Goal: Feedback & Contribution: Contribute content

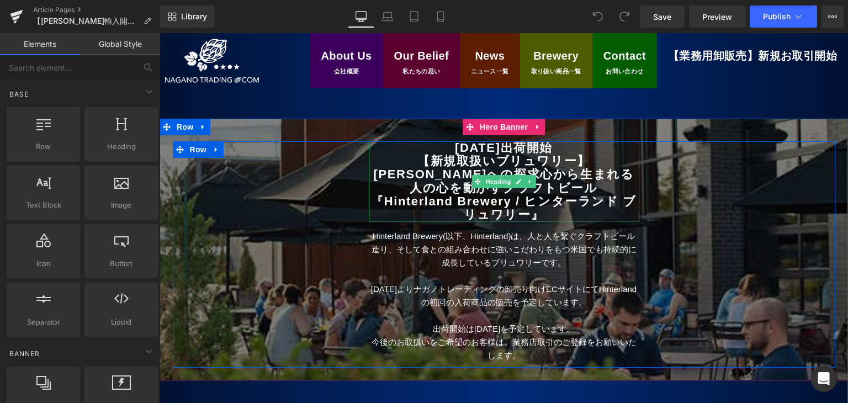
click at [437, 165] on b "【新規取扱いブリュワリー】" at bounding box center [503, 161] width 173 height 14
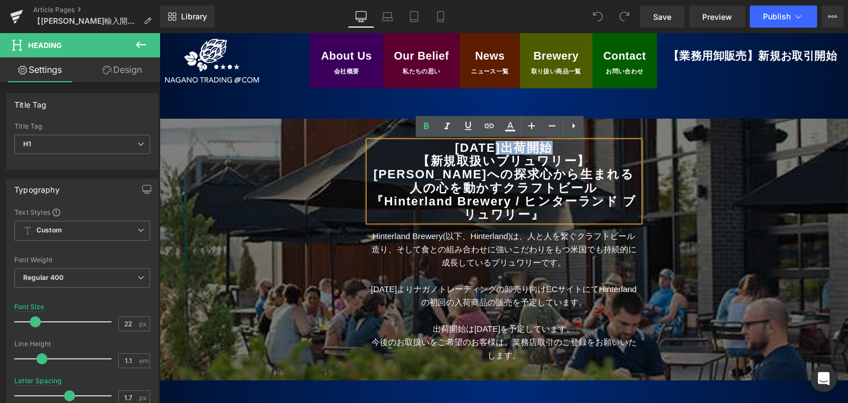
drag, startPoint x: 470, startPoint y: 146, endPoint x: 517, endPoint y: 150, distance: 47.1
click at [518, 149] on b "[DATE]出荷開始" at bounding box center [504, 148] width 98 height 14
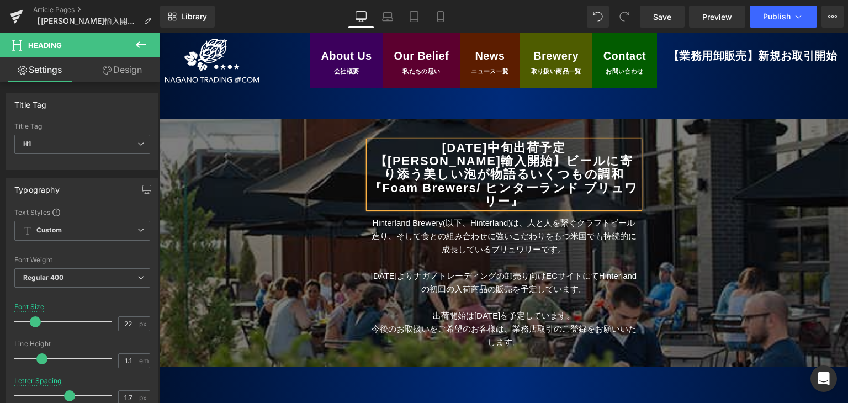
click at [587, 148] on h1 "[DATE]中旬出荷予定" at bounding box center [504, 147] width 271 height 13
drag, startPoint x: 741, startPoint y: 207, endPoint x: 687, endPoint y: 198, distance: 54.8
click at [742, 207] on div "[DATE]中旬出荷予定 【[PERSON_NAME]輸入開始】ビールに寄り添う美しい泡が物語るいくつもの調和 『Foam Brewers / ヒンターランド…" at bounding box center [504, 247] width 663 height 213
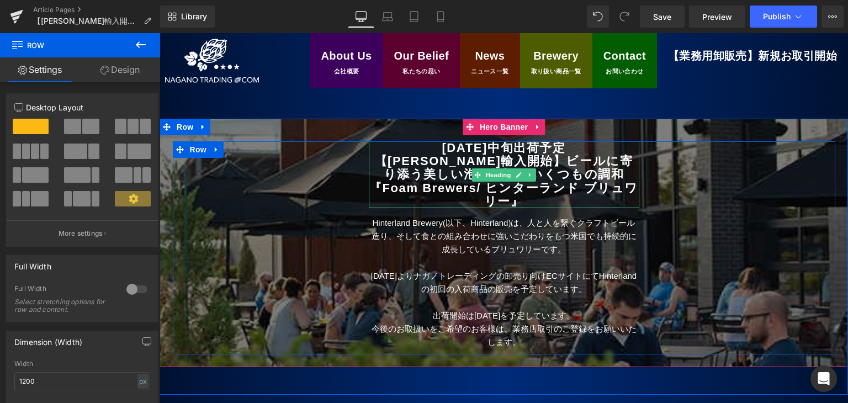
click at [529, 189] on b "/ ヒンターランド ブリュワリー" at bounding box center [557, 194] width 162 height 27
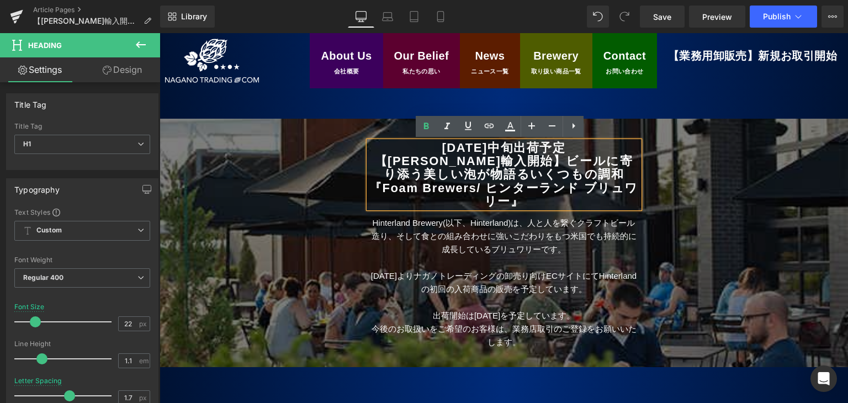
drag, startPoint x: 500, startPoint y: 188, endPoint x: 508, endPoint y: 204, distance: 17.5
click at [508, 204] on b "/ ヒンターランド ブリュワリー" at bounding box center [557, 194] width 162 height 27
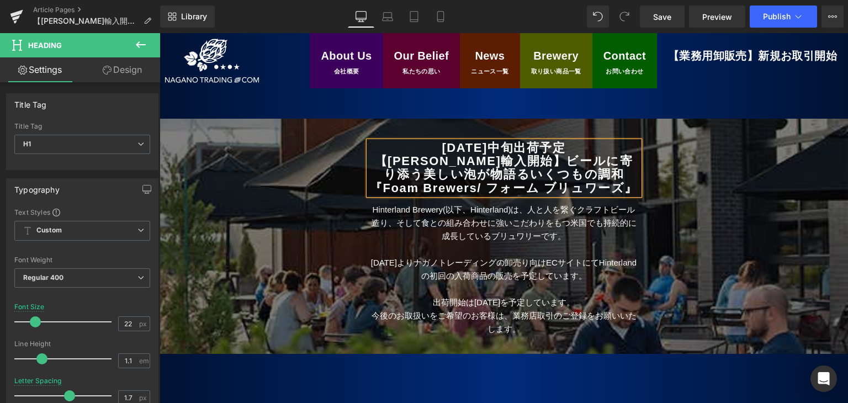
click at [587, 174] on h1 "【[PERSON_NAME]輸入開始】ビールに寄り添う美しい泡が物語るいくつもの調和" at bounding box center [504, 168] width 271 height 27
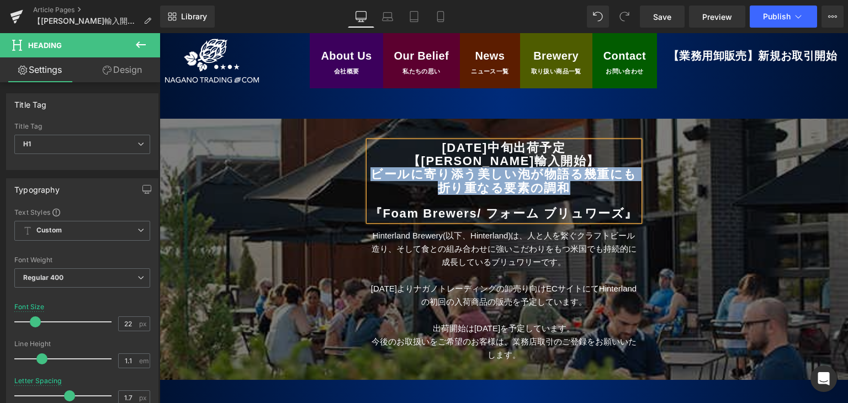
copy b "ビールに寄り添う美しい泡が物語る幾重にも折り重なる要素の調和"
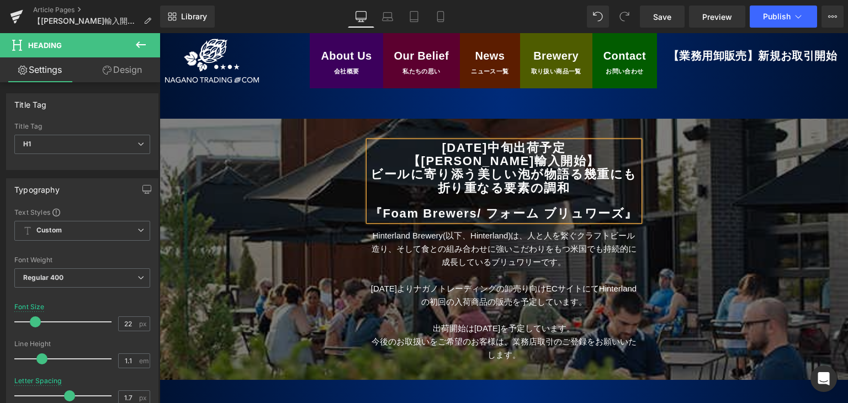
click at [448, 197] on div at bounding box center [504, 201] width 271 height 13
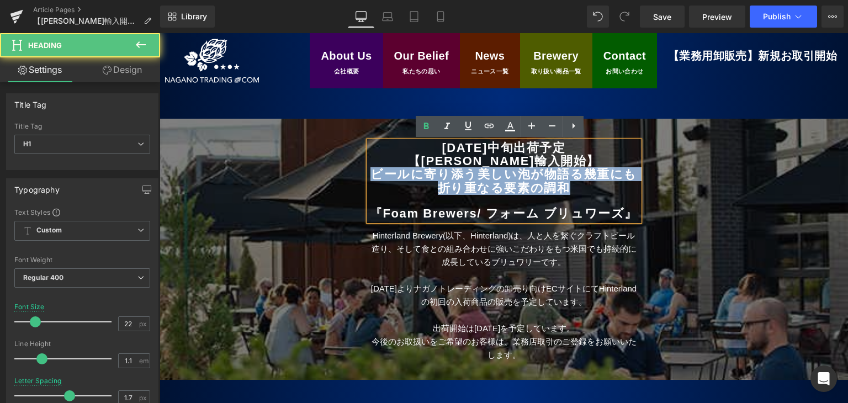
drag, startPoint x: 373, startPoint y: 173, endPoint x: 570, endPoint y: 187, distance: 197.0
click at [570, 187] on h1 "ビールに寄り添う美しい泡が物語る幾重にも折り重なる要素の調和" at bounding box center [504, 181] width 271 height 27
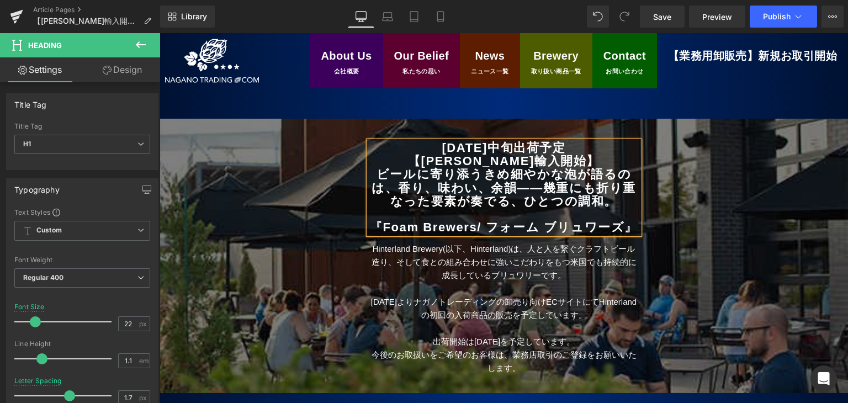
click at [470, 175] on b "ビールに寄り添うきめ細やかな泡が語るのは、香り、味わい、余韻——幾重にも折り重なった要素が奏でる、ひとつの調和。" at bounding box center [504, 187] width 264 height 40
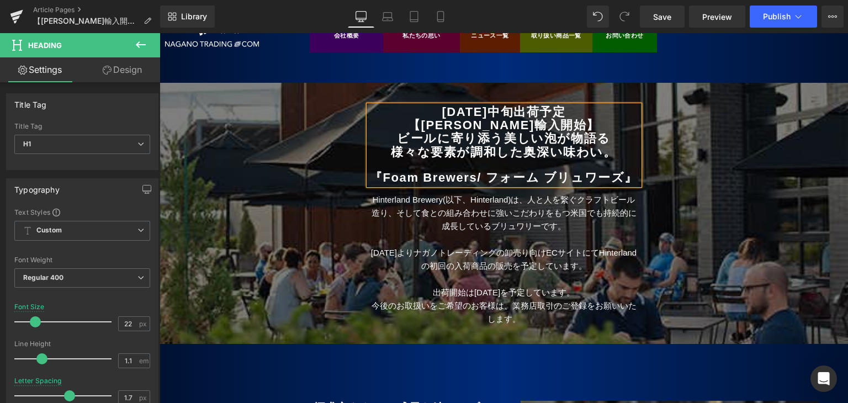
scroll to position [55, 0]
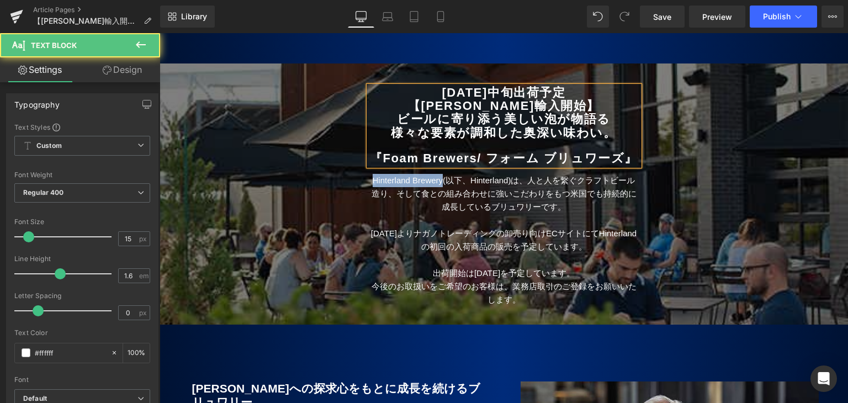
drag, startPoint x: 444, startPoint y: 193, endPoint x: 359, endPoint y: 193, distance: 84.5
click at [361, 193] on div "[DATE]中旬出荷予定 【[PERSON_NAME]輸入開始】 ビールに寄り添う美しい泡が物語る 様々な要素が調和した奥深い味わい。 『Foam Brewe…" at bounding box center [504, 196] width 287 height 220
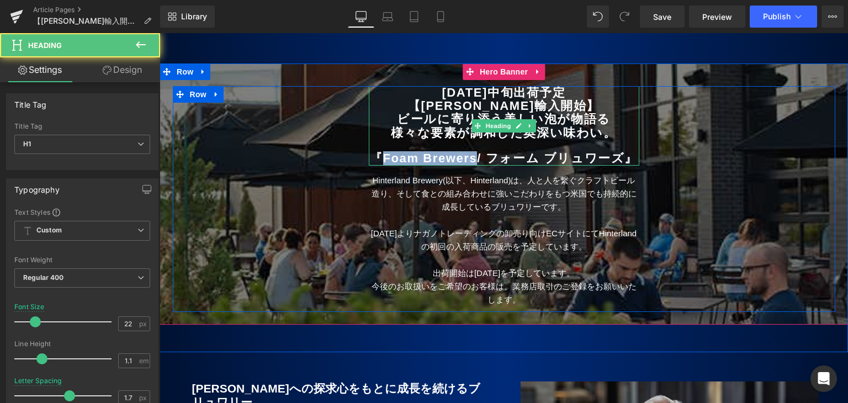
drag, startPoint x: 386, startPoint y: 159, endPoint x: 487, endPoint y: 160, distance: 101.0
click at [487, 160] on h1 "『Foam Brewers / フォーム ブリュワーズ 』" at bounding box center [504, 158] width 271 height 13
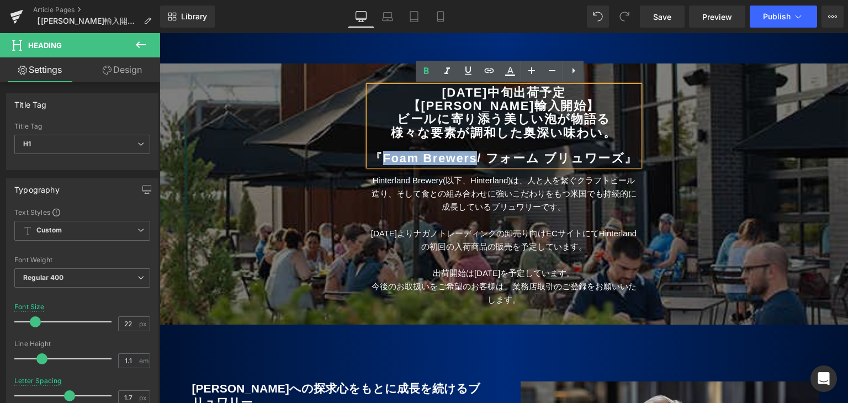
copy b "Foam Brewers"
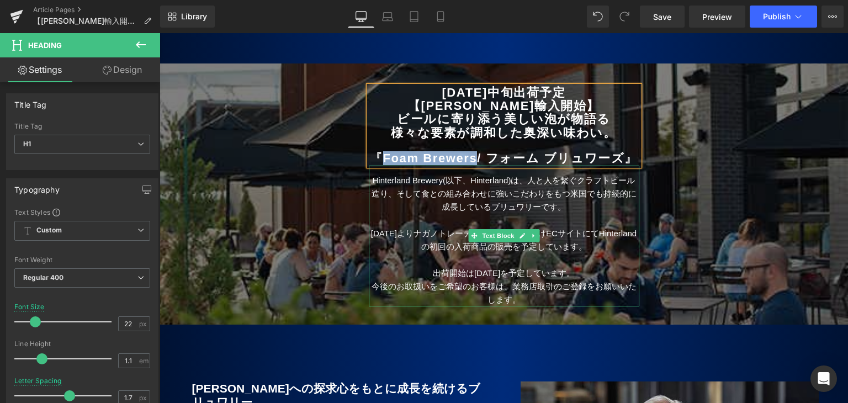
click at [370, 193] on p "Hinterland Brewery(以下、Hinterland)は、人と人を繋ぐクラフトビール造り、そして食との組み合わせに強いこだわりをもつ 米国でも持続…" at bounding box center [504, 194] width 271 height 40
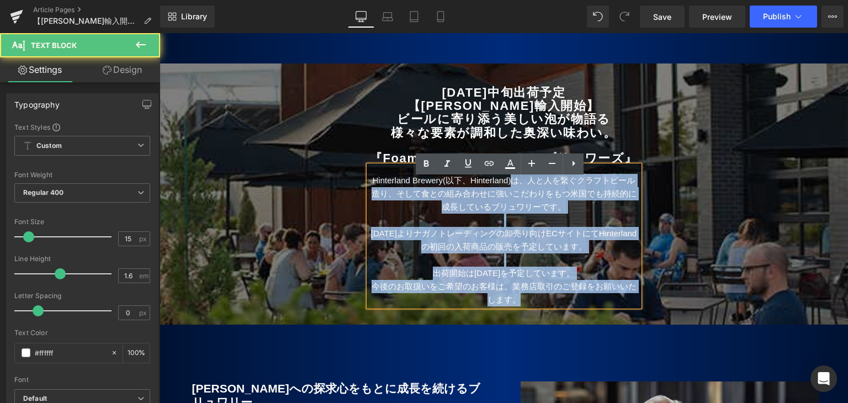
drag, startPoint x: 517, startPoint y: 193, endPoint x: 363, endPoint y: 198, distance: 154.1
click at [369, 198] on div "Hinterland Brewery(以下、Hinterland)は、人と人を繋ぐクラフトビール造り、そして食との組み合わせに強いこだわりをもつ 米国でも持続…" at bounding box center [504, 236] width 271 height 141
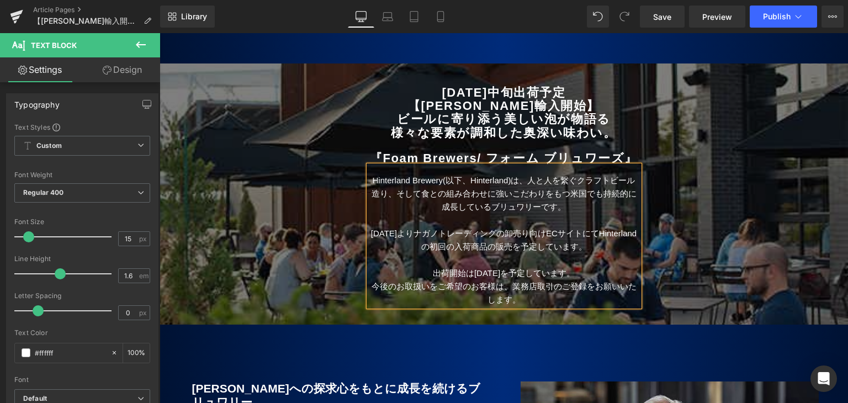
click at [369, 191] on p "Hinterland Brewery(以下、Hinterland)は、人と人を繋ぐクラフトビール造り、そして食との組み合わせに強いこだわりをもつ 米国でも持続…" at bounding box center [504, 194] width 271 height 40
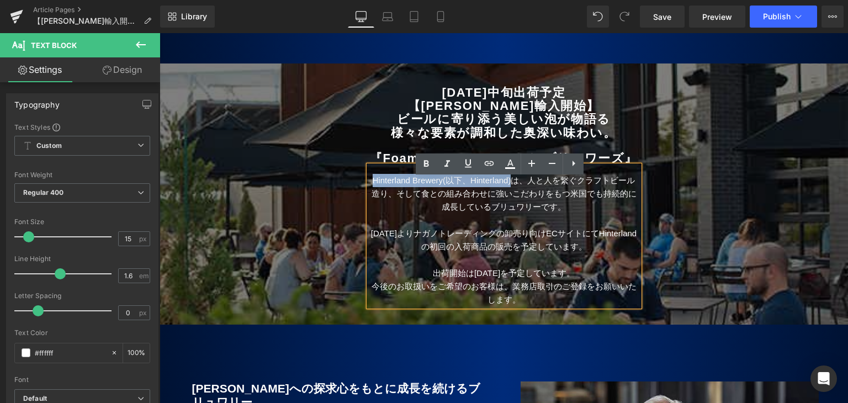
drag, startPoint x: 366, startPoint y: 191, endPoint x: 514, endPoint y: 197, distance: 148.1
click at [514, 197] on p "Hinterland Brewery(以下、Hinterland)は、人と人を繋ぐクラフトビール造り、そして食との組み合わせに強いこだわりをもつ 米国でも持続…" at bounding box center [504, 194] width 271 height 40
paste div
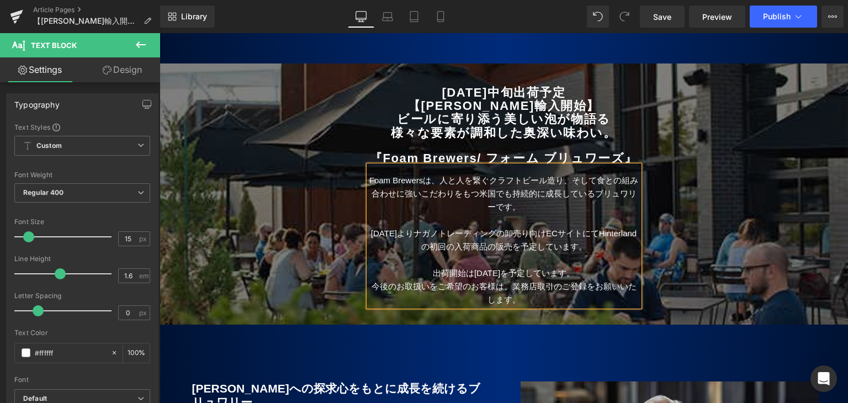
drag, startPoint x: 729, startPoint y: 215, endPoint x: 705, endPoint y: 223, distance: 25.0
click at [729, 215] on div "[DATE]中旬出荷予定 【[PERSON_NAME]輸入開始】 ビールに寄り添う美しい泡が物語る 様々な要素が調和した奥深い味わい。 『Foam Brewe…" at bounding box center [504, 199] width 663 height 226
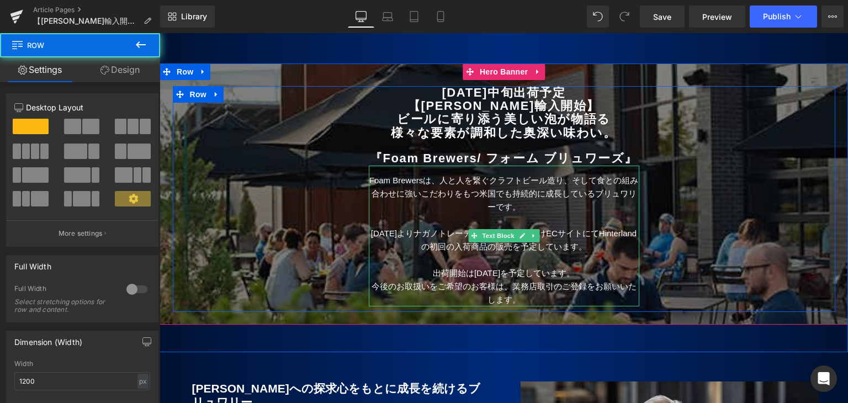
click at [500, 199] on p "Foam Brewersは、人と人を繋ぐクラフトビール造り、そして食との組み合わせに強いこだわりをもつ 米国でも持続的に成長しているブリュワリーです。" at bounding box center [504, 194] width 271 height 40
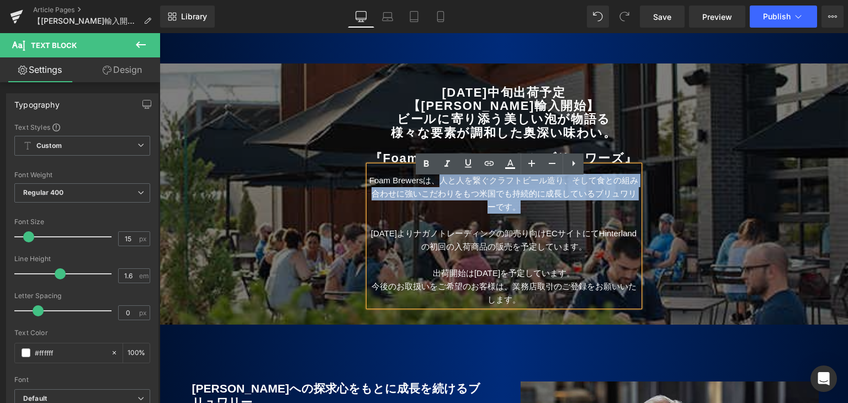
drag, startPoint x: 444, startPoint y: 192, endPoint x: 518, endPoint y: 219, distance: 78.6
click at [518, 214] on p "Foam Brewersは、人と人を繋ぐクラフトビール造り、そして食との組み合わせに強いこだわりをもつ 米国でも持続的に成長しているブリュワリーです。" at bounding box center [504, 194] width 271 height 40
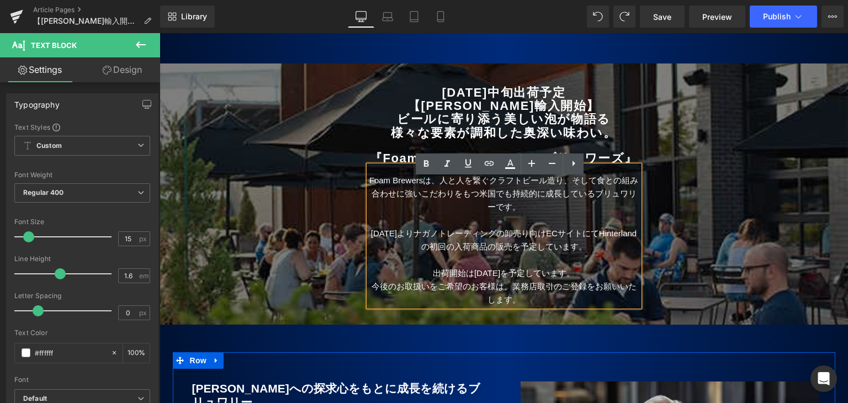
drag, startPoint x: 493, startPoint y: 375, endPoint x: 446, endPoint y: 290, distance: 97.9
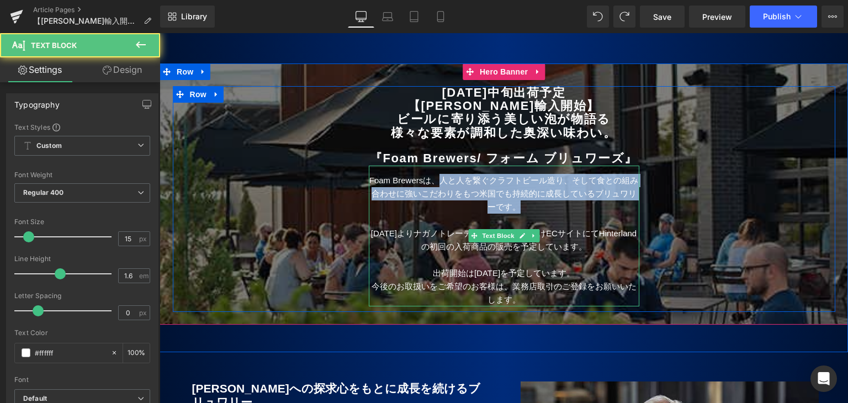
drag, startPoint x: 439, startPoint y: 195, endPoint x: 534, endPoint y: 219, distance: 97.3
click at [534, 214] on p "Foam Brewersは、人と人を繋ぐクラフトビール造り、そして食との組み合わせに強いこだわりをもつ 米国でも持続的に成長しているブリュワリーです。" at bounding box center [504, 194] width 271 height 40
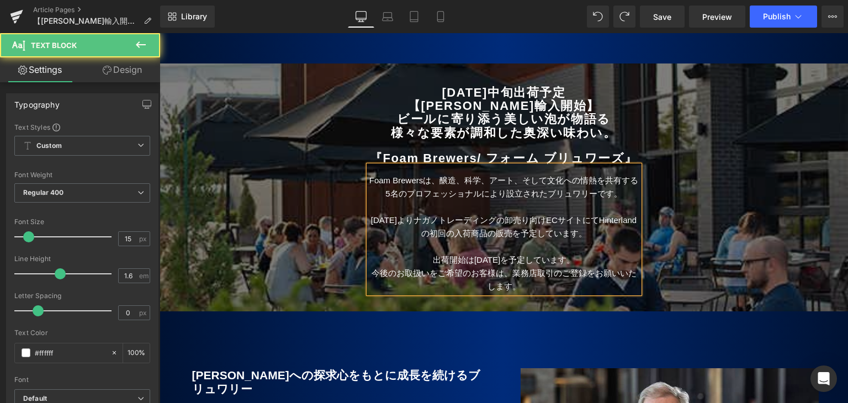
click at [400, 232] on p "[DATE]よりナガノトレーディングの卸売り向けECサイトにてHinterlandの初回の入荷商品の販売を予定しています。" at bounding box center [504, 227] width 271 height 27
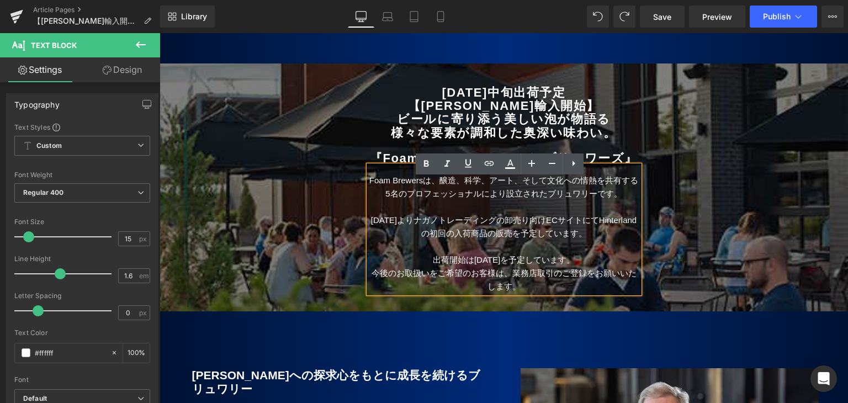
drag, startPoint x: 733, startPoint y: 232, endPoint x: 610, endPoint y: 235, distance: 123.7
click at [733, 232] on div "[DATE]中旬出荷予定 【[PERSON_NAME]輸入開始】 ビールに寄り添う美しい泡が物語る 様々な要素が調和した奥深い味わい。 『Foam Brewe…" at bounding box center [504, 192] width 663 height 213
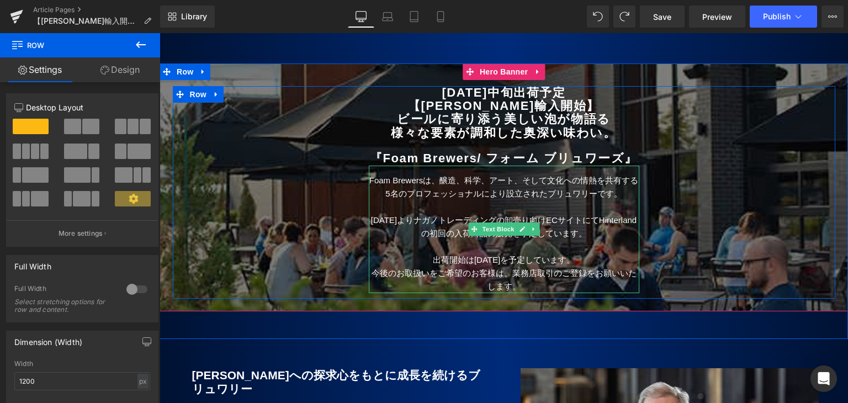
click at [433, 214] on p at bounding box center [504, 206] width 271 height 13
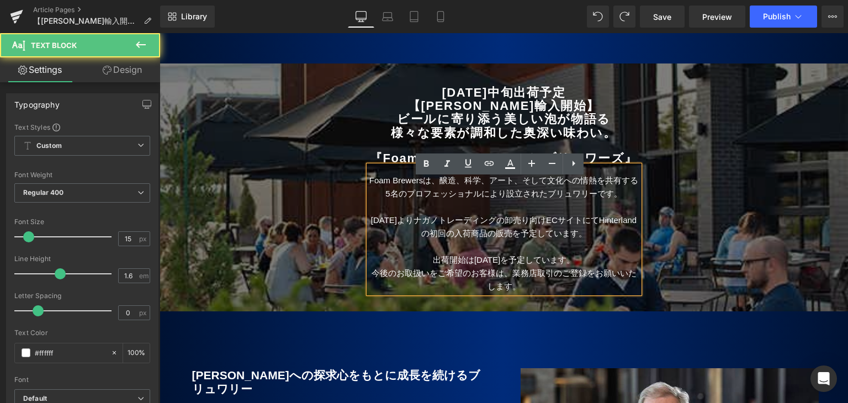
click at [626, 200] on p "Foam Brewersは、醸造、科学、アート、そして文化への情熱を共有する5名のプロフェッショナルにより設立されたブリュワリーです。" at bounding box center [504, 187] width 271 height 27
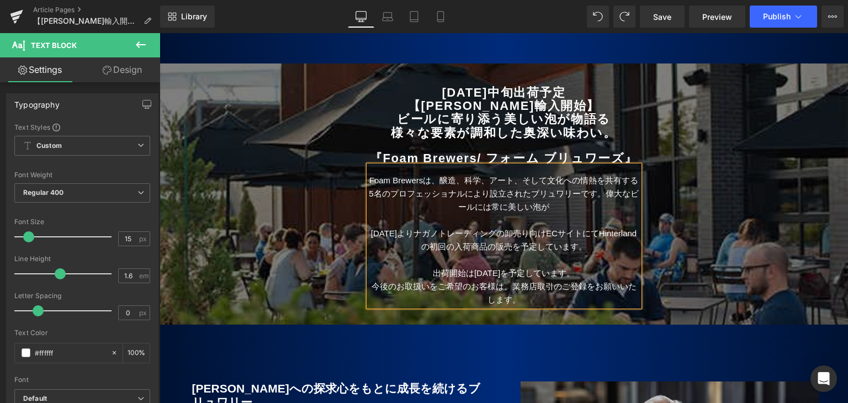
click at [606, 205] on p "Foam Brewersは、醸造、科学、アート、そして文化への情熱を共有する5名のプロフェッショナルにより設立されたブリュワリーです。偉大なビールには常に美し…" at bounding box center [504, 194] width 271 height 40
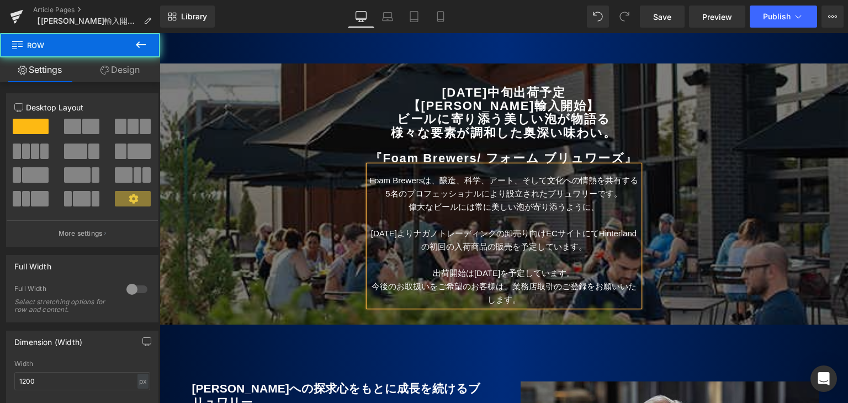
click at [735, 210] on div "[DATE]中旬出荷予定 【[PERSON_NAME]輸入開始】 ビールに寄り添う美しい泡が物語る 様々な要素が調和した奥深い味わい。 『Foam Brewe…" at bounding box center [504, 199] width 663 height 226
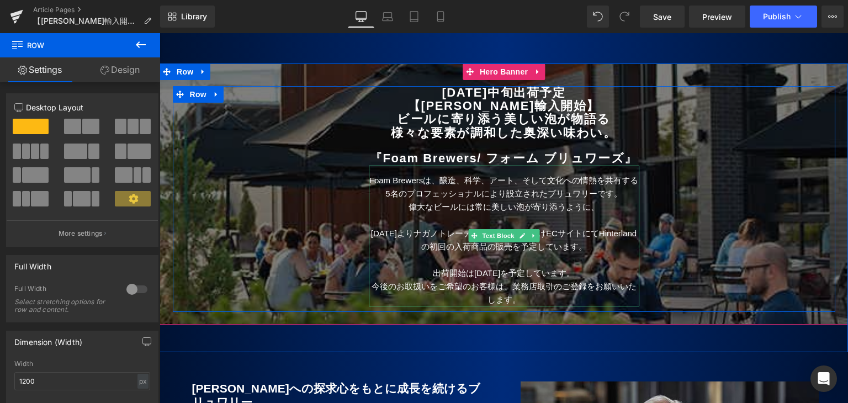
click at [594, 214] on p "偉大なビールには常に美しい泡が寄り添うように、" at bounding box center [504, 206] width 271 height 13
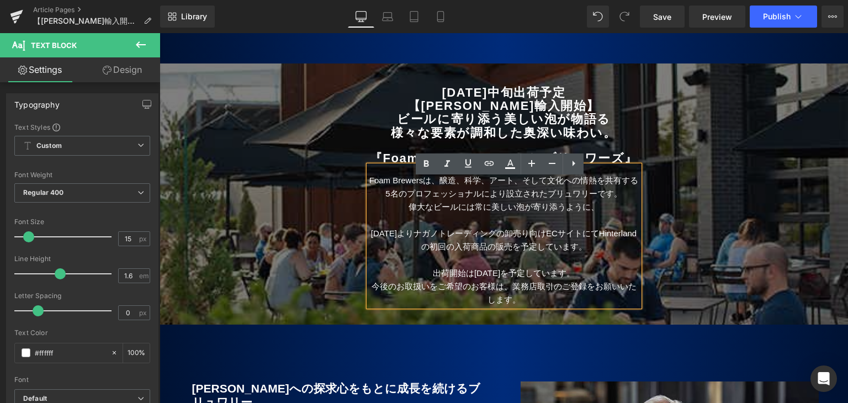
drag, startPoint x: 724, startPoint y: 232, endPoint x: 711, endPoint y: 232, distance: 13.8
click at [724, 232] on div "[DATE]中旬出荷予定 【[PERSON_NAME]輸入開始】 ビールに寄り添う美しい泡が物語る 様々な要素が調和した奥深い味わい。 『Foam Brewe…" at bounding box center [504, 199] width 663 height 226
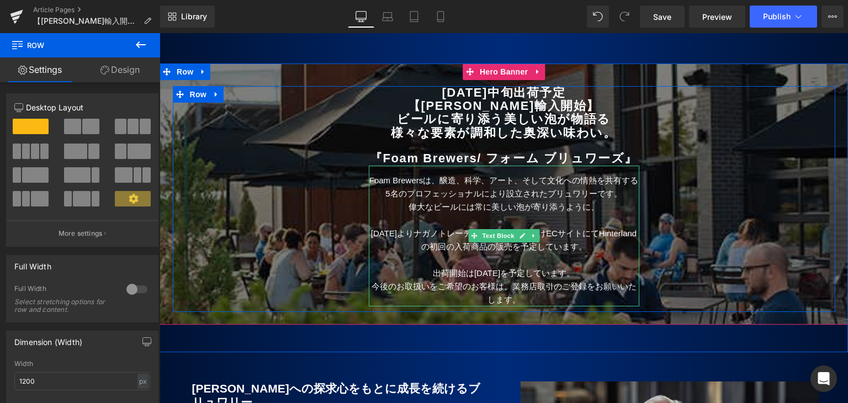
click at [409, 214] on p "偉大なビールには常に美しい泡が寄り添うように、" at bounding box center [504, 206] width 271 height 13
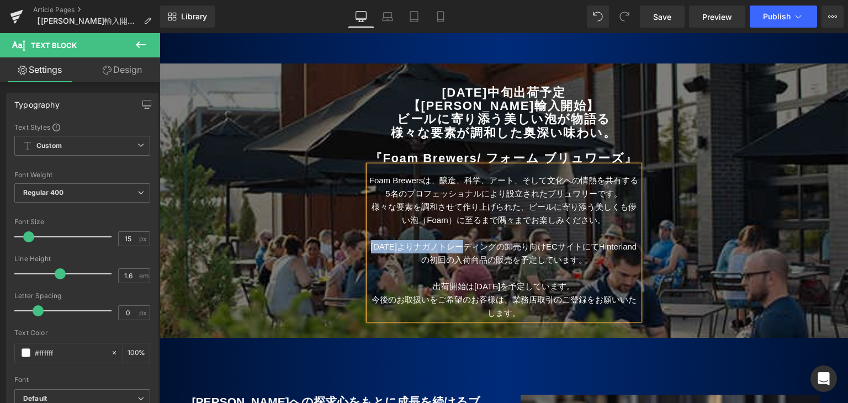
drag, startPoint x: 464, startPoint y: 257, endPoint x: 359, endPoint y: 260, distance: 104.4
click at [361, 260] on div "[DATE]中旬出荷予定 【[PERSON_NAME]輸入開始】 ビールに寄り添う美しい泡が物語る 様々な要素が調和した奥深い味わい。 『Foam Brewe…" at bounding box center [504, 203] width 287 height 234
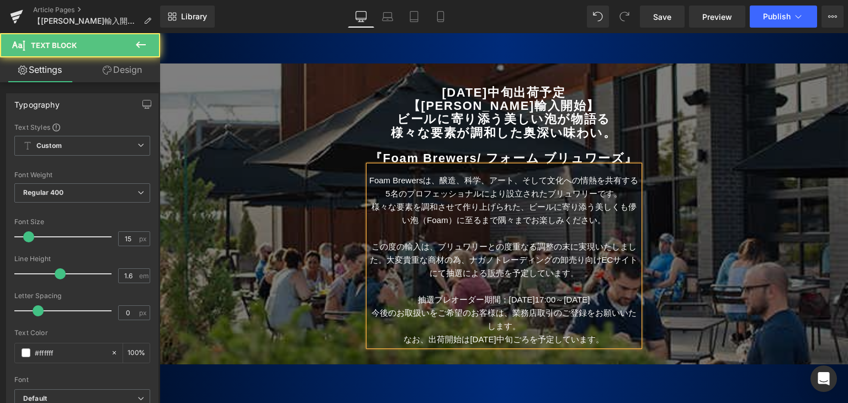
drag, startPoint x: 522, startPoint y: 219, endPoint x: 528, endPoint y: 232, distance: 14.4
click at [523, 220] on p "様々な要素を調和させて作り上げられた、ビールに寄り添う美しくも儚い泡（Foam）に至るまで隅々までお楽しみください。" at bounding box center [504, 213] width 271 height 27
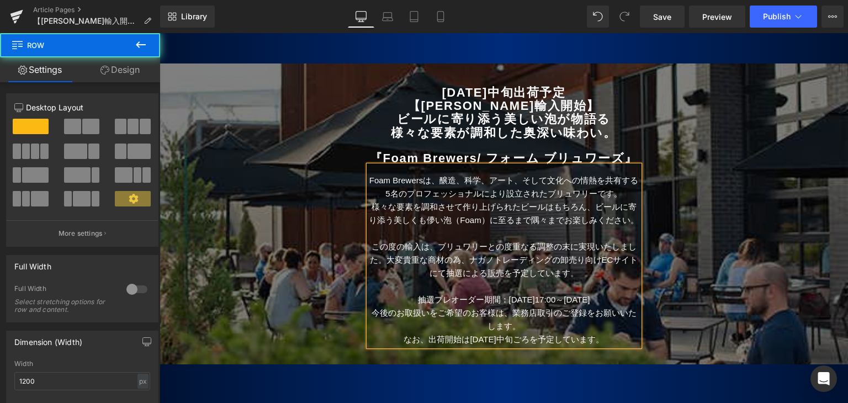
click at [257, 199] on div "[DATE]中旬出荷予定 【[PERSON_NAME]輸入開始】 ビールに寄り添う美しい泡が物語る 様々な要素が調和した奥深い味わい。 『Foam Brewe…" at bounding box center [504, 219] width 663 height 266
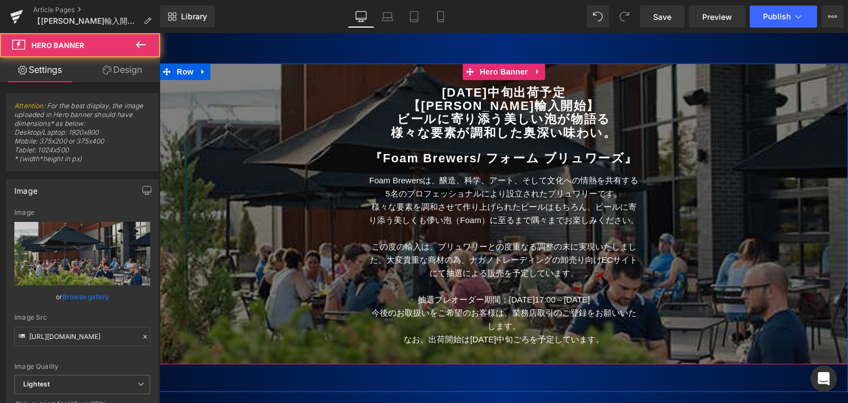
click at [243, 70] on div at bounding box center [504, 213] width 688 height 301
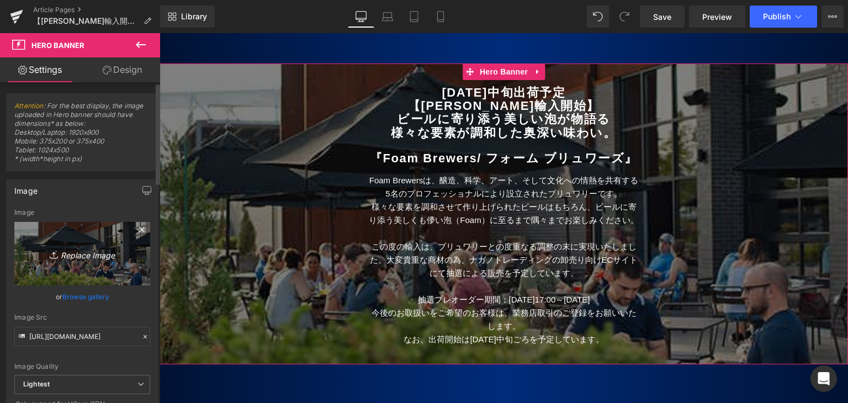
click at [73, 257] on icon "Replace Image" at bounding box center [82, 254] width 88 height 14
type input "C:\fakepath\Foam.jpg"
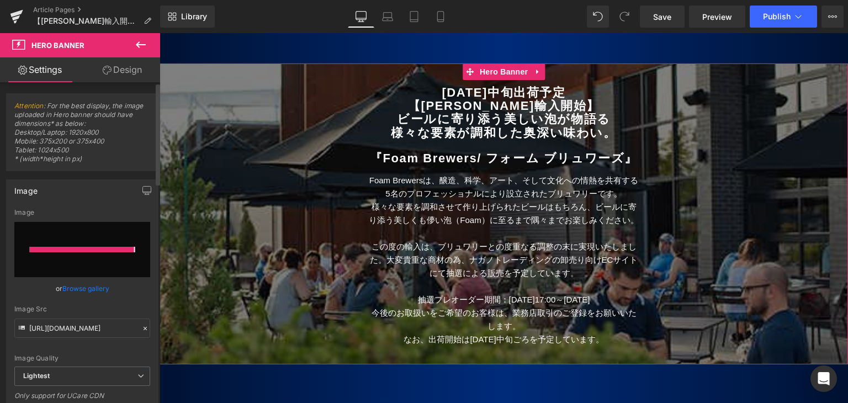
type input "[URL][DOMAIN_NAME]"
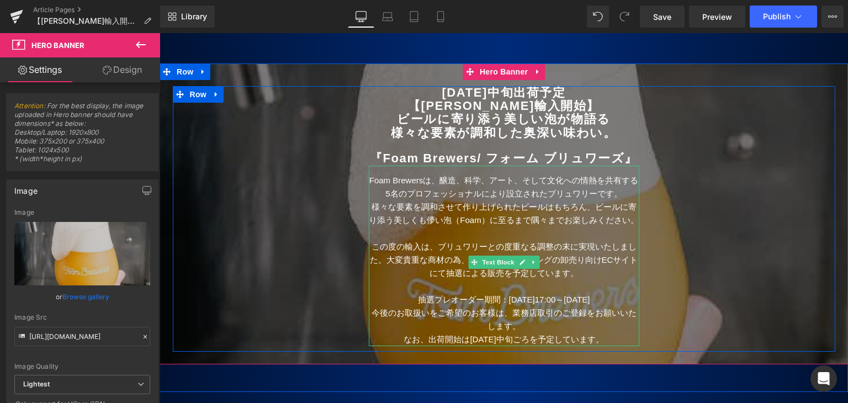
click at [466, 220] on p "様々な要素を調和させて作り上げられたビールはもちろん、ビールに寄り添う美しくも儚い泡（Foam）に至るまで隅々までお楽しみください。" at bounding box center [504, 213] width 271 height 27
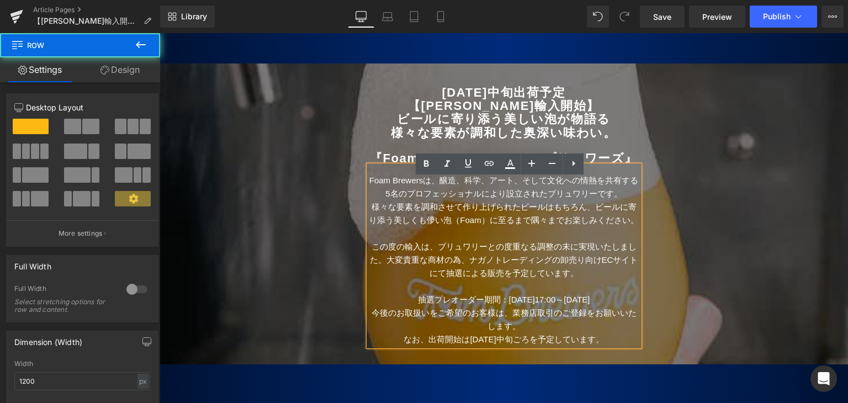
click at [361, 281] on div "[DATE]中旬出荷予定 【[PERSON_NAME]輸入開始】 ビールに寄り添う美しい泡が物語る 様々な要素が調和した奥深い味わい。 『Foam Brewe…" at bounding box center [504, 216] width 287 height 260
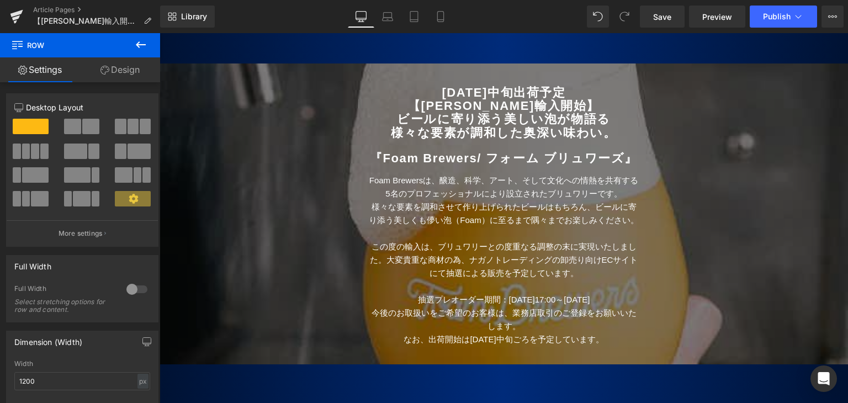
click at [441, 132] on b "様々な要素が調和した奥深い味わい。" at bounding box center [503, 133] width 225 height 14
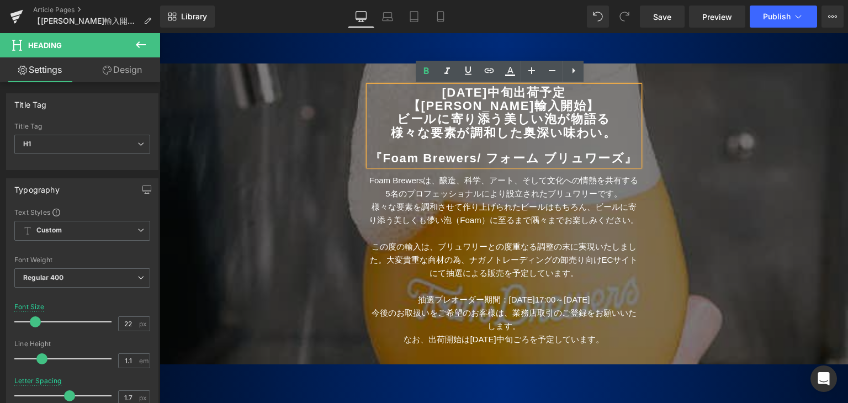
click at [473, 240] on p at bounding box center [504, 233] width 271 height 13
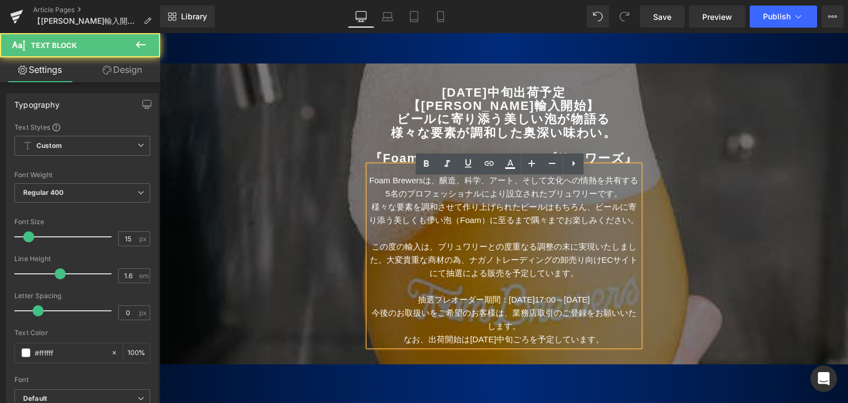
click at [271, 232] on div "[DATE]中旬出荷予定 【[PERSON_NAME]輸入開始】 ビールに寄り添う美しい泡が物語る 様々な要素が調和した奥深い味わい。 『Foam Brewe…" at bounding box center [504, 219] width 663 height 266
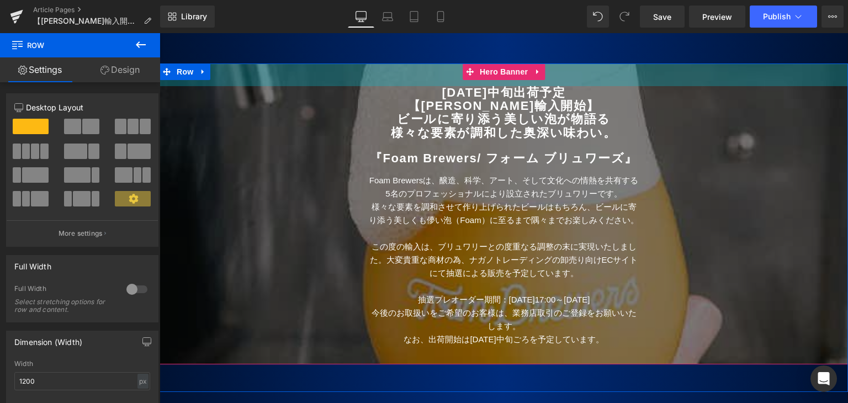
click at [239, 68] on div "41px" at bounding box center [504, 74] width 688 height 23
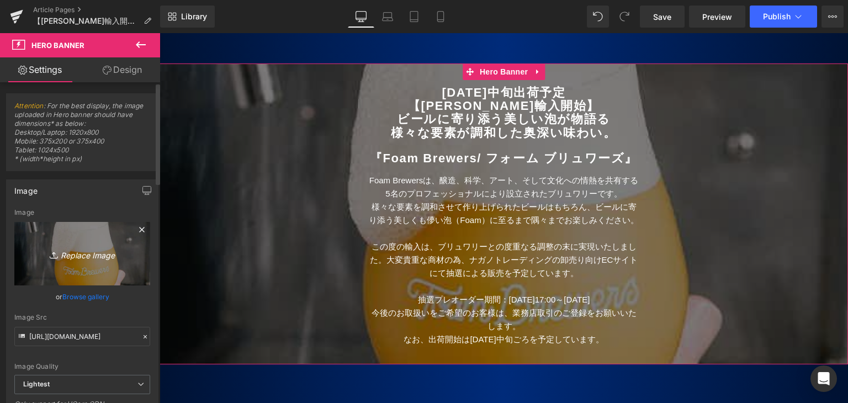
click at [76, 253] on icon "Replace Image" at bounding box center [82, 254] width 88 height 14
type input "C:\fakepath\Foam_8.jpg"
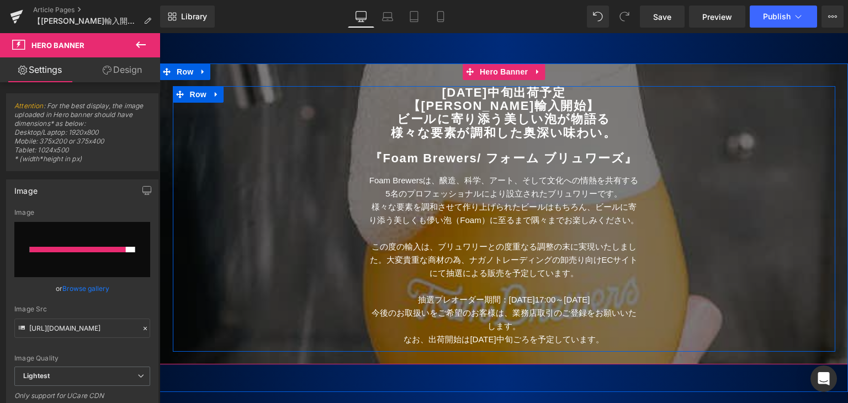
type input "[URL][DOMAIN_NAME]"
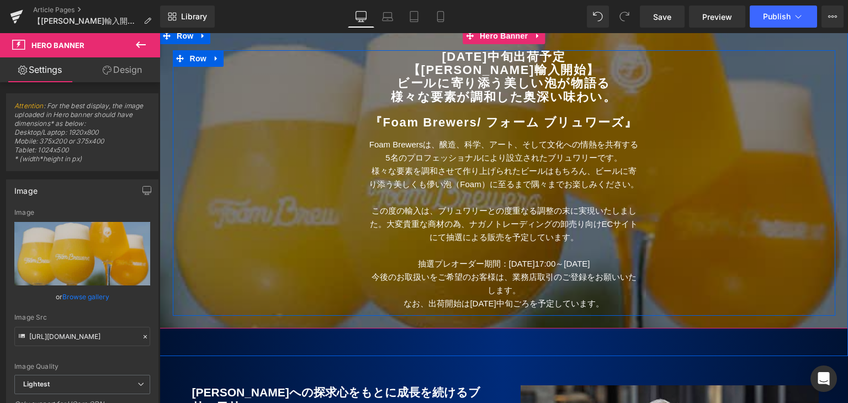
scroll to position [110, 0]
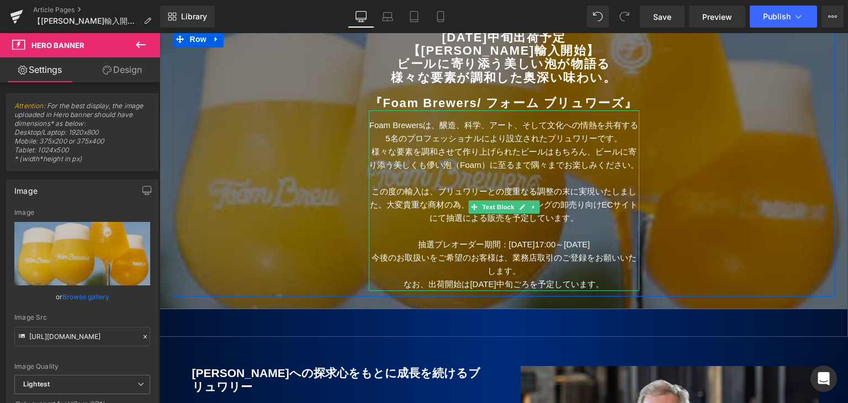
drag, startPoint x: 455, startPoint y: 165, endPoint x: 480, endPoint y: 211, distance: 52.4
click at [457, 169] on p "様々な要素を調和させて作り上げられたビールはもちろん、ビールに寄り添う美しくも儚い泡（Foam）に至るまで隅々までお楽しみください。" at bounding box center [504, 158] width 271 height 27
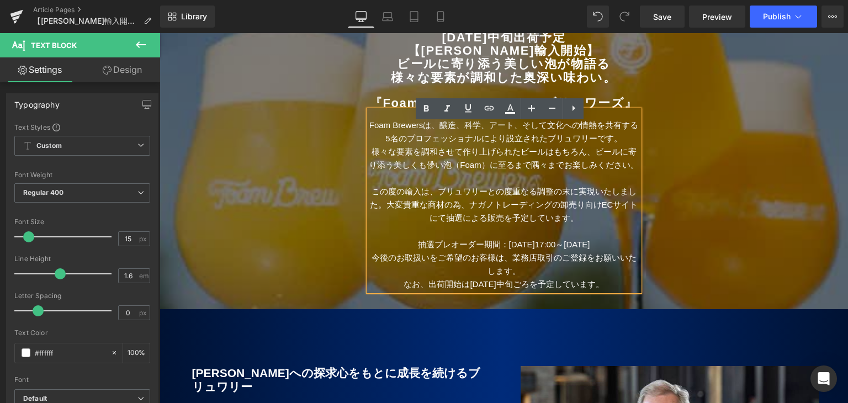
click at [462, 163] on p "様々な要素を調和させて作り上げられたビールはもちろん、ビールに寄り添う美しくも儚い泡（Foam）に至るまで隅々までお楽しみください。" at bounding box center [504, 158] width 271 height 27
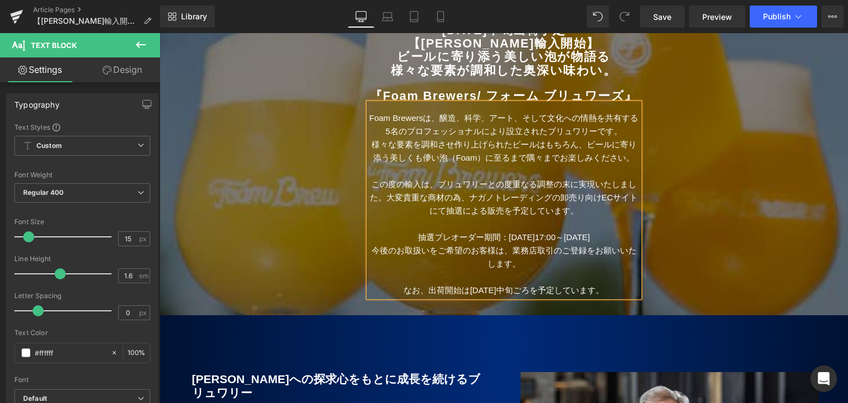
scroll to position [166, 0]
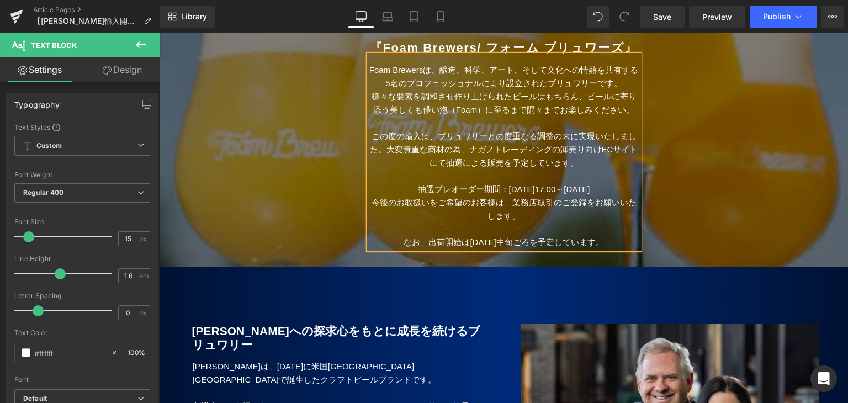
click at [530, 247] on span "なお、出荷開始は[DATE]中旬ごろを予定しています。" at bounding box center [504, 241] width 200 height 9
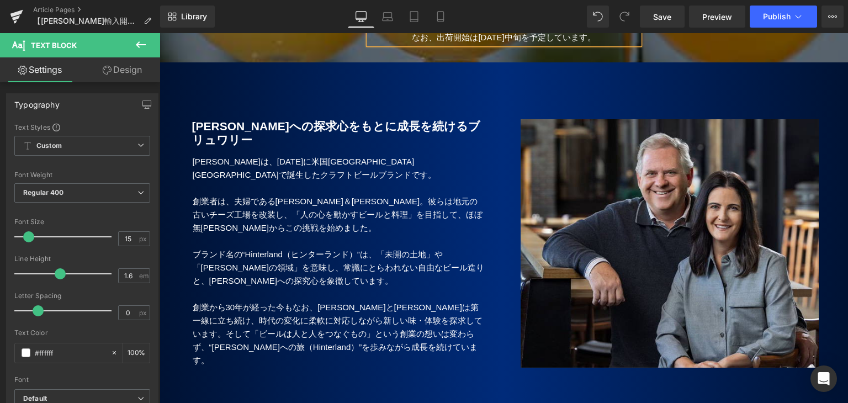
scroll to position [386, 0]
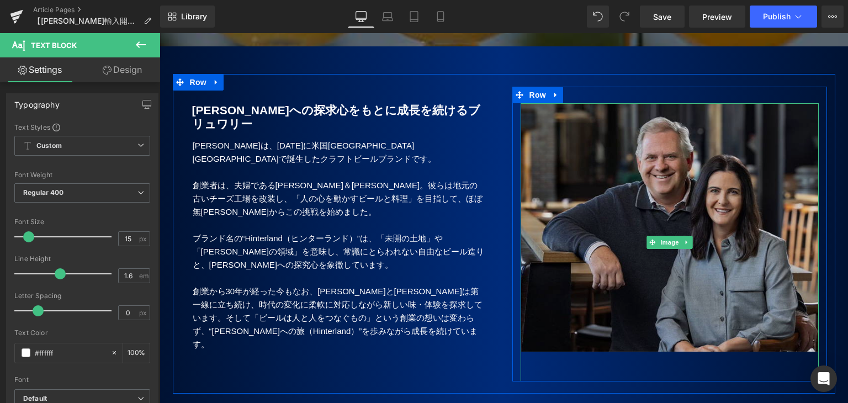
click at [642, 280] on img at bounding box center [670, 242] width 298 height 278
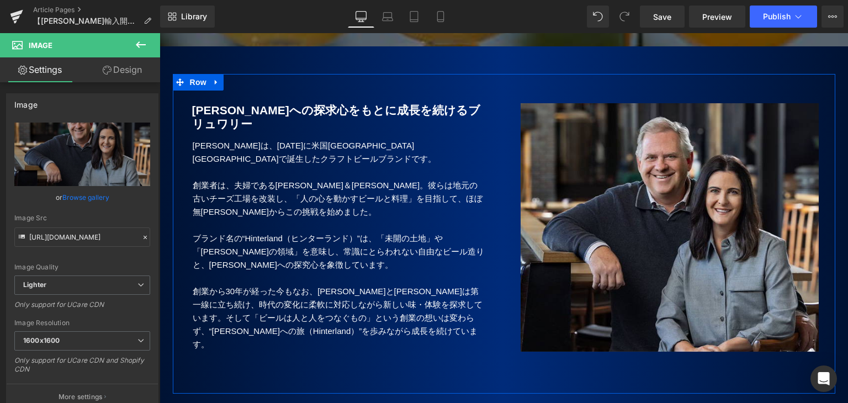
drag, startPoint x: 378, startPoint y: 372, endPoint x: 352, endPoint y: 338, distance: 42.1
click at [378, 372] on div "Image Row [PERSON_NAME]への探求心をもとに成長を続けるブリュワリー Heading Hinterlandは、[DATE]に米国[GEOG…" at bounding box center [504, 234] width 663 height 320
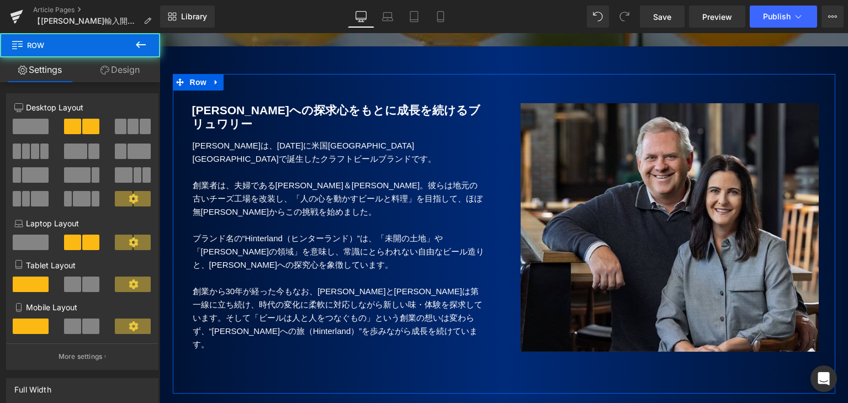
click at [294, 211] on p "創業者は、夫婦である[PERSON_NAME]＆[PERSON_NAME]。彼らは地元の古いチーズ工場を改装し、「人の心を動かすビールと料理」を目指して、ほぼ…" at bounding box center [339, 199] width 292 height 40
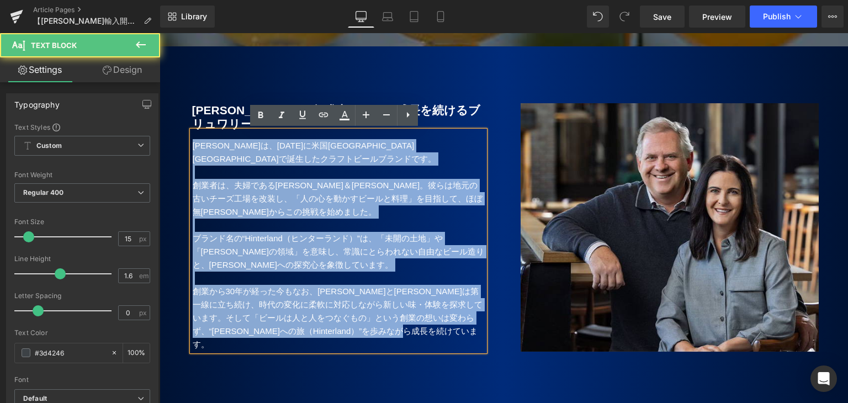
drag, startPoint x: 188, startPoint y: 142, endPoint x: 435, endPoint y: 341, distance: 316.9
click at [435, 341] on div "[PERSON_NAME]への探求心をもとに成長を続けるブリュワリー Heading Hinterlandは、[DATE]に米国[GEOGRAPHIC_DAT…" at bounding box center [338, 222] width 315 height 270
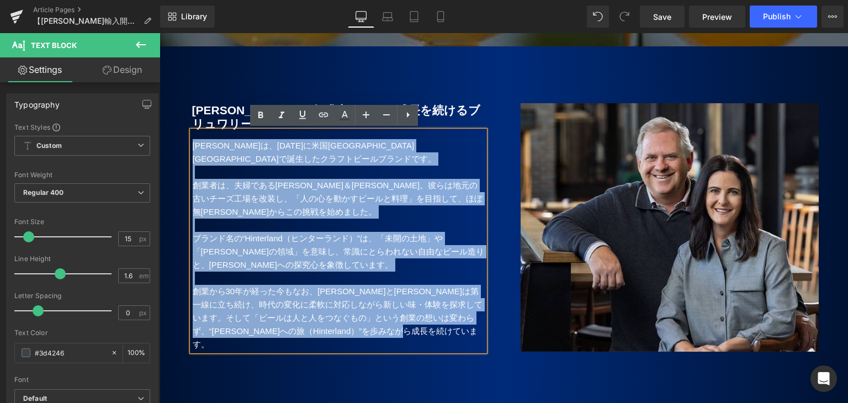
paste div
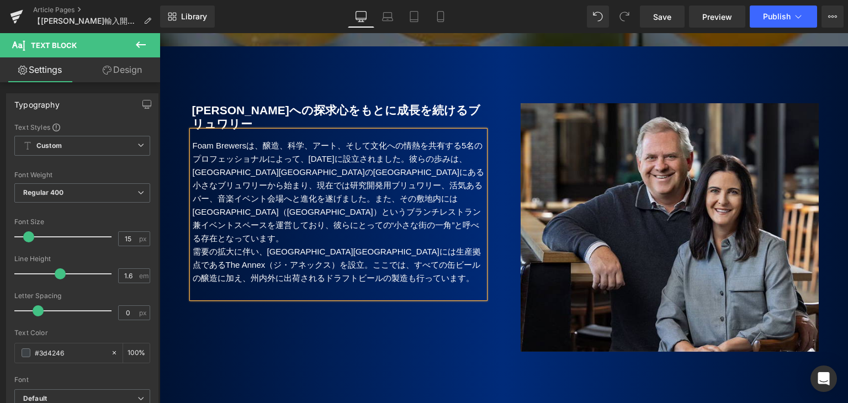
click at [415, 157] on p "Foam Brewersは、醸造、科学、アート、そして文化への情熱を共有する5名のプロフェッショナルによって、[DATE]に設立されました。彼らの歩みは、[G…" at bounding box center [339, 192] width 292 height 106
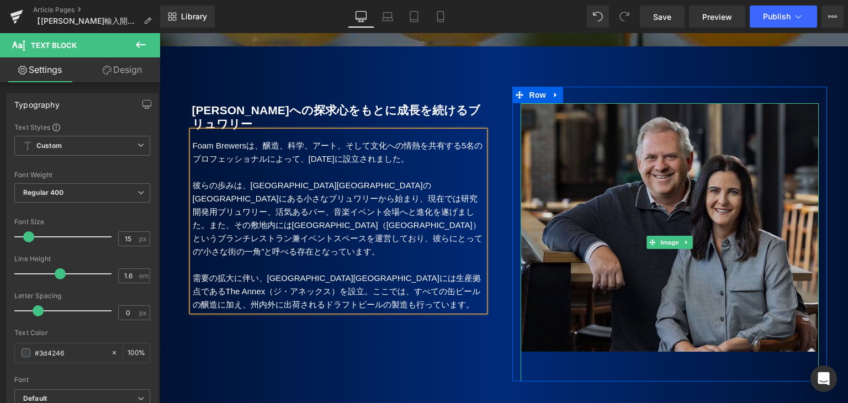
click at [674, 224] on img at bounding box center [670, 242] width 298 height 278
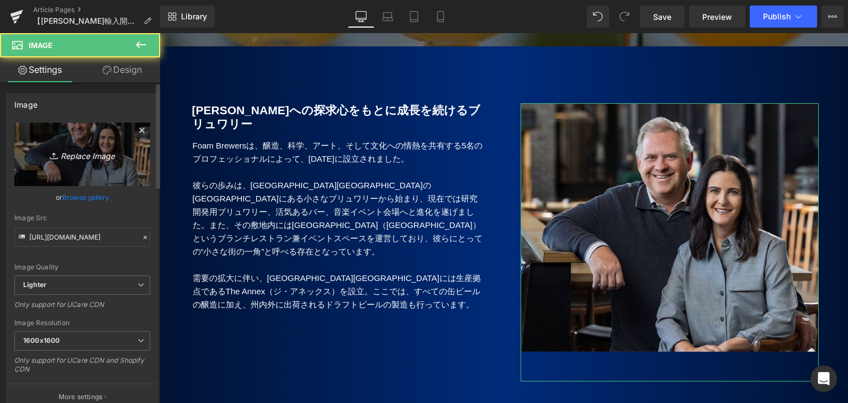
click at [72, 153] on icon "Replace Image" at bounding box center [82, 154] width 88 height 14
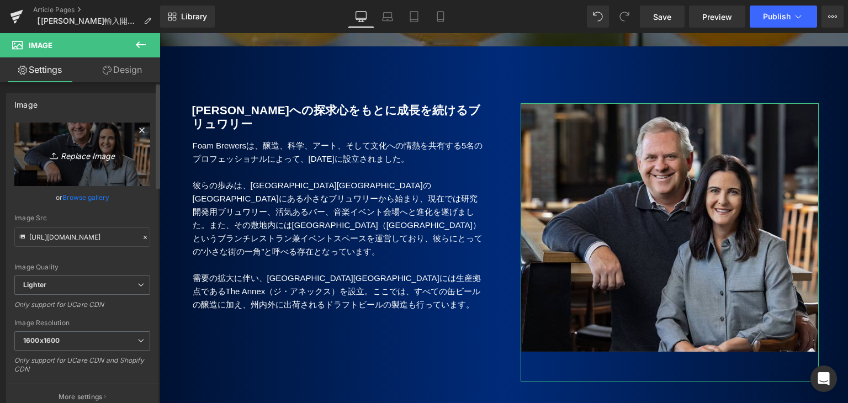
type input "C:\fakepath\Foam_12.jpg"
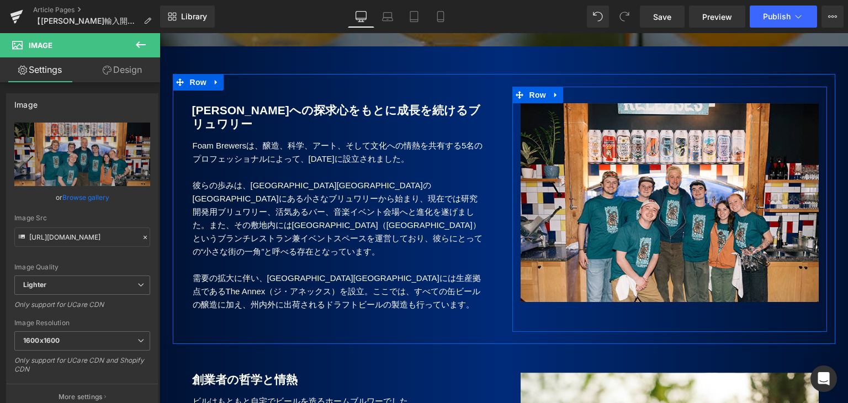
type input "[URL][DOMAIN_NAME]"
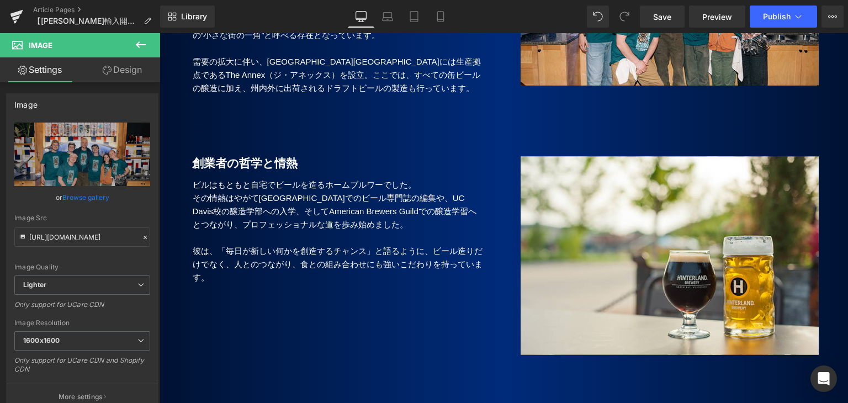
scroll to position [663, 0]
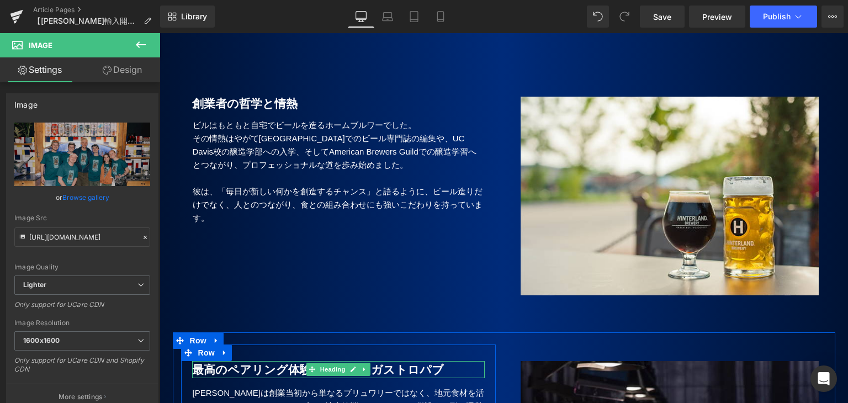
drag, startPoint x: 446, startPoint y: 376, endPoint x: 425, endPoint y: 280, distance: 97.8
click at [446, 376] on div "最高のペアリング体験を提供するガストロパブ Heading" at bounding box center [338, 370] width 293 height 18
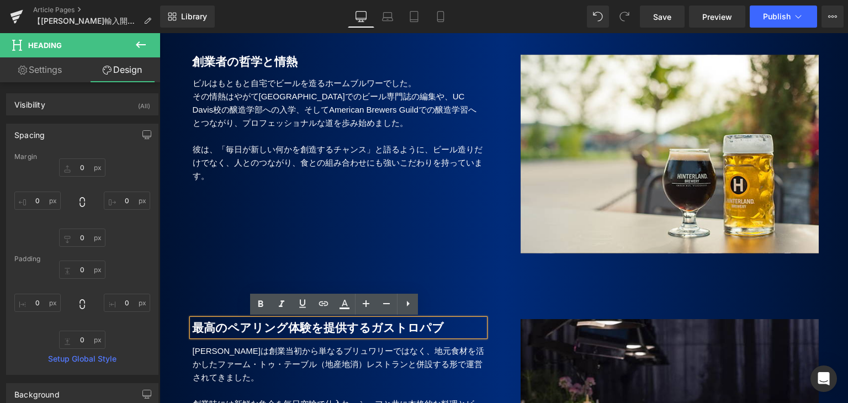
scroll to position [718, 0]
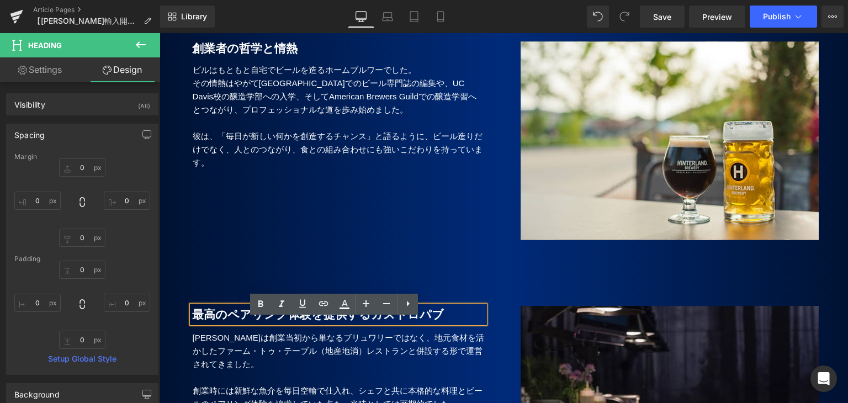
click at [224, 91] on p "その情熱はやがて[GEOGRAPHIC_DATA]でのビール専門誌の編集や、UC Davis校の醸造学部への入学、そしてAmerican Brewers Gu…" at bounding box center [339, 97] width 292 height 40
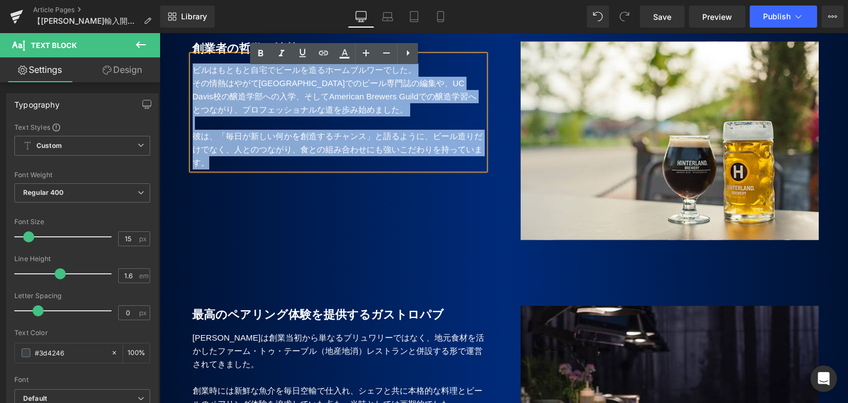
drag, startPoint x: 190, startPoint y: 79, endPoint x: 272, endPoint y: 173, distance: 124.5
click at [272, 169] on div "ビルはもともと自宅でビールを造るホームブルワーでした。 その情熱はやがて[GEOGRAPHIC_DATA]でのビール専門誌の編集や、UC Davis校の醸造学…" at bounding box center [338, 112] width 293 height 114
paste div
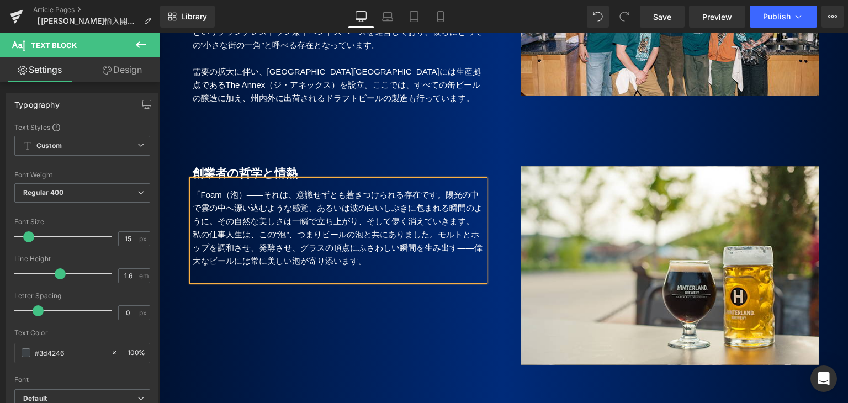
scroll to position [552, 0]
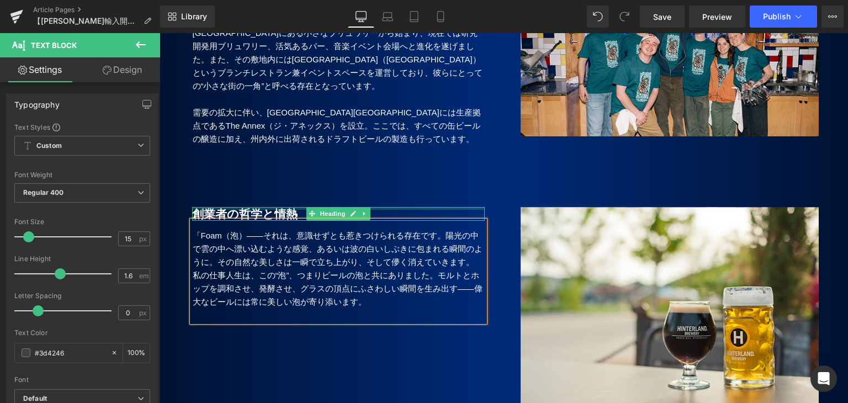
click at [205, 210] on div at bounding box center [338, 208] width 293 height 3
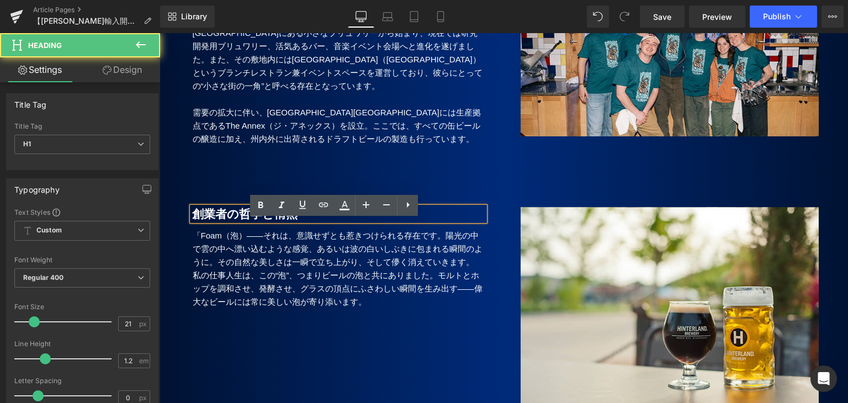
click at [195, 220] on b "創業者の哲学と情熱" at bounding box center [244, 214] width 105 height 13
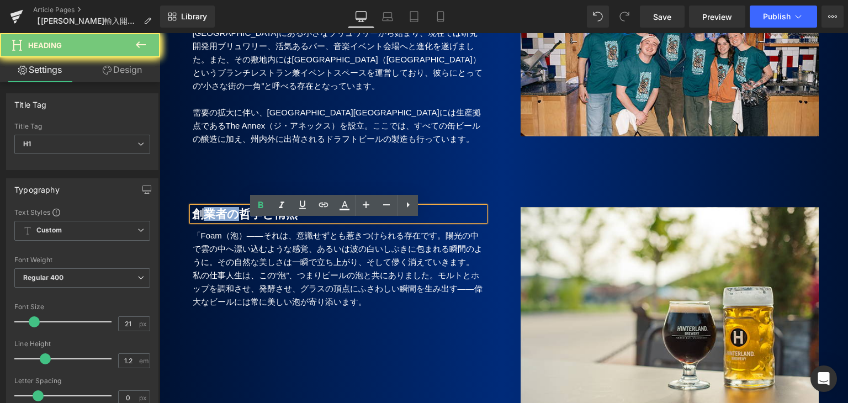
click at [195, 220] on b "創業者の哲学と情熱" at bounding box center [244, 214] width 105 height 13
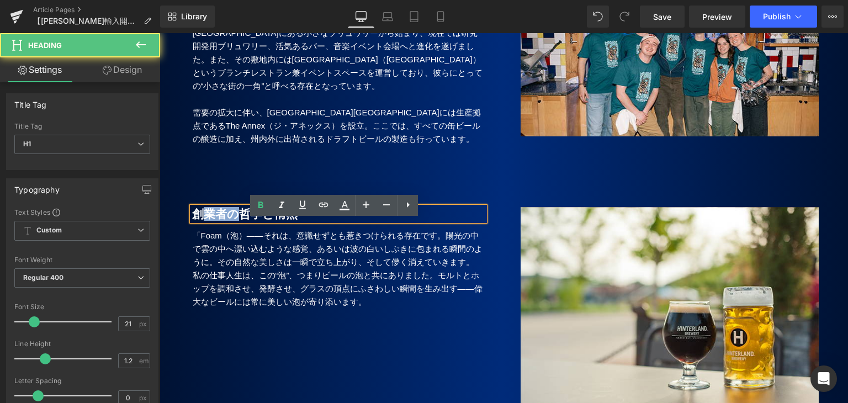
click at [195, 220] on b "創業者の哲学と情熱" at bounding box center [244, 214] width 105 height 13
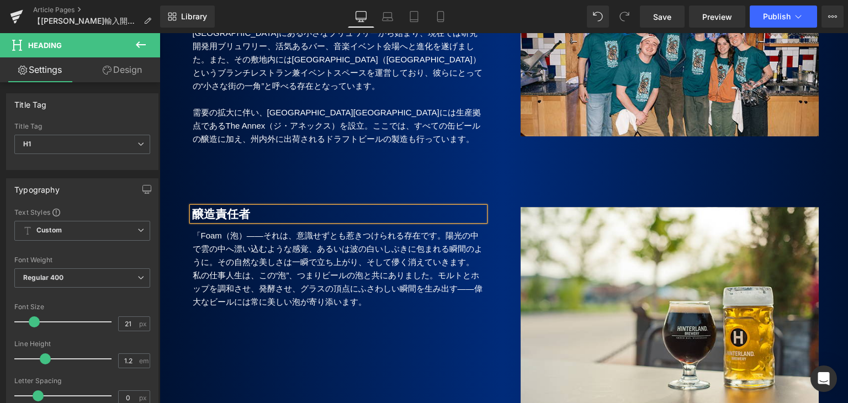
click at [298, 357] on div "Image Row 醸造責任者 Heading 「Foam（泡）――それは、意識せずとも惹きつけられる存在です。陽光の中で雲の中へ漂い込むような感覚、あるいは…" at bounding box center [504, 310] width 663 height 264
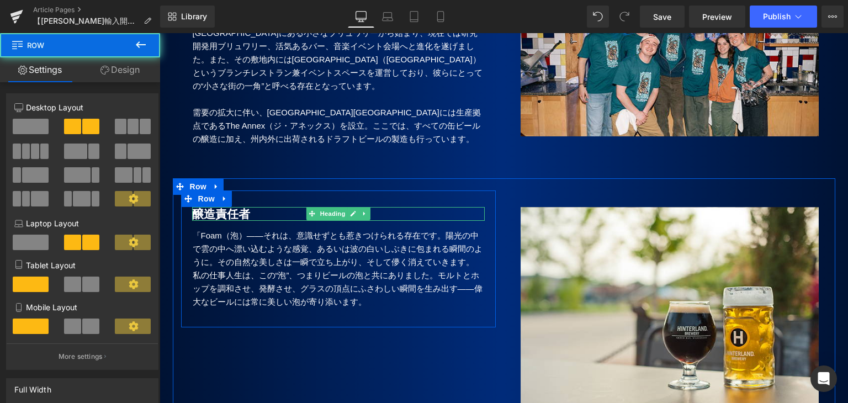
click at [265, 221] on h1 "醸造責任者" at bounding box center [338, 214] width 293 height 14
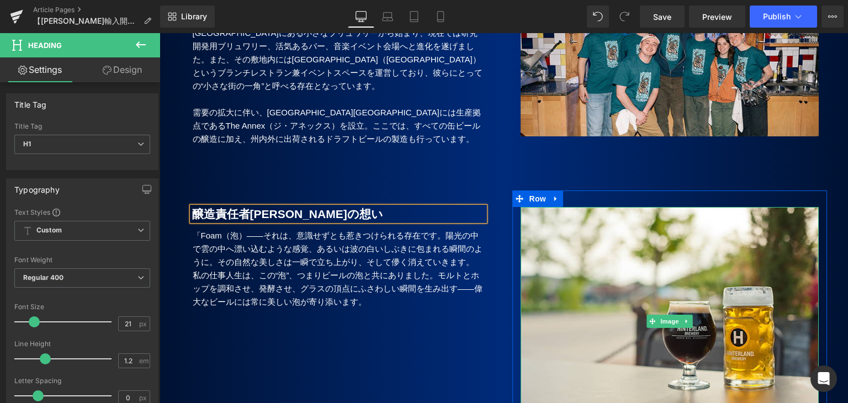
drag, startPoint x: 537, startPoint y: 376, endPoint x: 368, endPoint y: 235, distance: 219.5
click at [537, 376] on img at bounding box center [670, 321] width 298 height 229
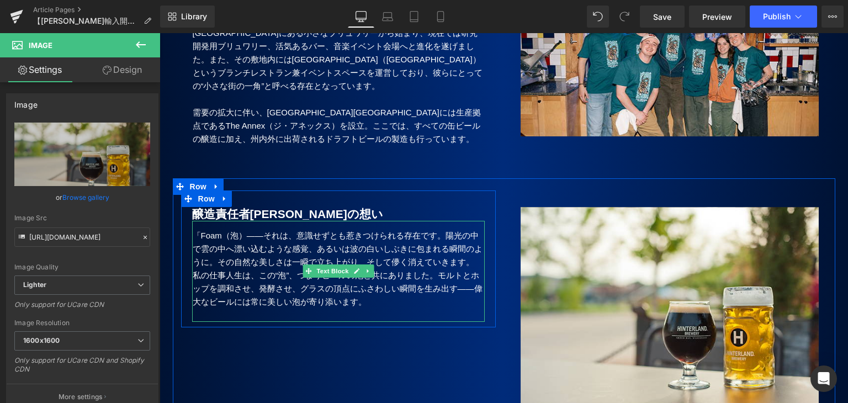
click at [303, 278] on span at bounding box center [309, 270] width 12 height 13
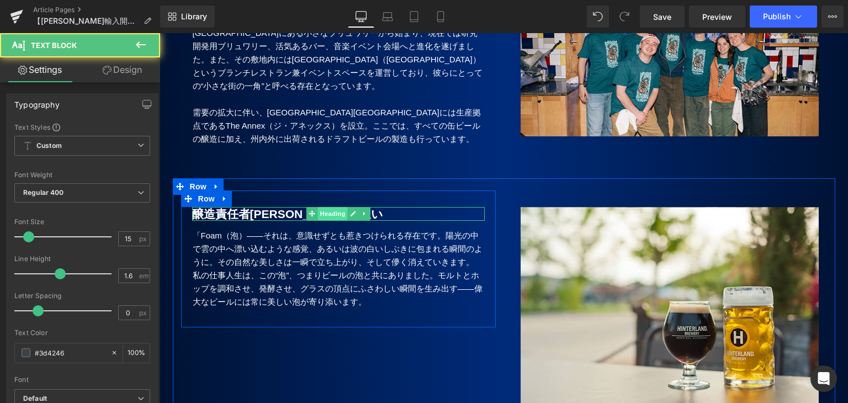
click at [325, 220] on span "Heading" at bounding box center [332, 213] width 30 height 13
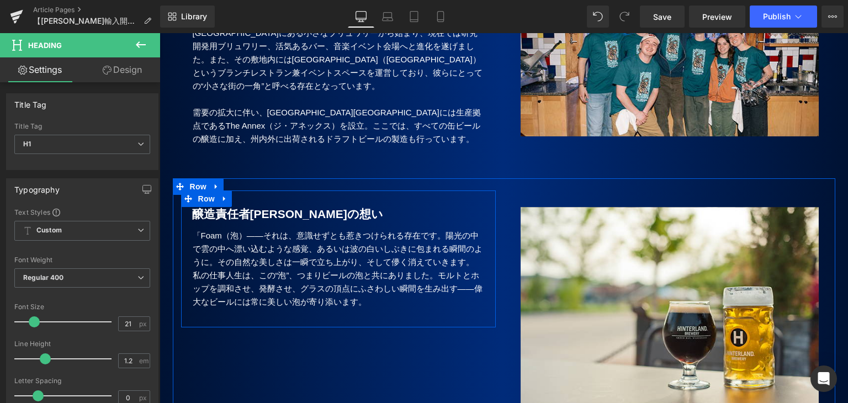
click at [280, 259] on p "「Foam（泡）――それは、意識せずとも惹きつけられる存在です。陽光の中で雲の中へ漂い込むような感覚、あるいは波の白いしぶきに包まれる瞬間のように。その自然な…" at bounding box center [339, 249] width 292 height 40
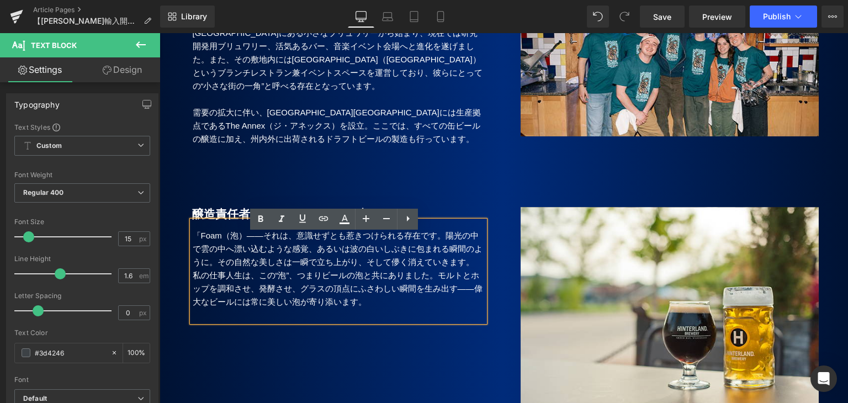
drag, startPoint x: 232, startPoint y: 224, endPoint x: 261, endPoint y: 225, distance: 28.8
click at [232, 220] on b "醸造責任者[PERSON_NAME]の想い" at bounding box center [287, 214] width 191 height 13
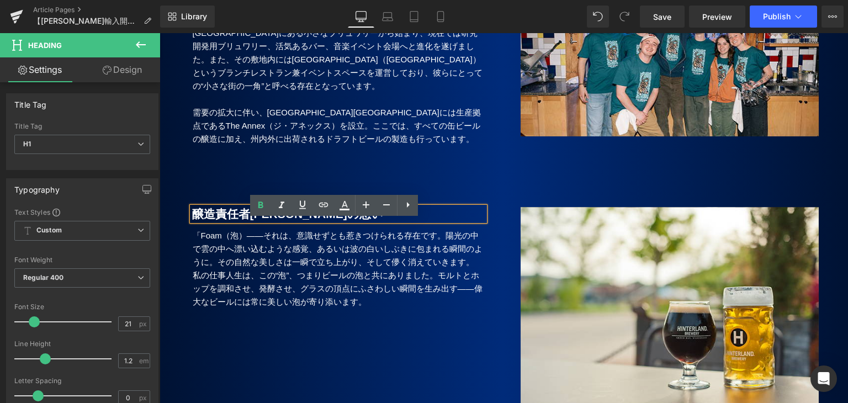
click at [322, 220] on b "醸造責任者[PERSON_NAME]の想い" at bounding box center [287, 214] width 191 height 13
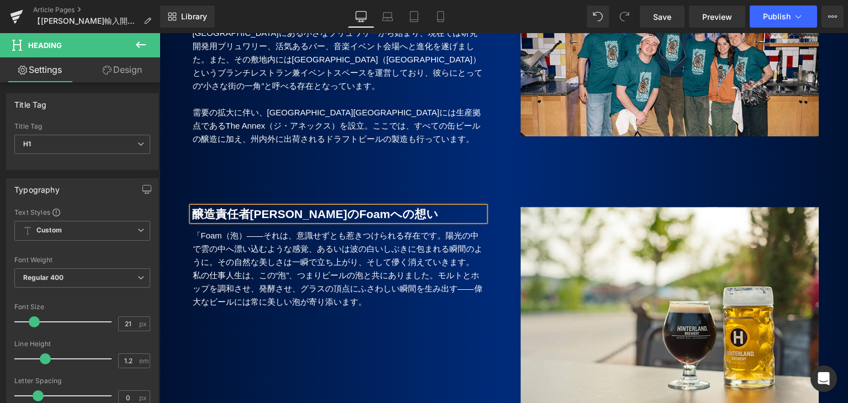
click at [316, 220] on b "醸造責任者[PERSON_NAME]のFoamへの想い" at bounding box center [315, 214] width 246 height 13
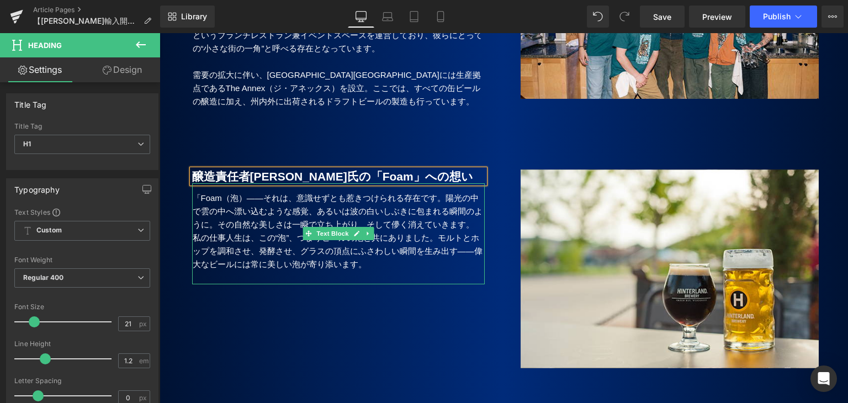
scroll to position [607, 0]
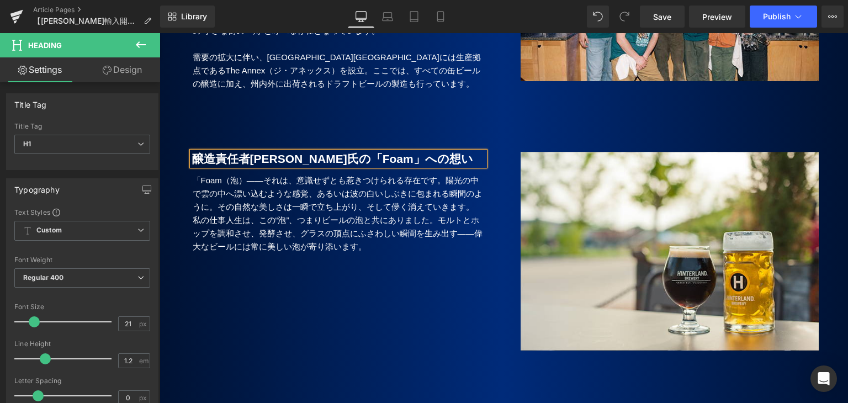
click at [316, 374] on div "Image Row 醸造責任者[PERSON_NAME]氏の「Foam」への想い Heading 「Foam（泡）――それは、意識せずとも惹きつけられる存在で…" at bounding box center [504, 255] width 663 height 264
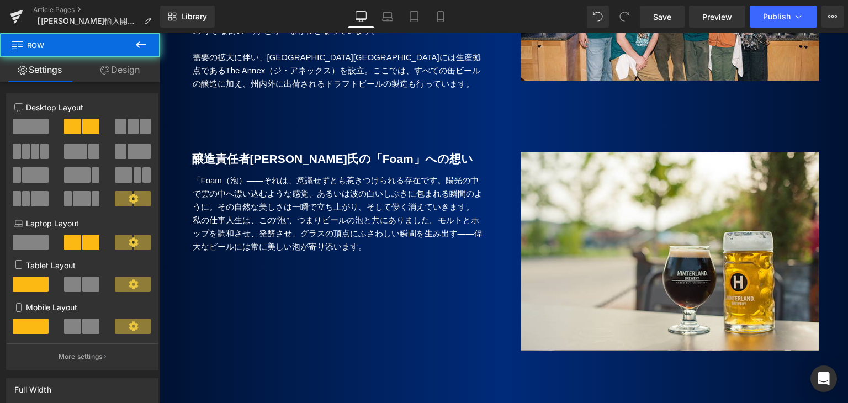
click at [236, 205] on p "「Foam（泡）――それは、意識せずとも惹きつけられる存在です。陽光の中で雲の中へ漂い込むような感覚、あるいは波の白いしぶきに包まれる瞬間のように。その自然な…" at bounding box center [339, 194] width 292 height 40
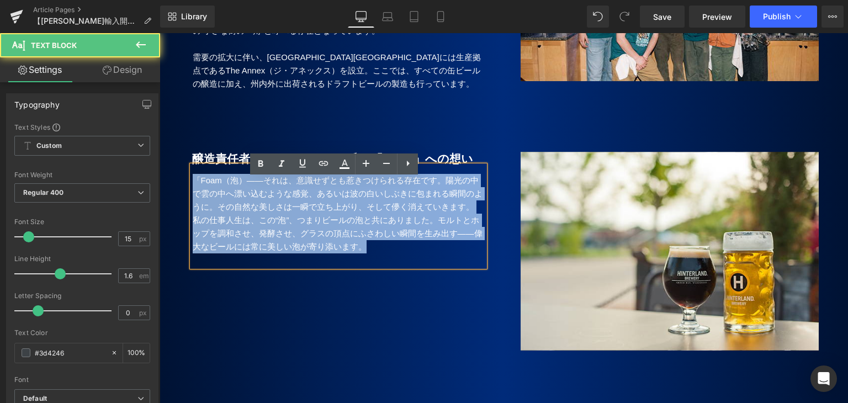
drag, startPoint x: 188, startPoint y: 193, endPoint x: 379, endPoint y: 258, distance: 202.3
click at [379, 258] on div "「Foam（泡）――それは、意識せずとも惹きつけられる存在です。陽光の中で雲の中へ漂い込むような感覚、あるいは波の白いしぶきに包まれる瞬間のように。その自然な…" at bounding box center [338, 216] width 293 height 101
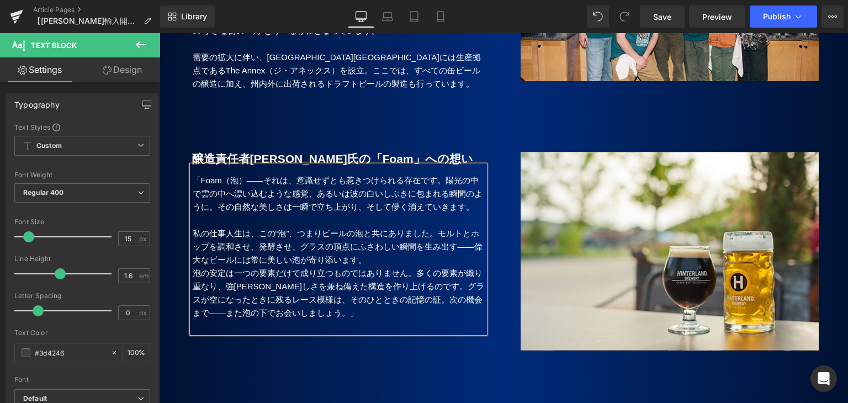
click at [381, 267] on p "私の仕事人生は、この“泡”、つまりビールの泡と共にありました。モルトとホップを調和させ、発酵させ、グラスの頂点にふさわしい瞬間を生み出す――偉大なビールには常…" at bounding box center [339, 247] width 292 height 40
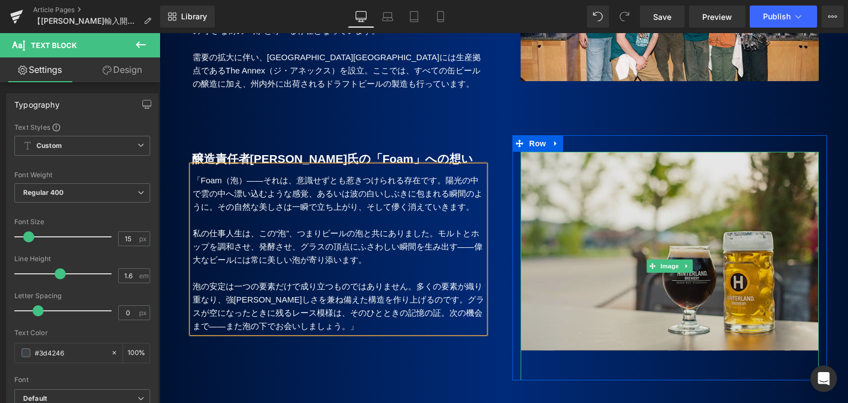
click at [714, 280] on img at bounding box center [670, 266] width 298 height 229
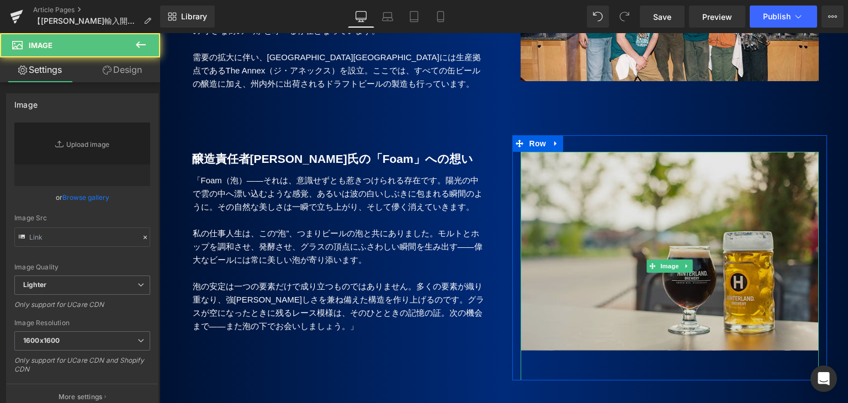
type input "[URL][DOMAIN_NAME]"
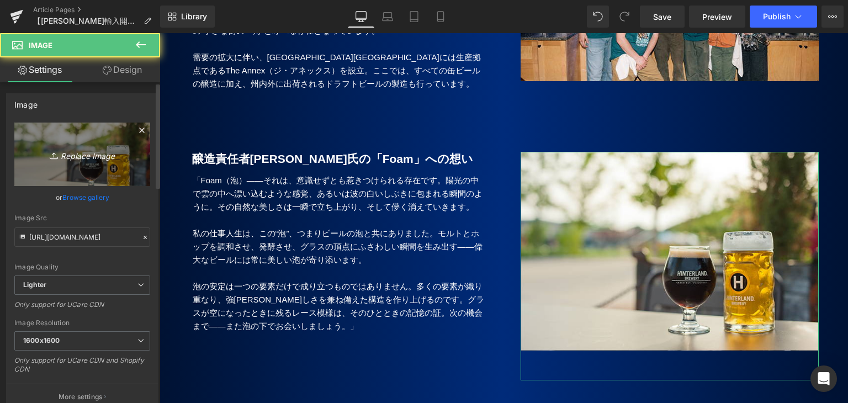
click at [75, 153] on icon "Replace Image" at bounding box center [82, 154] width 88 height 14
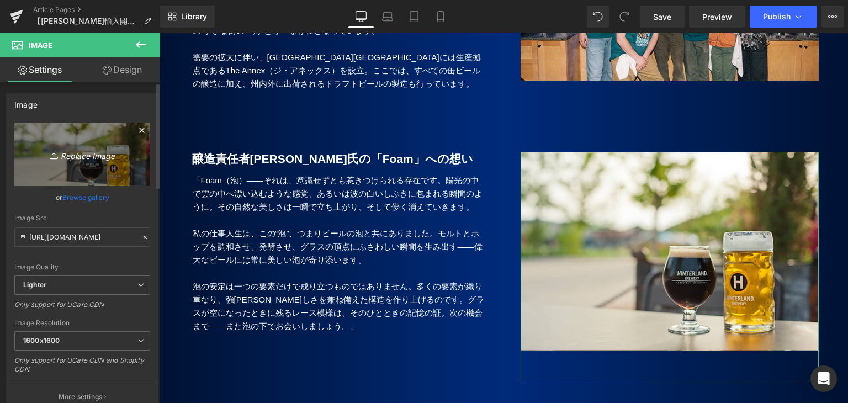
type input "C:\fakepath\Foam_3.jpg"
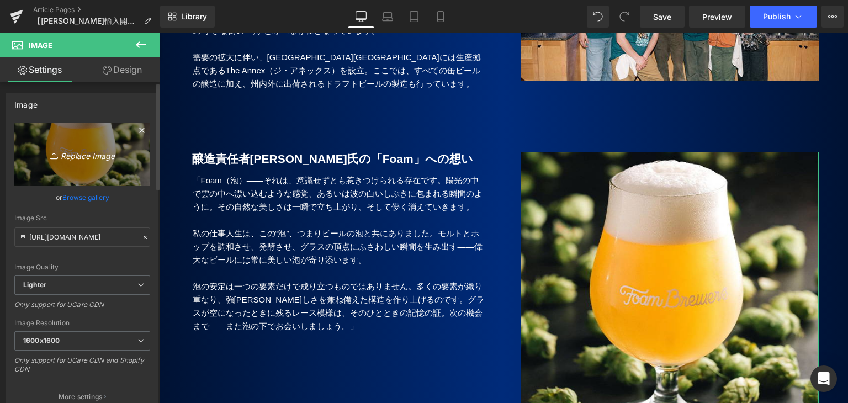
type input "[URL][DOMAIN_NAME]"
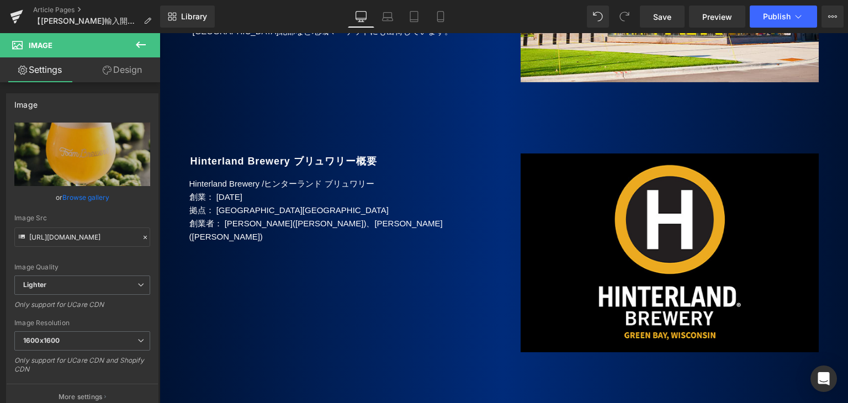
scroll to position [1601, 0]
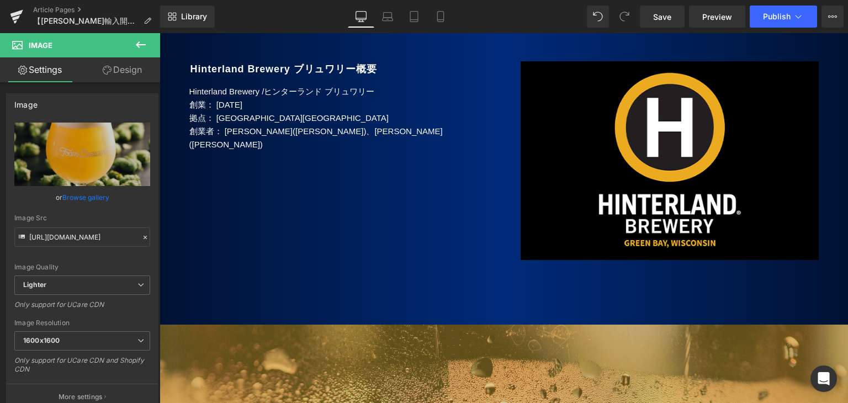
click at [435, 355] on div "Rendering Content" at bounding box center [424, 359] width 68 height 12
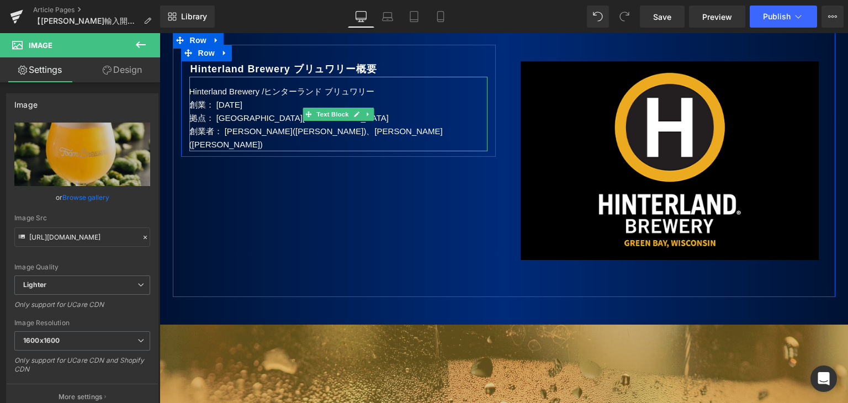
click at [239, 98] on p "Hinterland Brewery / ヒンターランド ブリュワリー" at bounding box center [338, 91] width 298 height 13
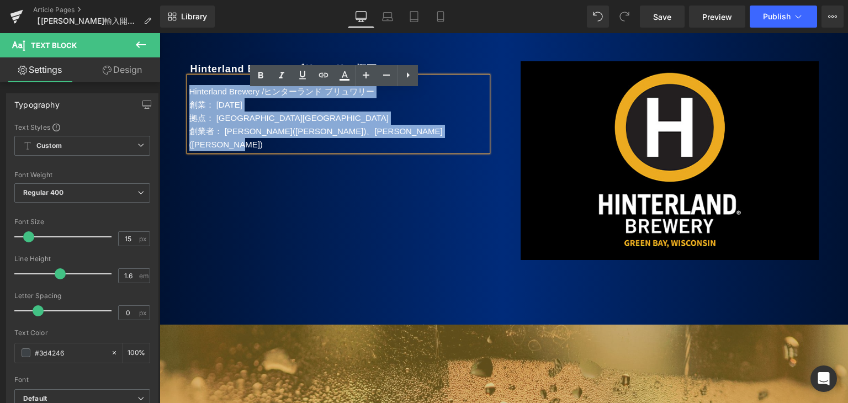
drag, startPoint x: 184, startPoint y: 105, endPoint x: 238, endPoint y: 165, distance: 80.1
click at [238, 151] on div "Hinterland Brewery / ヒンターランド ブリュワリー 創業： [DATE] 拠点： [GEOGRAPHIC_DATA]グリーンベイ 創業者：…" at bounding box center [338, 114] width 298 height 75
paste div
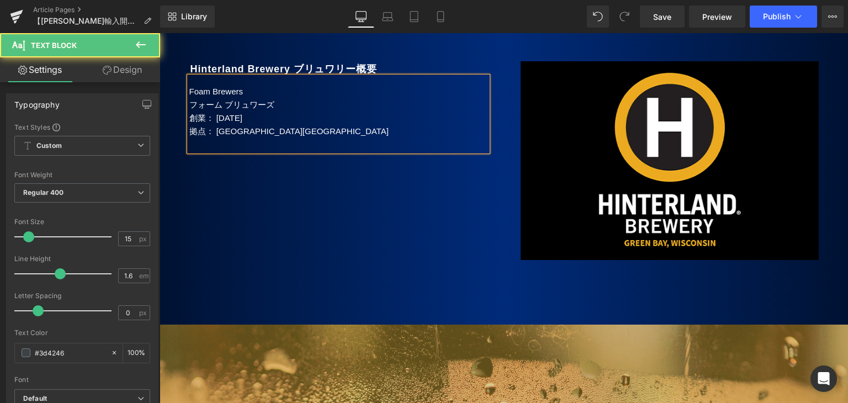
click at [189, 118] on div "Foam Brewers フォーム ブリュワーズ 創業： [DATE] 拠点： [GEOGRAPHIC_DATA][GEOGRAPHIC_DATA]" at bounding box center [338, 114] width 298 height 75
click at [189, 112] on p "フォーム ブリュワーズ" at bounding box center [338, 104] width 298 height 13
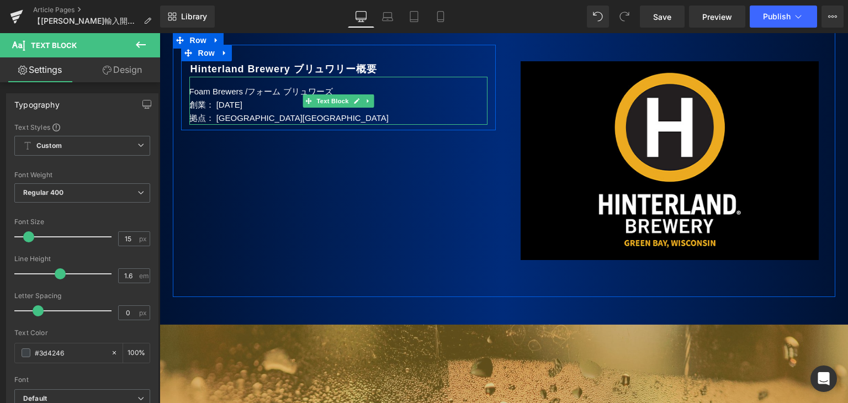
click at [250, 98] on p "Foam Brewers / フォーム ブリュワーズ" at bounding box center [338, 91] width 298 height 13
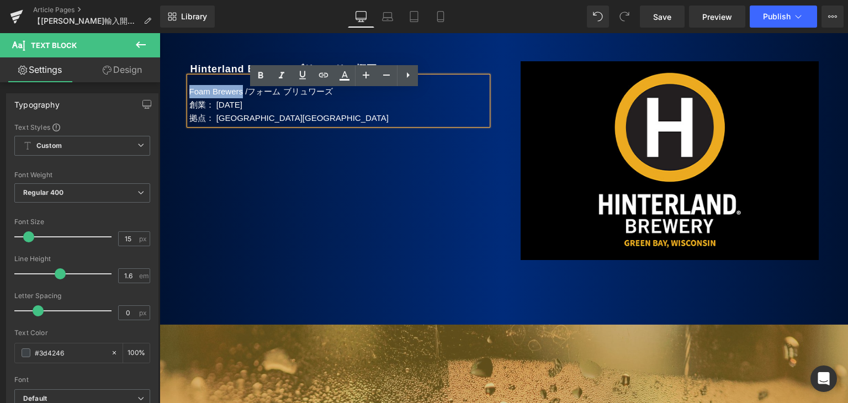
drag, startPoint x: 241, startPoint y: 105, endPoint x: 166, endPoint y: 105, distance: 75.6
copy p "Foam Brewers"
click at [195, 75] on b "Hinterland Brewery ブリュワリー概要" at bounding box center [283, 68] width 187 height 11
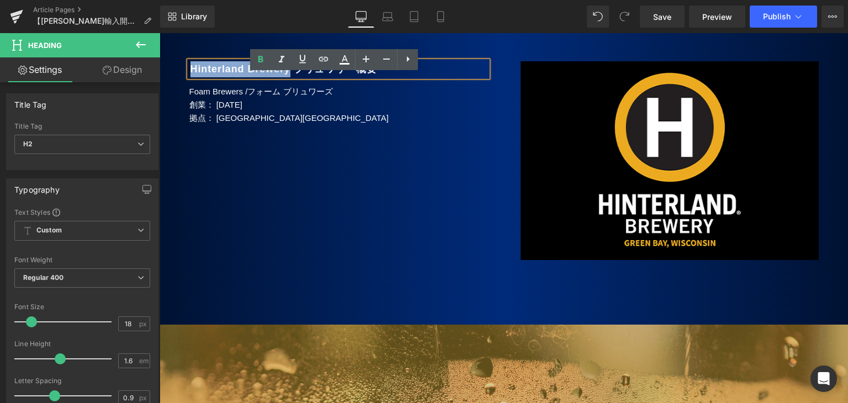
drag, startPoint x: 297, startPoint y: 82, endPoint x: 305, endPoint y: 124, distance: 42.1
paste div
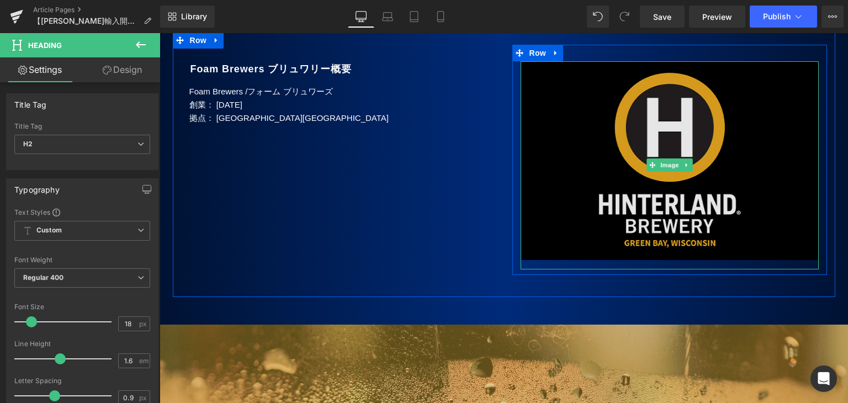
click at [699, 192] on img at bounding box center [670, 165] width 298 height 208
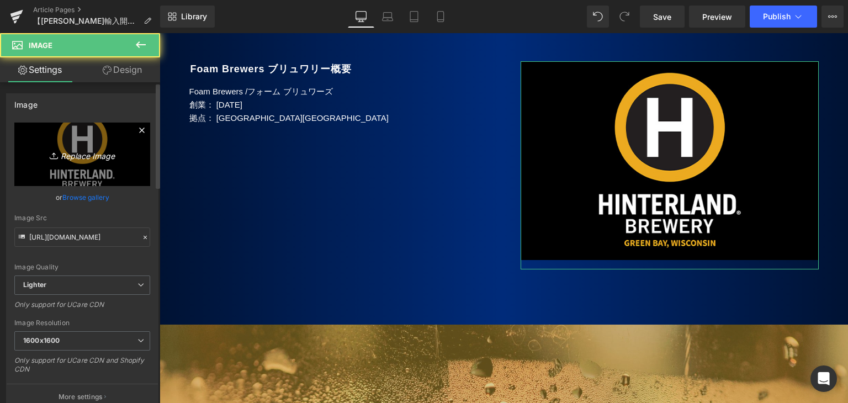
click at [66, 153] on icon "Replace Image" at bounding box center [82, 154] width 88 height 14
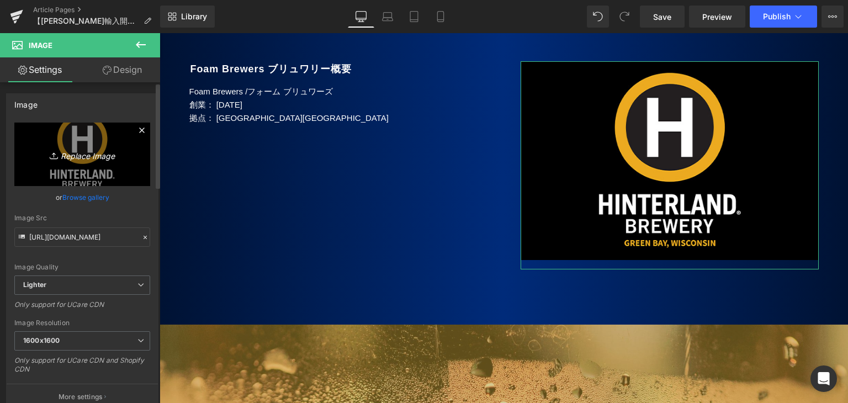
type input "C:\fakepath\Foam_11.jpg"
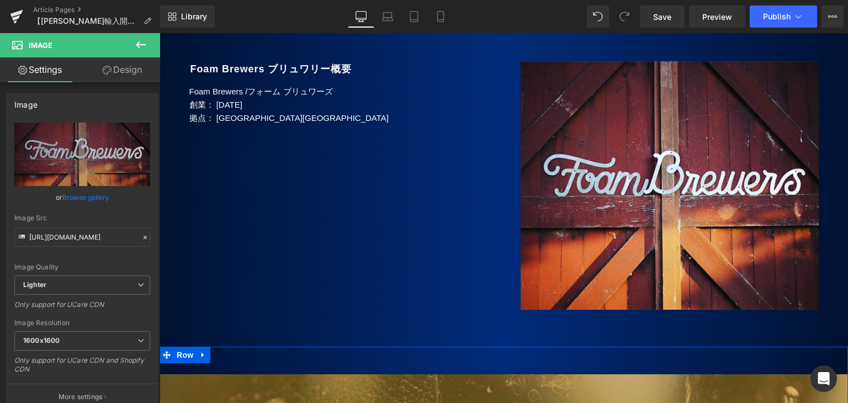
type input "[URL][DOMAIN_NAME]"
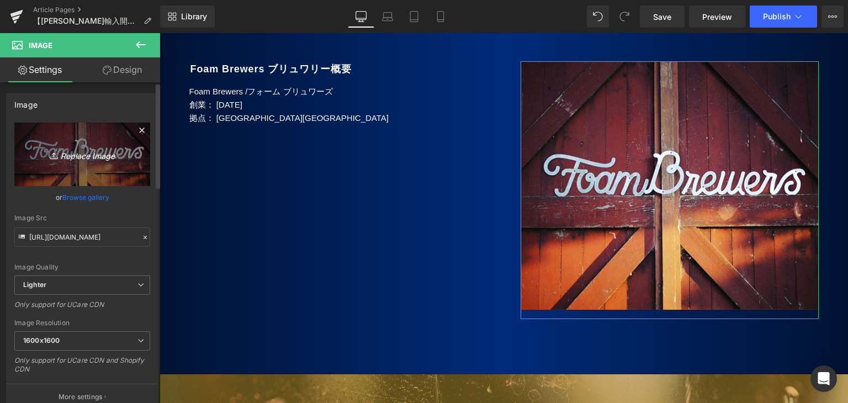
click at [87, 158] on icon "Replace Image" at bounding box center [82, 154] width 88 height 14
type input "C:\fakepath\Foam_9.jpg"
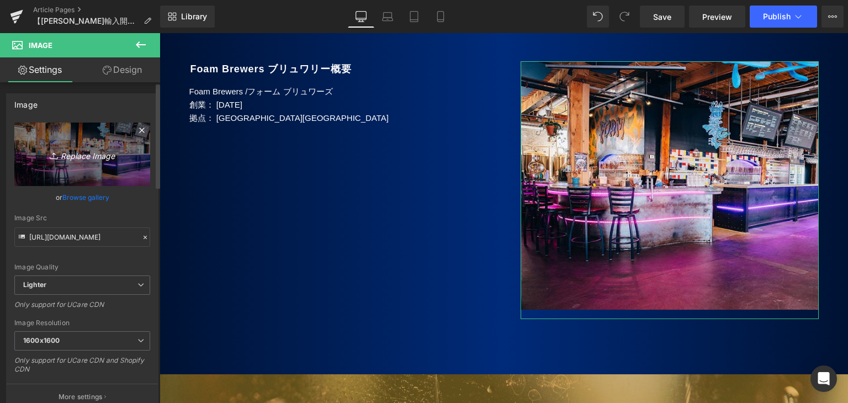
type input "[URL][DOMAIN_NAME]"
click at [83, 151] on icon "Replace Image" at bounding box center [82, 154] width 88 height 14
type input "C:\fakepath\Foam17.jpg"
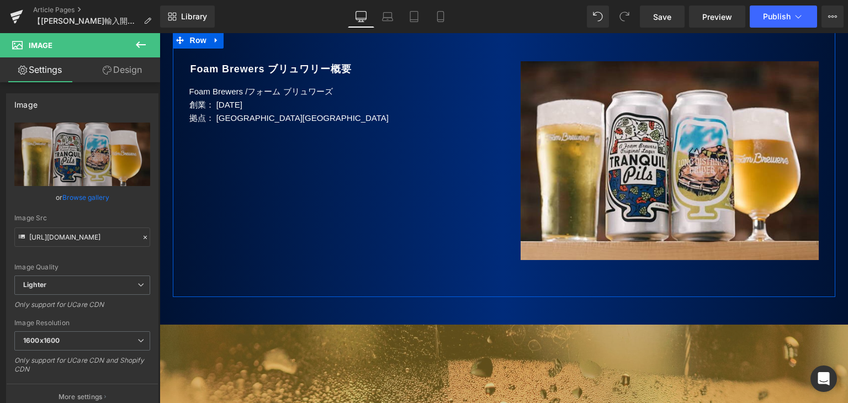
type input "[URL][DOMAIN_NAME]"
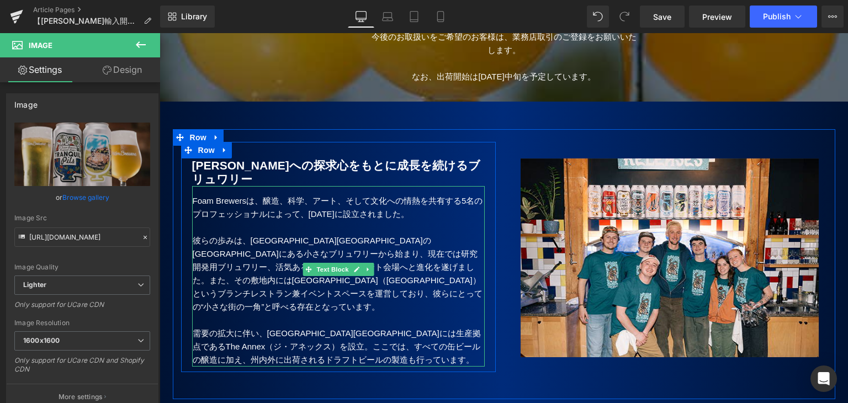
scroll to position [386, 0]
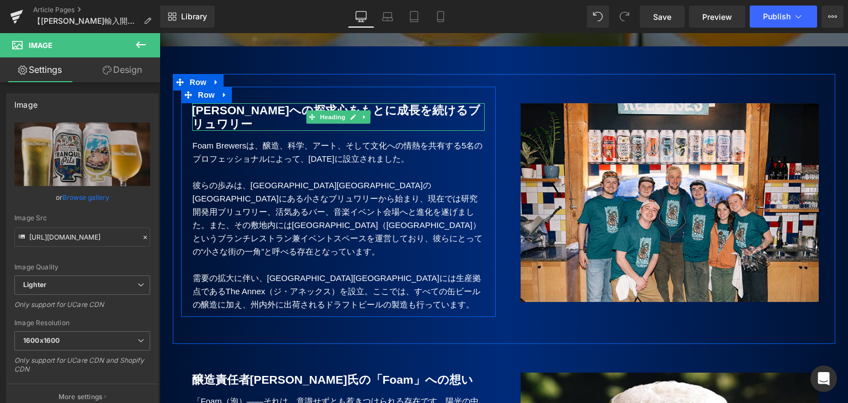
click at [243, 124] on b "[PERSON_NAME]への探求心をもとに成長を続けるブリュワリー" at bounding box center [336, 117] width 288 height 27
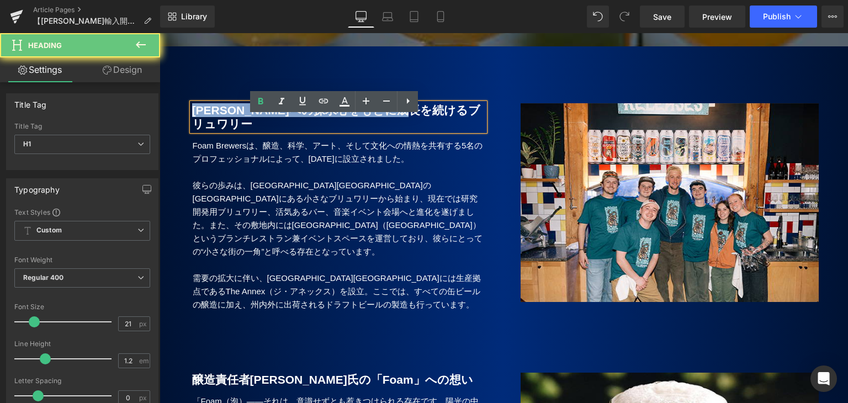
click at [243, 124] on b "[PERSON_NAME]への探求心をもとに成長を続けるブリュワリー" at bounding box center [336, 117] width 288 height 27
paste div
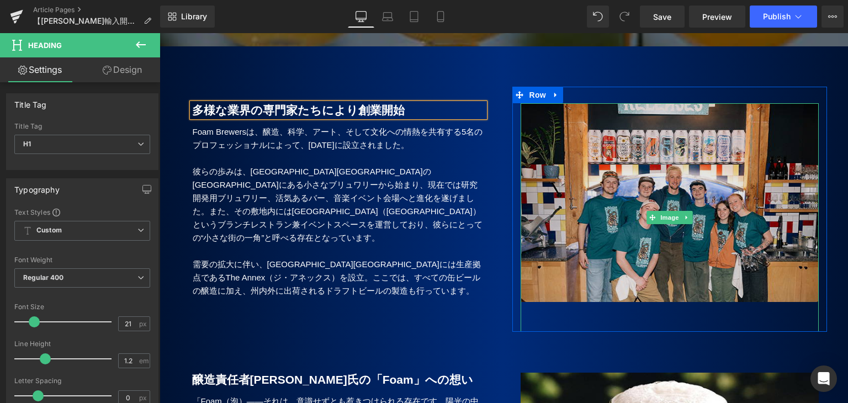
click at [600, 207] on img at bounding box center [670, 217] width 298 height 229
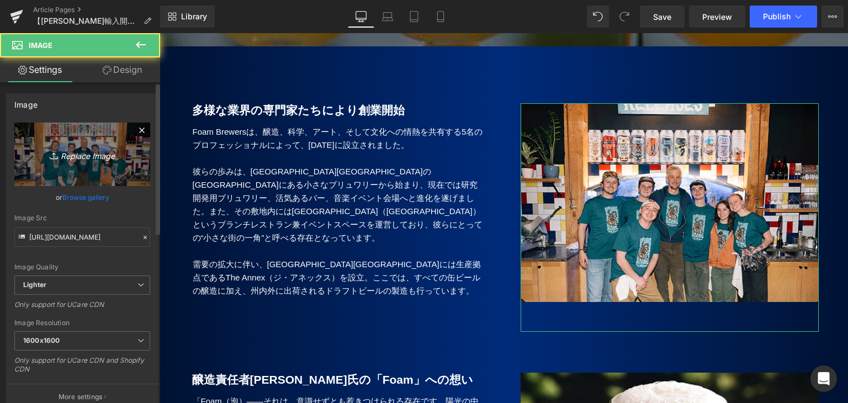
click at [75, 154] on icon "Replace Image" at bounding box center [82, 154] width 88 height 14
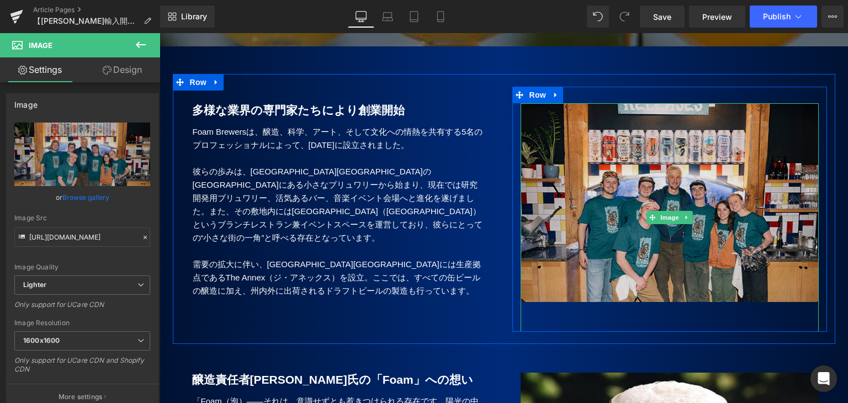
click at [608, 207] on img at bounding box center [670, 217] width 298 height 229
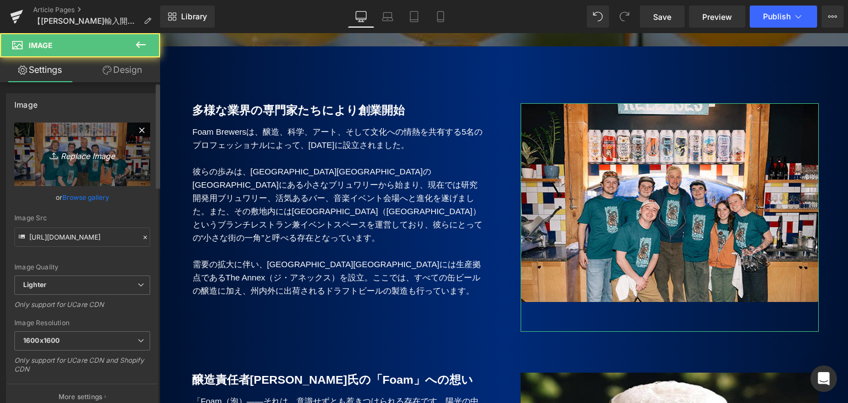
click at [83, 149] on icon "Replace Image" at bounding box center [82, 154] width 88 height 14
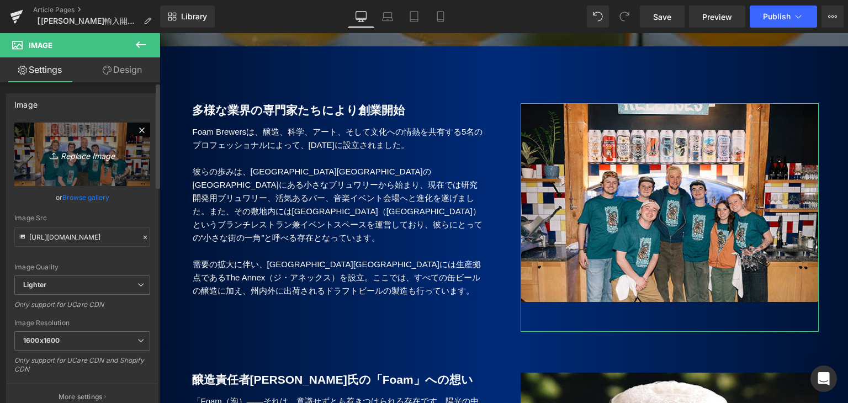
type input "C:\fakepath\Foam_17.jpg"
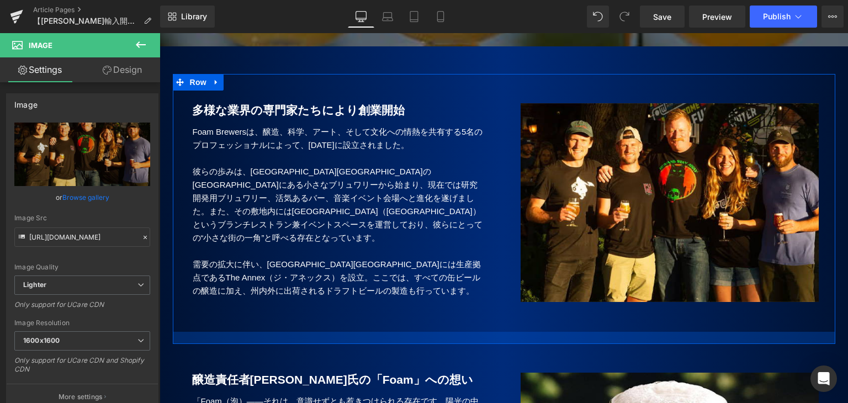
type input "[URL][DOMAIN_NAME]"
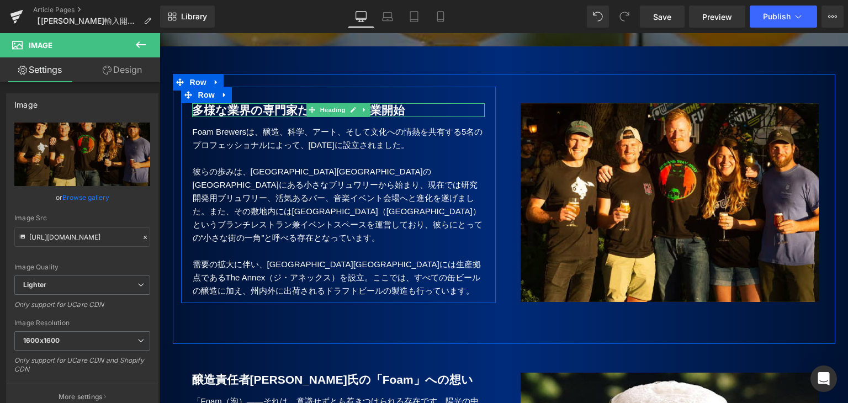
click at [251, 116] on b "多様な業界の専門家たちにより創業開始" at bounding box center [298, 110] width 213 height 13
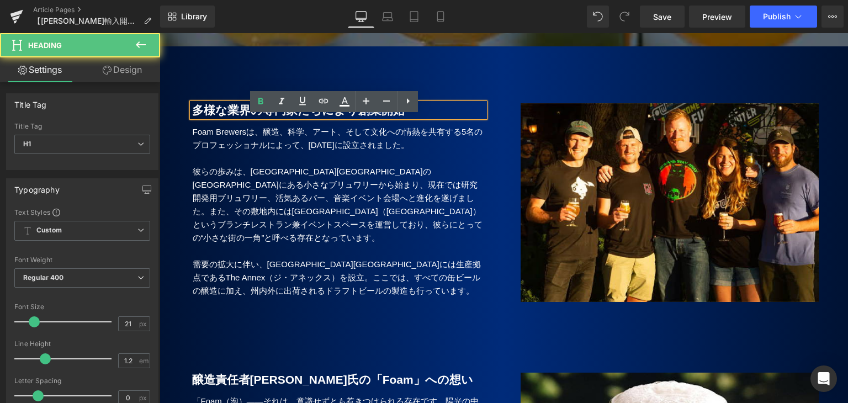
click at [407, 117] on h1 "多様な業界の専門家たちにより創業開始" at bounding box center [338, 110] width 293 height 14
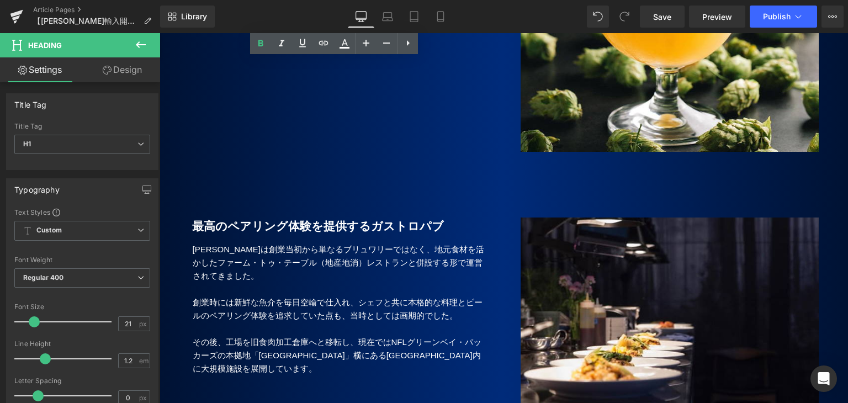
scroll to position [994, 0]
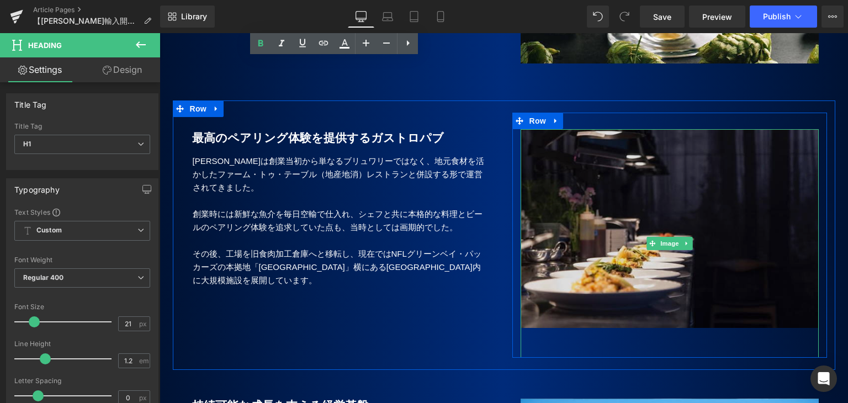
click at [566, 219] on img at bounding box center [670, 243] width 298 height 229
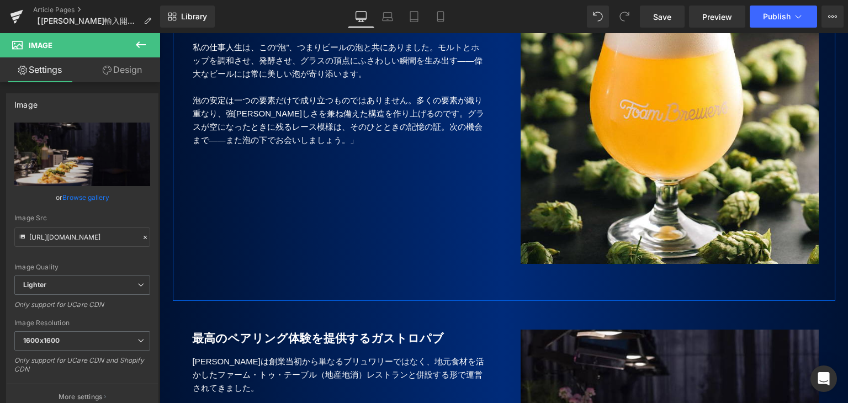
scroll to position [939, 0]
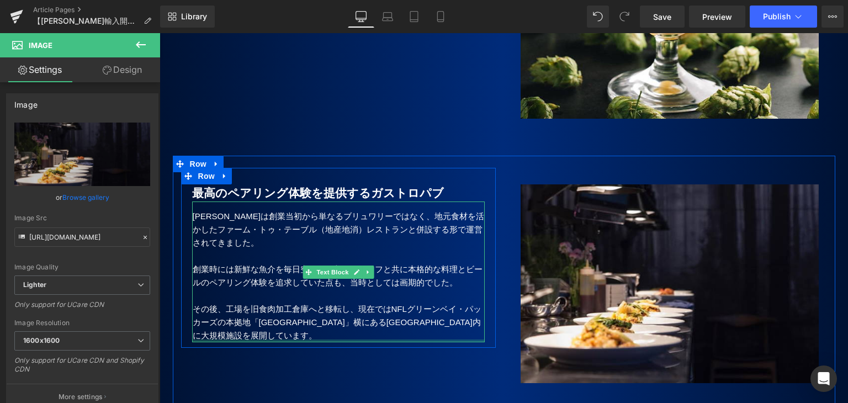
click at [359, 342] on p "その後、工場を旧食肉加工倉庫へと移転し、現在ではNFLグリーンベイ・パッカーズの本拠地「[GEOGRAPHIC_DATA]」横にある[GEOGRAPHIC_D…" at bounding box center [339, 323] width 292 height 40
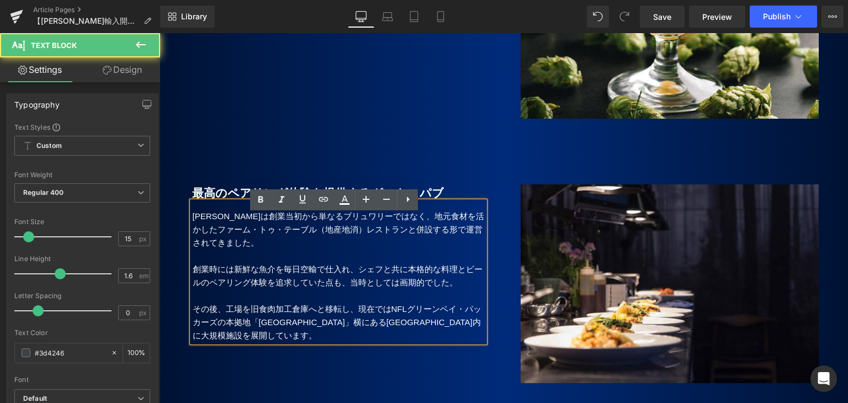
click at [236, 243] on span "地元食材を活かしたファーム・トゥ・テーブル（地産地消）レストランと併設する形で運営されてきました。" at bounding box center [339, 229] width 292 height 36
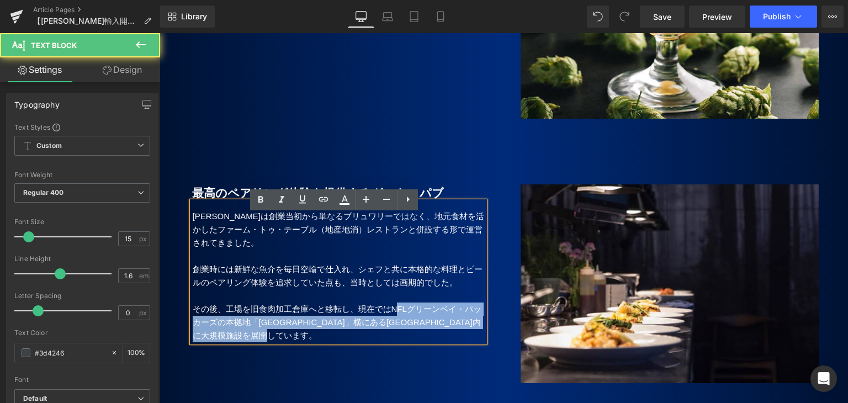
drag, startPoint x: 187, startPoint y: 228, endPoint x: 318, endPoint y: 293, distance: 146.4
click at [388, 317] on div "Hinterlandは創業当初から単なるブリュワリーではなく、 地元食材を活かしたファーム・トゥ・テーブル（地産地消）レストランと併設する形で運営されてきまし…" at bounding box center [338, 272] width 293 height 141
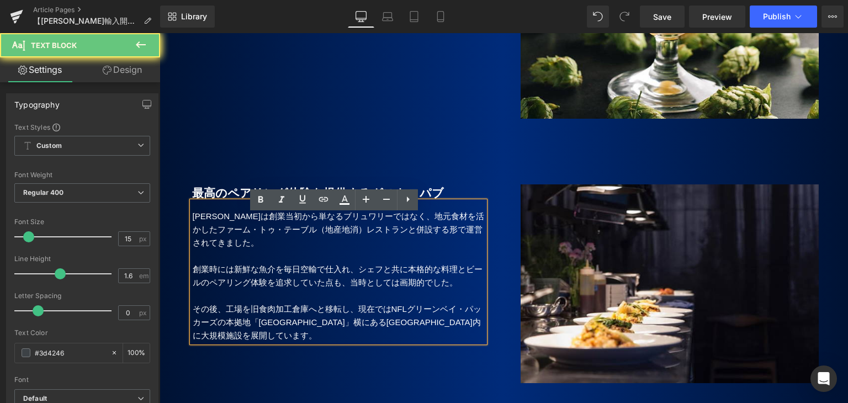
drag, startPoint x: 254, startPoint y: 270, endPoint x: 247, endPoint y: 259, distance: 12.7
click at [254, 263] on p at bounding box center [339, 256] width 292 height 13
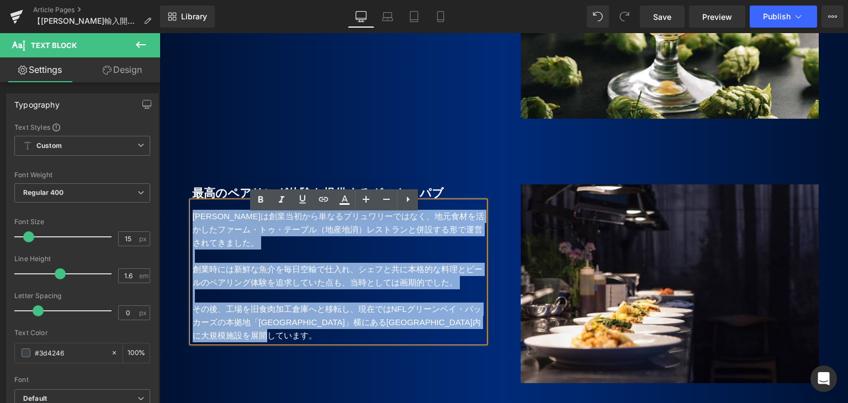
drag, startPoint x: 187, startPoint y: 229, endPoint x: 331, endPoint y: 351, distance: 188.8
click at [331, 342] on div "Hinterlandは創業当初から単なるブリュワリーではなく、 地元食材を活かしたファーム・トゥ・テーブル（地産地消）レストランと併設する形で運営されてきまし…" at bounding box center [338, 272] width 293 height 141
paste div
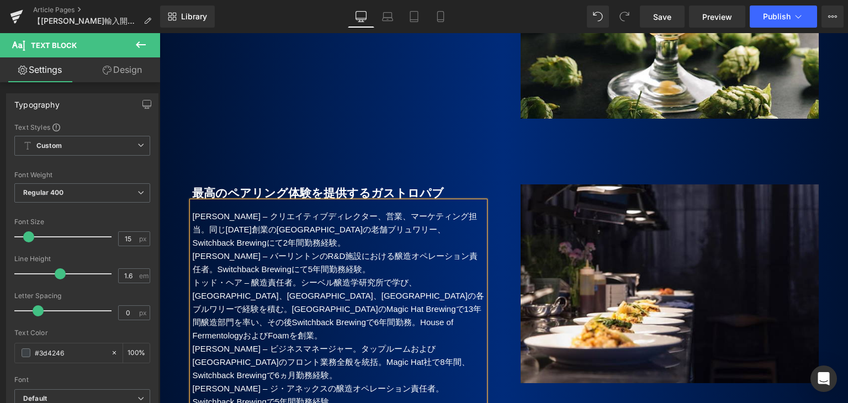
click at [337, 250] on p "[PERSON_NAME] – クリエイティブディレクター、営業、マーケティング担当。同じ[DATE]創業の[GEOGRAPHIC_DATA]の老舗ブリュワリ…" at bounding box center [339, 230] width 292 height 40
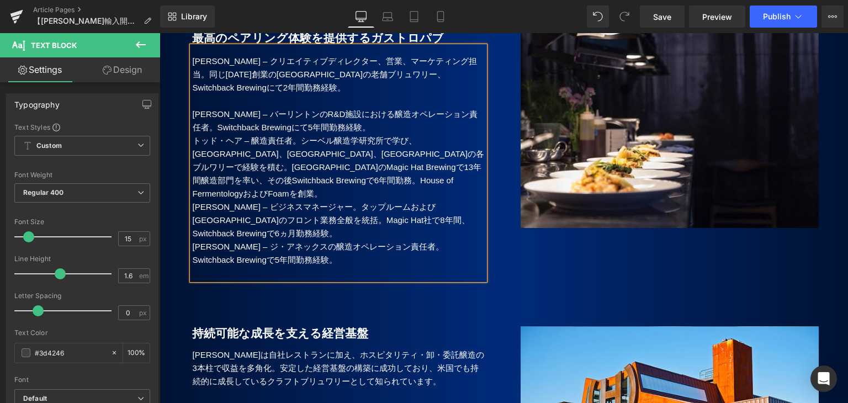
scroll to position [1159, 0]
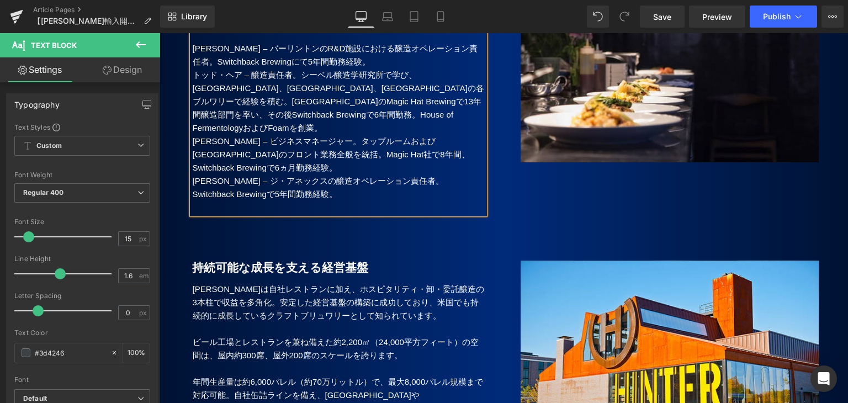
click at [370, 68] on p "[PERSON_NAME] – バーリントンのR&D施設における醸造オペレーション責任者。Switchback Brewingにて5年間勤務経験。" at bounding box center [339, 55] width 292 height 27
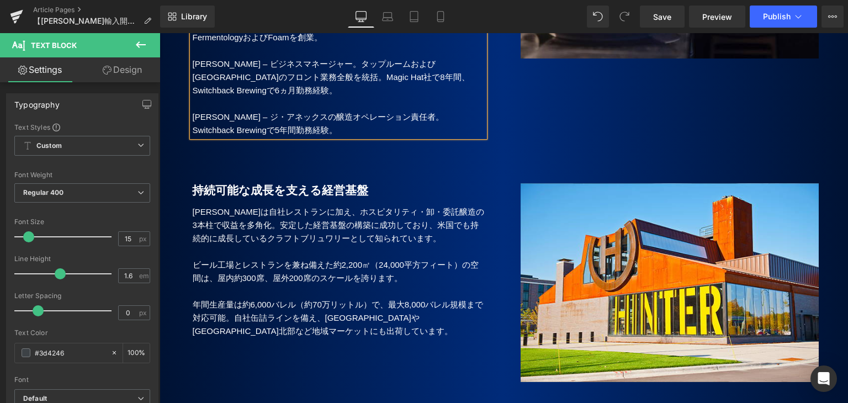
scroll to position [1270, 0]
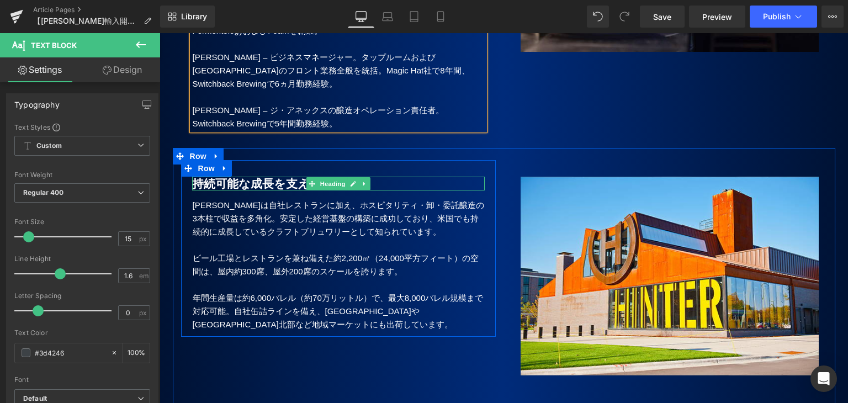
click at [252, 181] on strong "持続可能な成長を支える経営基盤" at bounding box center [280, 183] width 176 height 13
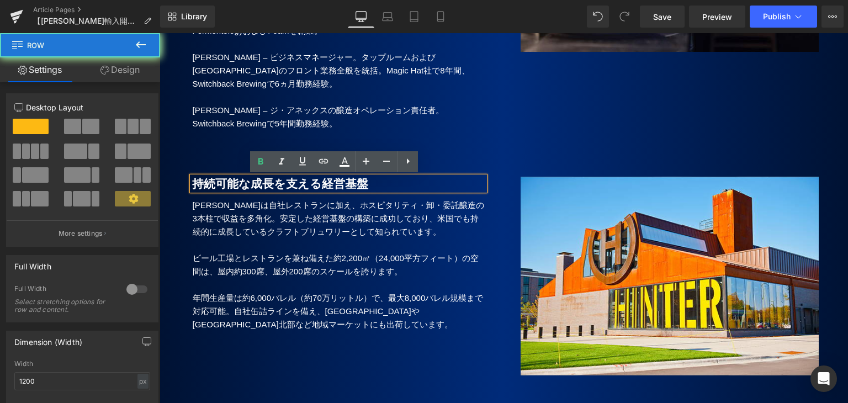
click at [206, 162] on div "持続可能な成長を支える経営基盤 Heading Hinterlandは自社レストランに加え、ホスピタリティ・卸・委託醸造の3本柱で収益を多角化。安定した経営基…" at bounding box center [338, 248] width 315 height 177
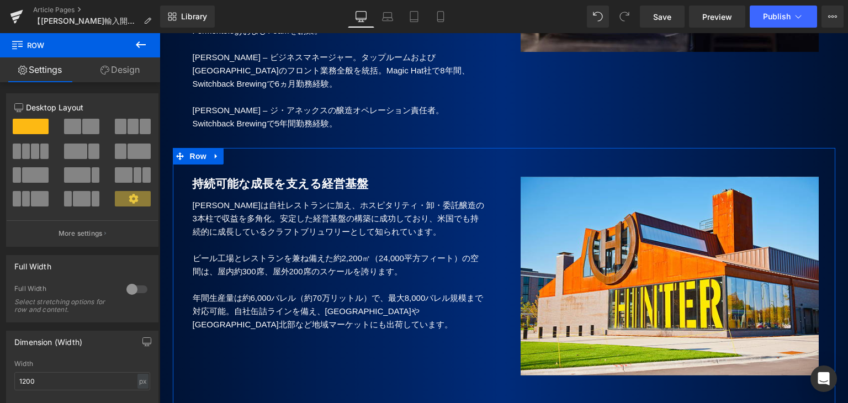
click at [210, 210] on p "[PERSON_NAME]は自社レストランに加え、ホスピタリティ・卸・委託醸造の3本柱で収益を多角化。安定した経営基盤の構築に成功しており、米国でも持続的に成…" at bounding box center [339, 219] width 292 height 40
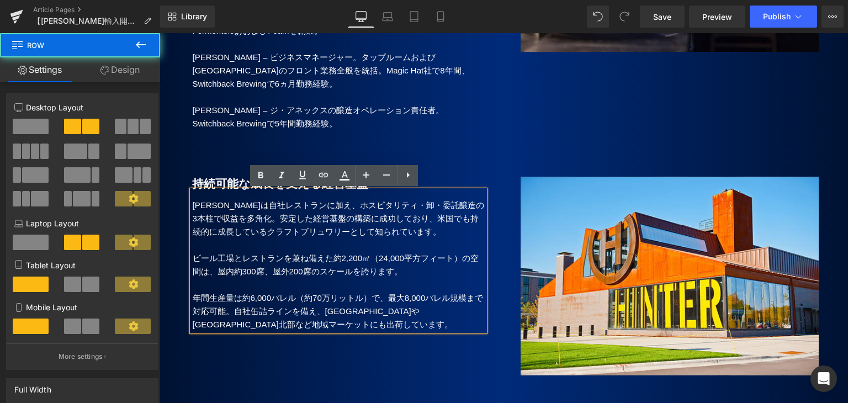
click at [210, 159] on div "Image Row 持続可能な成長を支える経営基盤 Heading Hinterlandは自社レストランに加え、ホスピタリティ・卸・委託醸造の3本柱で収益を多…" at bounding box center [504, 282] width 663 height 269
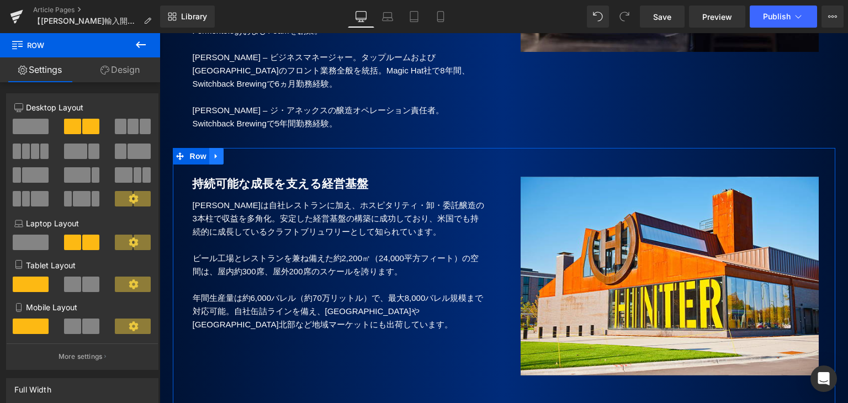
click at [213, 158] on icon at bounding box center [217, 156] width 8 height 8
click at [245, 156] on icon at bounding box center [245, 156] width 8 height 8
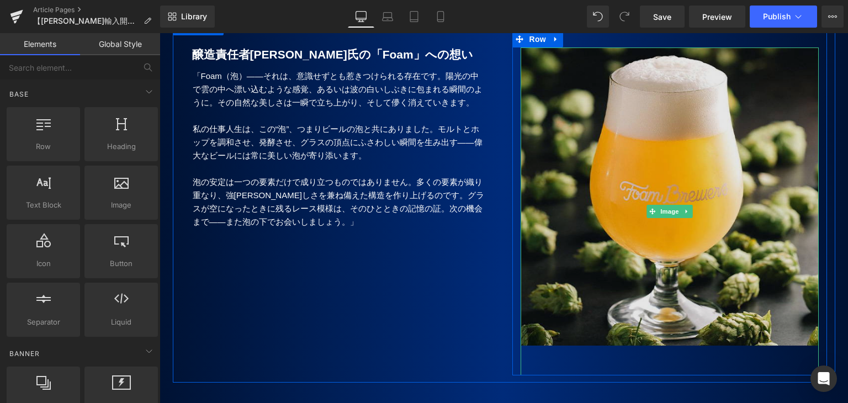
scroll to position [718, 0]
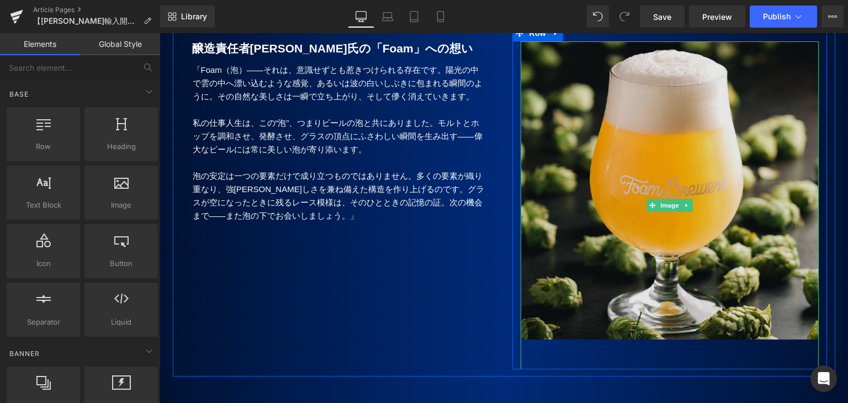
click at [643, 159] on img at bounding box center [670, 205] width 298 height 328
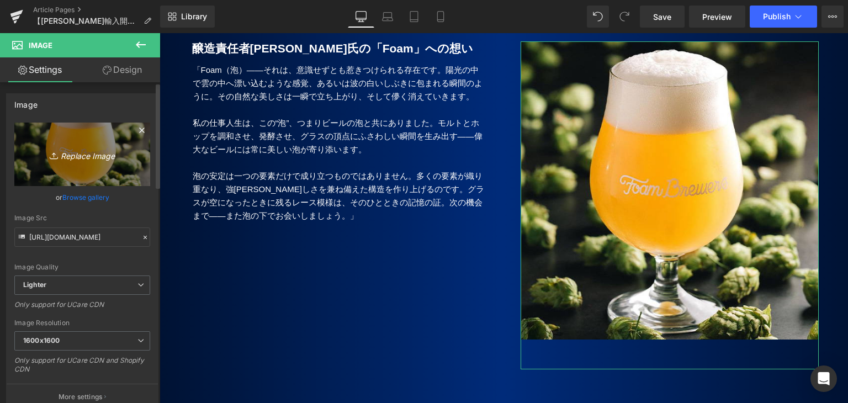
click at [79, 158] on icon "Replace Image" at bounding box center [82, 154] width 88 height 14
type input "C:\fakepath\Foam_.jpg"
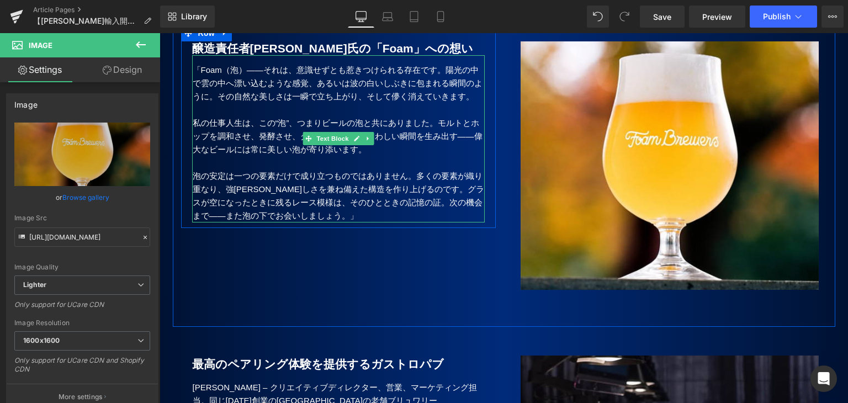
type input "[URL][DOMAIN_NAME]"
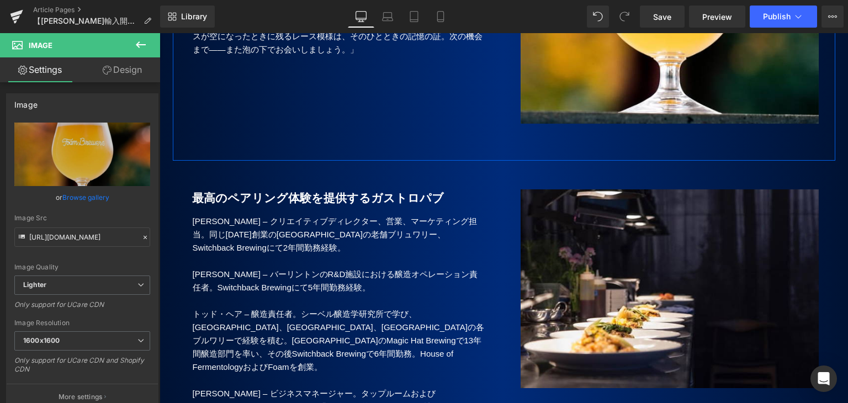
scroll to position [994, 0]
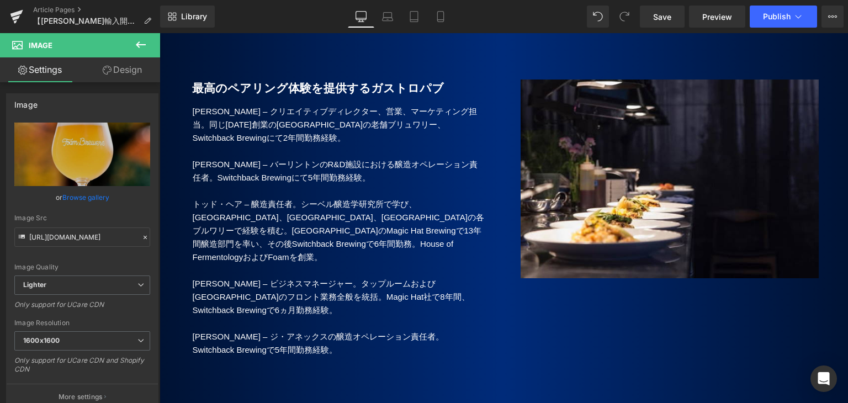
click at [160, 33] on div at bounding box center [160, 33] width 0 height 0
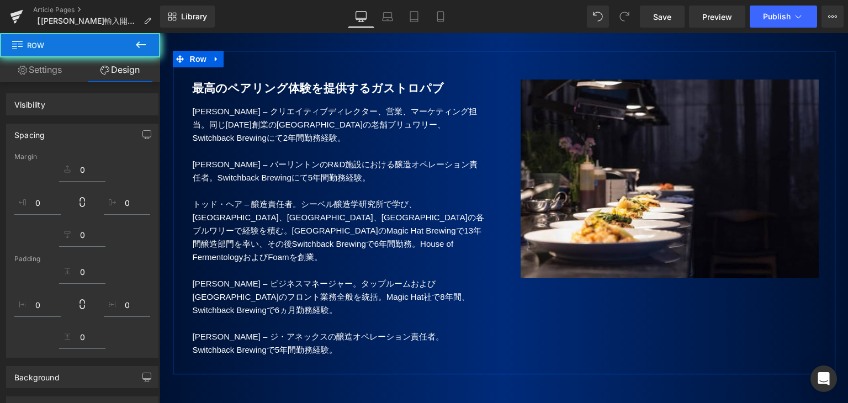
click at [268, 94] on b "最高のペアリング体験を提供するガストロパブ" at bounding box center [318, 88] width 252 height 13
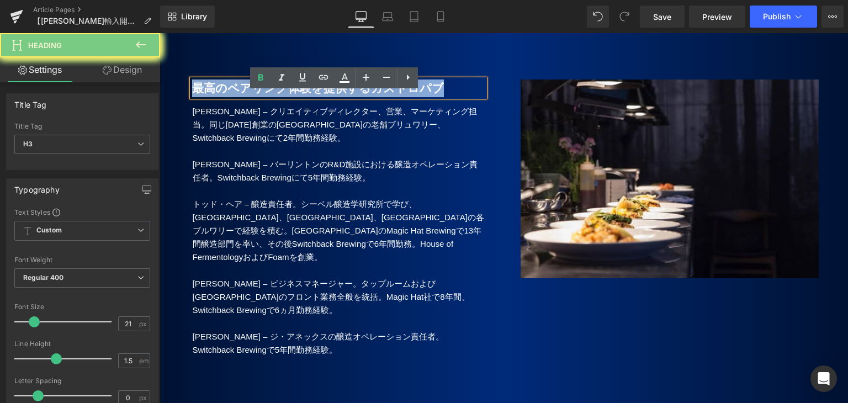
click at [268, 94] on b "最高のペアリング体験を提供するガストロパブ" at bounding box center [318, 88] width 252 height 13
paste div
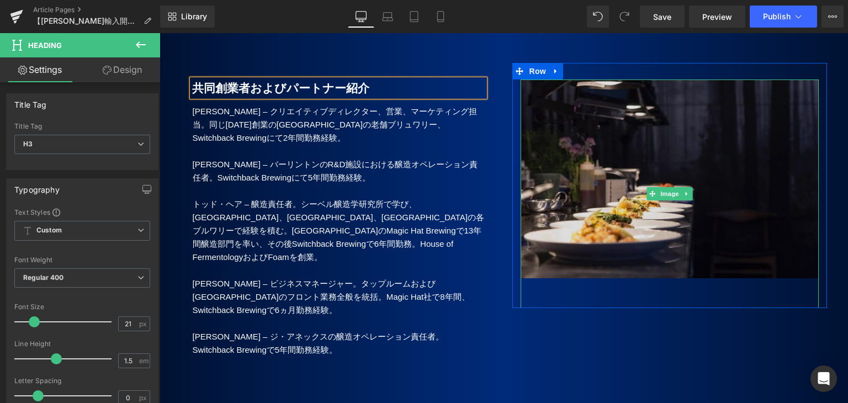
click at [604, 207] on img at bounding box center [670, 194] width 298 height 229
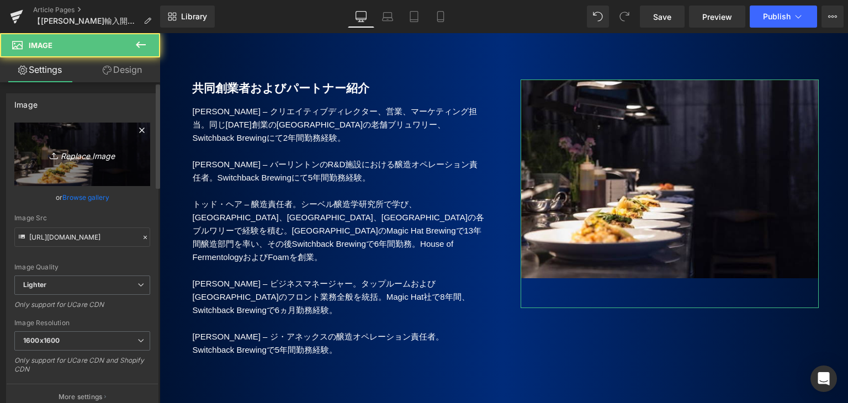
click at [63, 149] on icon "Replace Image" at bounding box center [82, 154] width 88 height 14
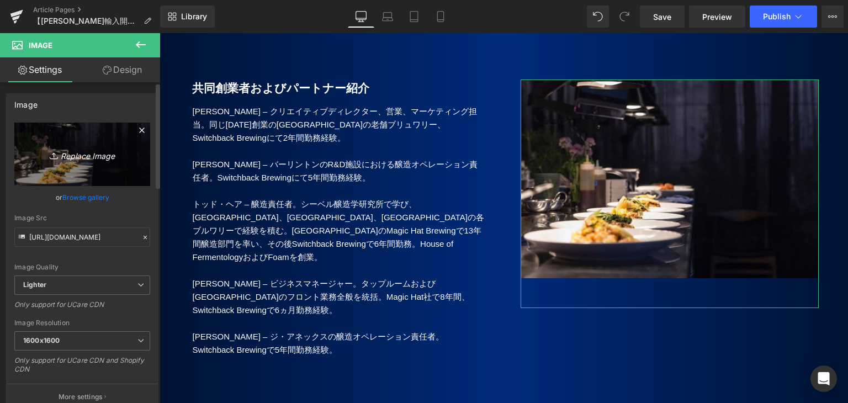
type input "C:\fakepath\Foam_17.jpg"
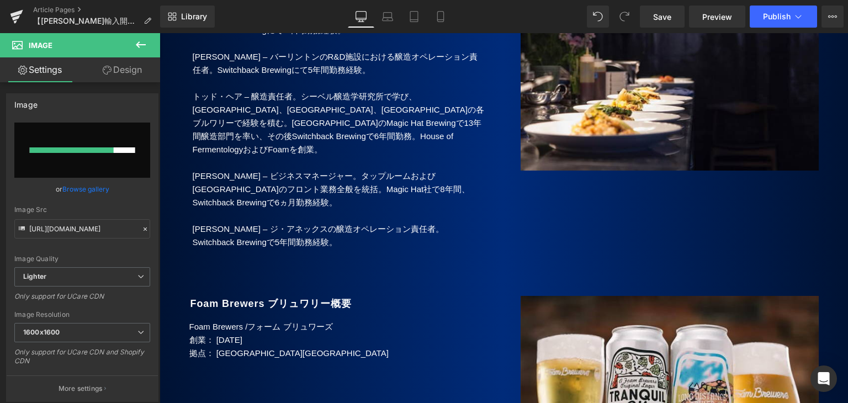
scroll to position [1215, 0]
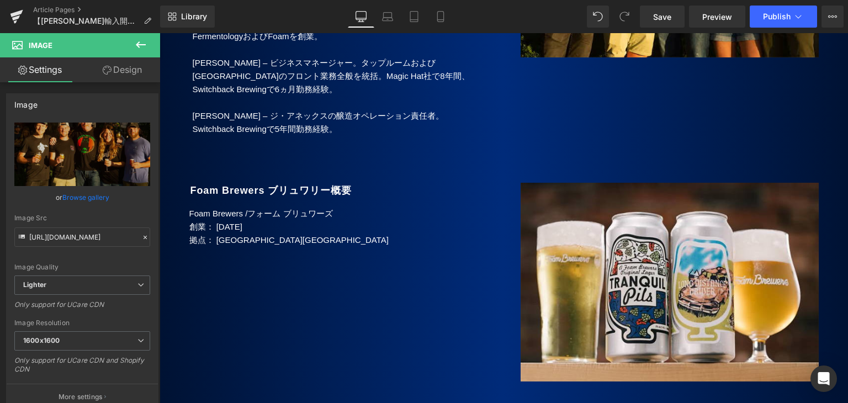
type input "[URL][DOMAIN_NAME]"
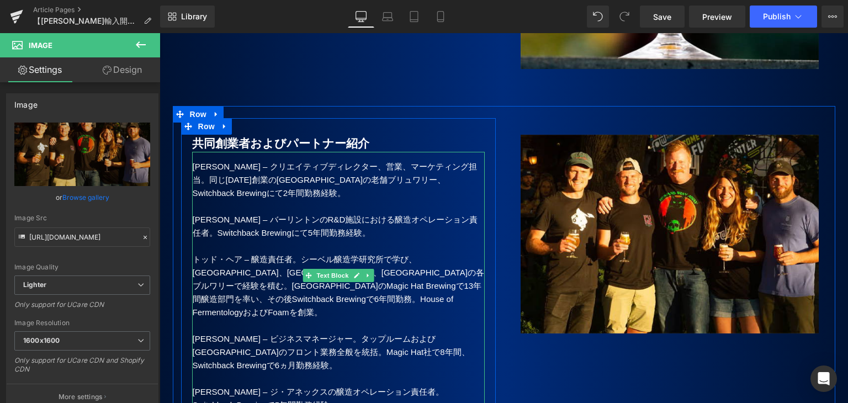
scroll to position [994, 0]
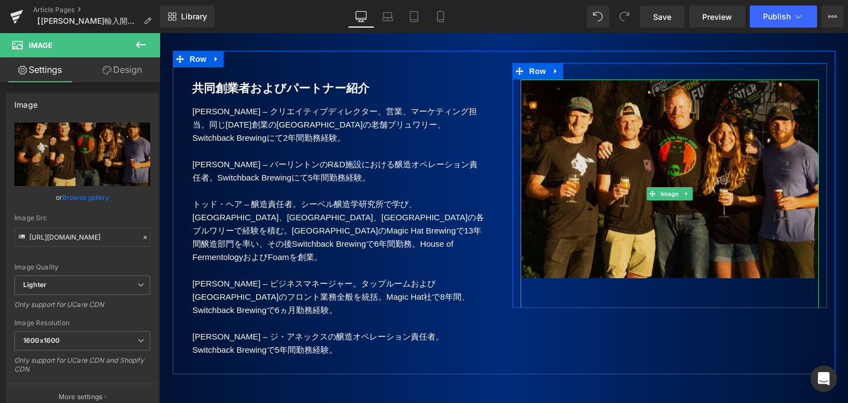
click at [626, 205] on img at bounding box center [670, 194] width 298 height 229
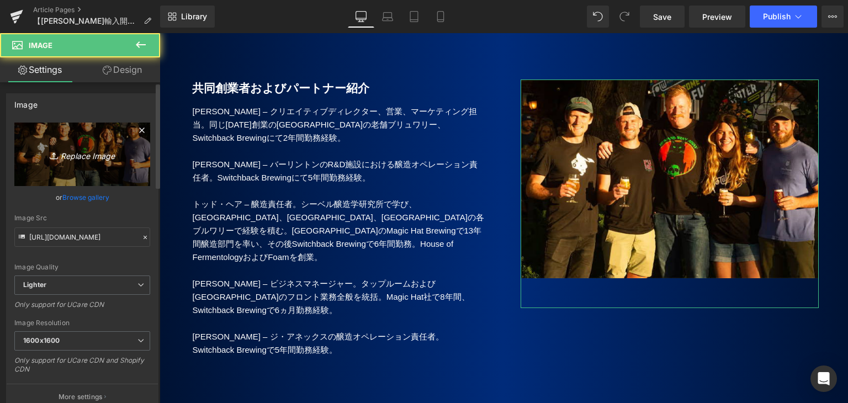
click at [71, 152] on icon "Replace Image" at bounding box center [82, 154] width 88 height 14
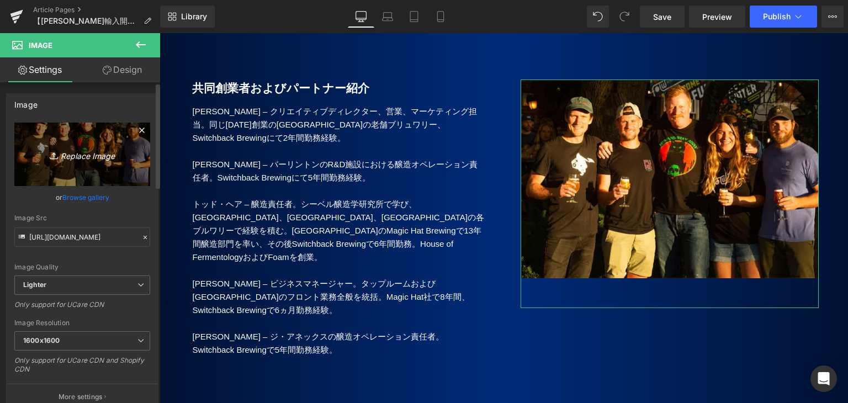
type input "C:\fakepath\Foam2.jpg"
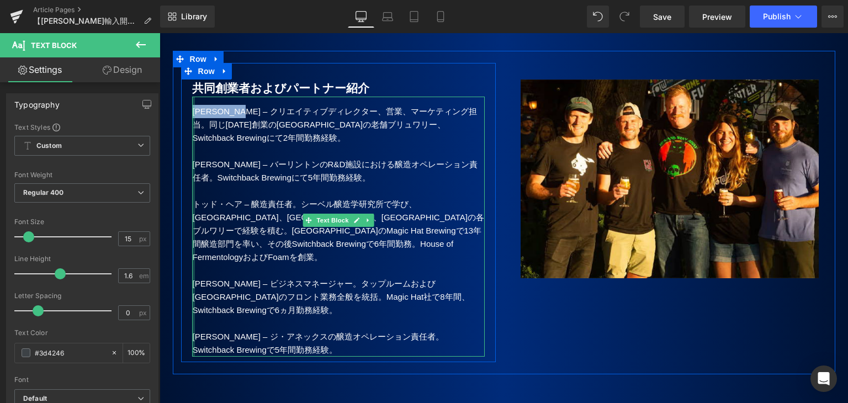
drag, startPoint x: 265, startPoint y: 123, endPoint x: 189, endPoint y: 124, distance: 76.2
click at [192, 124] on div "[PERSON_NAME] – クリエイティブディレクター、営業、マーケティング担当。同じ[DATE]創業の[GEOGRAPHIC_DATA]の老舗ブリュワリ…" at bounding box center [338, 227] width 293 height 260
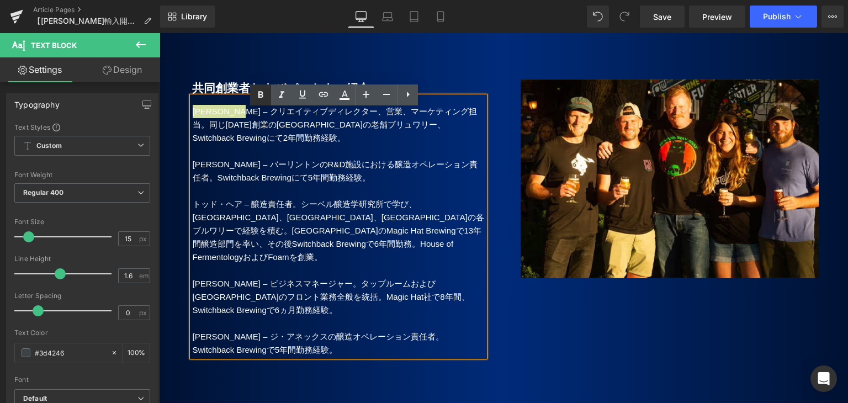
click at [257, 93] on icon at bounding box center [260, 94] width 13 height 13
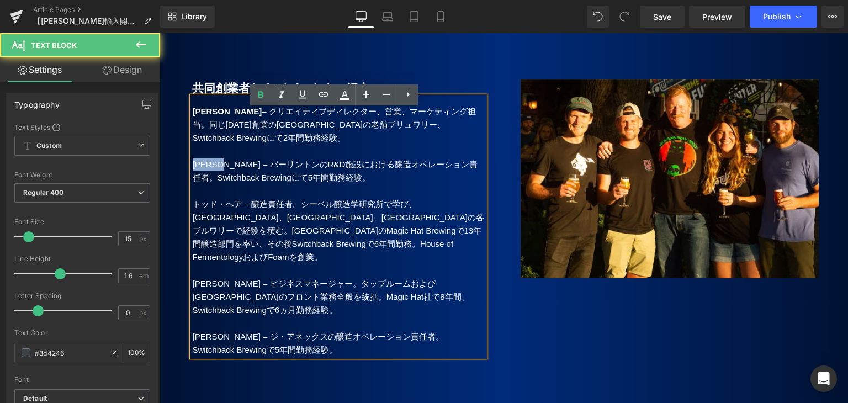
drag, startPoint x: 239, startPoint y: 178, endPoint x: 190, endPoint y: 177, distance: 48.6
click at [193, 177] on p "[PERSON_NAME] – バーリントンのR&D施設における醸造オペレーション責任者。Switchback Brewingにて5年間勤務経験。" at bounding box center [339, 171] width 292 height 27
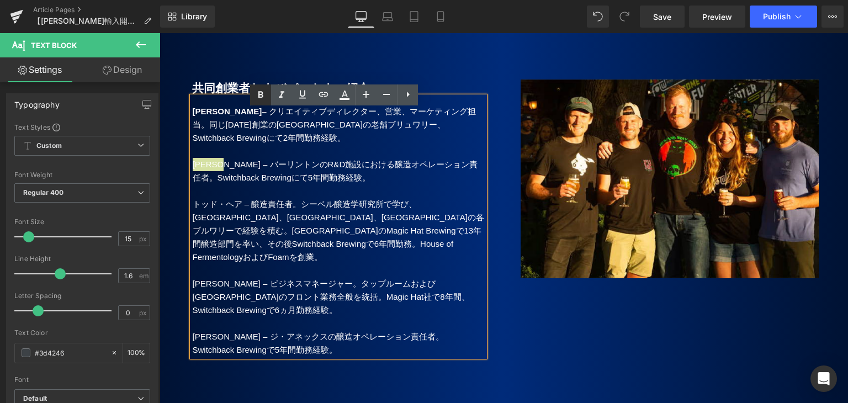
click at [260, 97] on icon at bounding box center [260, 95] width 5 height 7
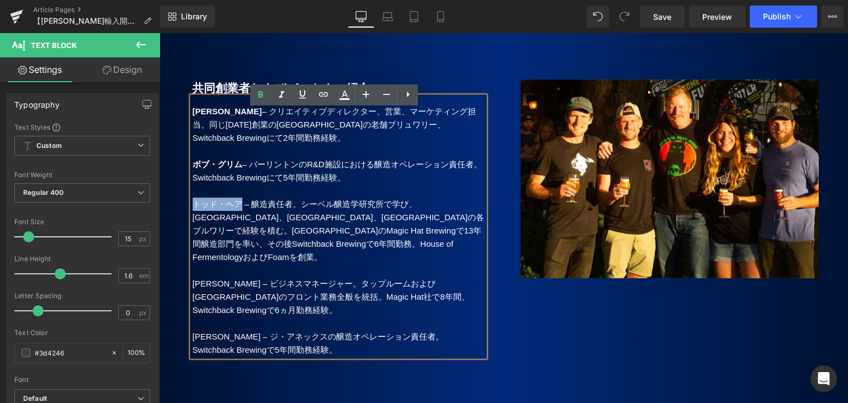
drag, startPoint x: 237, startPoint y: 216, endPoint x: 188, endPoint y: 212, distance: 48.7
click at [193, 212] on p "トッド・ヘア – 醸造責任者。シーベル醸造学研究所で学び、[GEOGRAPHIC_DATA]、[GEOGRAPHIC_DATA]、[GEOGRAPHIC_DA…" at bounding box center [339, 231] width 292 height 66
click at [257, 96] on icon at bounding box center [260, 94] width 13 height 13
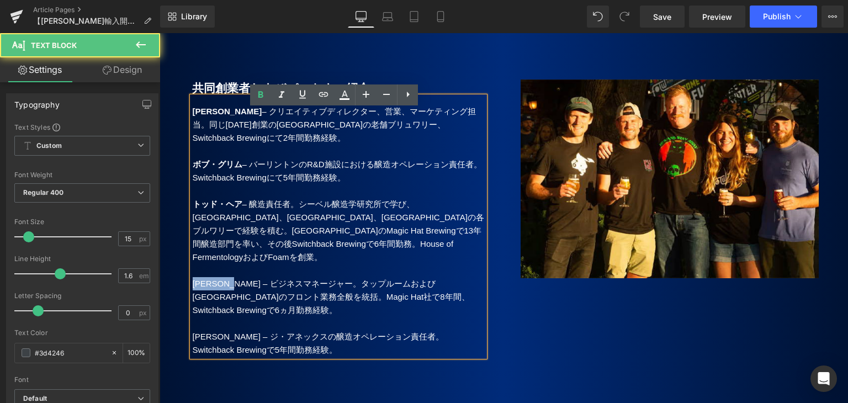
drag, startPoint x: 254, startPoint y: 283, endPoint x: 192, endPoint y: 282, distance: 61.8
click at [193, 282] on p "[PERSON_NAME] – ビジネスマネージャー。タップルームおよび[GEOGRAPHIC_DATA]のフロント業務全般を統括。Magic Hat社で8年…" at bounding box center [339, 297] width 292 height 40
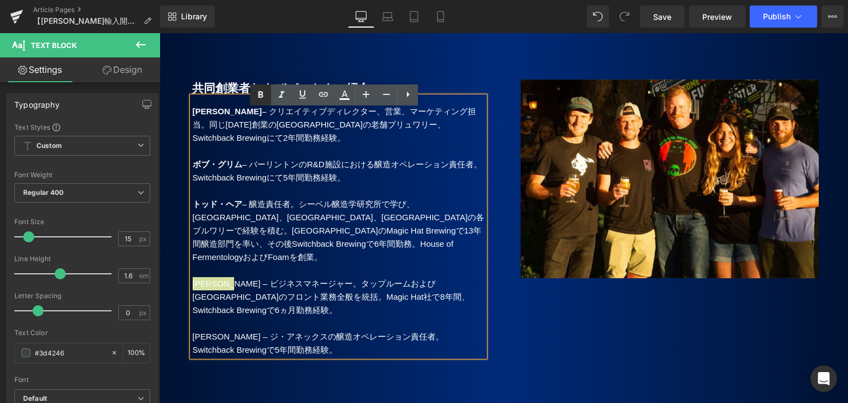
click at [258, 96] on icon at bounding box center [260, 95] width 5 height 7
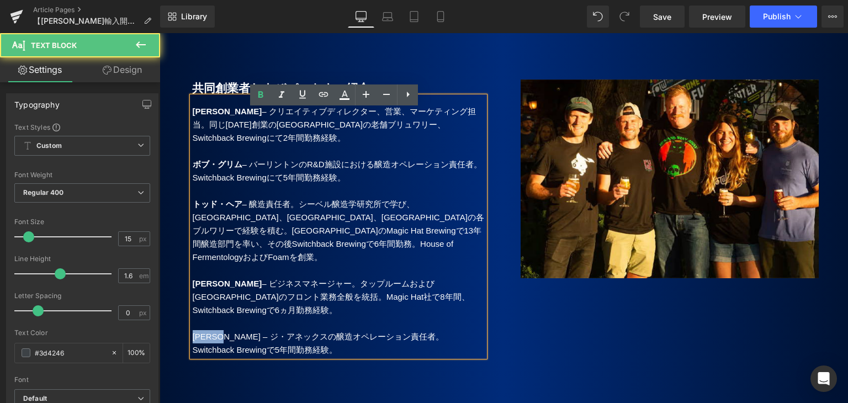
drag, startPoint x: 236, startPoint y: 336, endPoint x: 188, endPoint y: 337, distance: 48.6
click at [192, 337] on div "[PERSON_NAME] – クリエイティブディレクター、営業、マーケティング担当。同じ[DATE]創業の[GEOGRAPHIC_DATA]の老舗ブリュワリ…" at bounding box center [338, 227] width 293 height 260
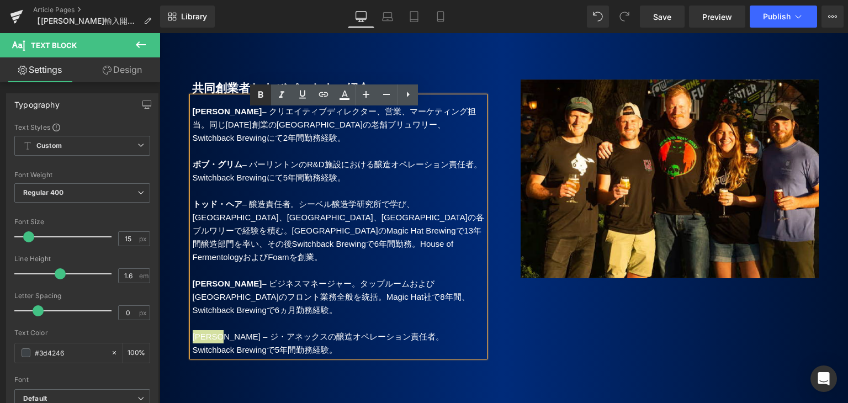
click at [263, 94] on icon at bounding box center [260, 94] width 13 height 13
click at [369, 225] on p "トッド・ヘア – 醸造責任者。シーベル醸造学研究所で学び、[GEOGRAPHIC_DATA]、[GEOGRAPHIC_DATA]、[GEOGRAPHIC_DA…" at bounding box center [339, 231] width 292 height 66
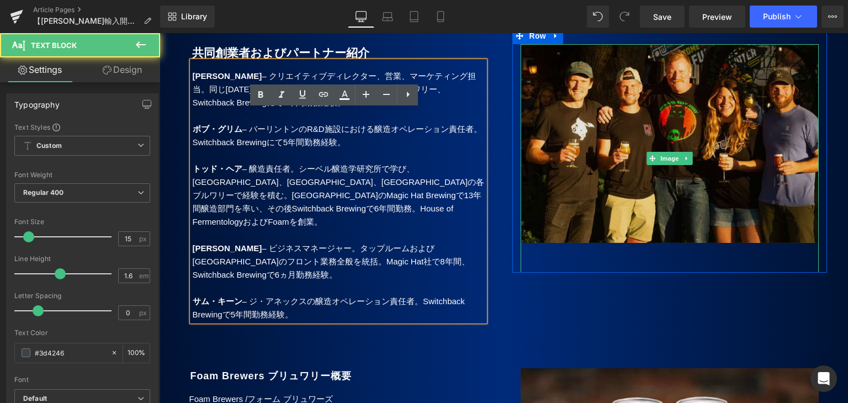
scroll to position [1049, 0]
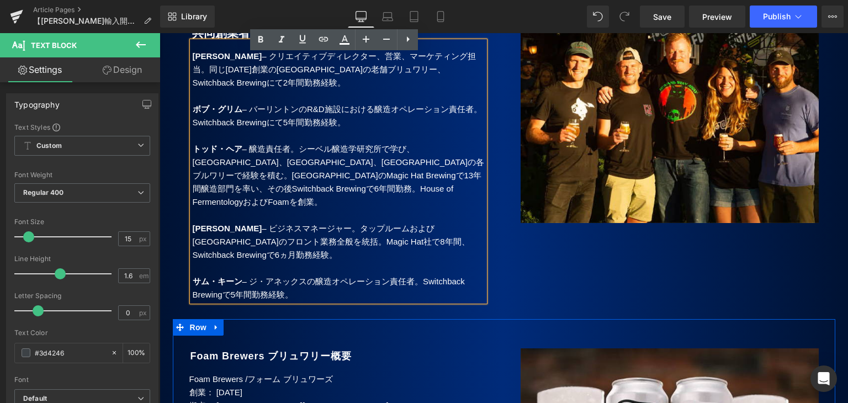
click at [495, 340] on div "Foam Brewers ブリュワリー概要 Heading Foam Brewers / フォーム ブリュワーズ 創業： [DATE] 拠点： [GEOGR…" at bounding box center [338, 375] width 331 height 86
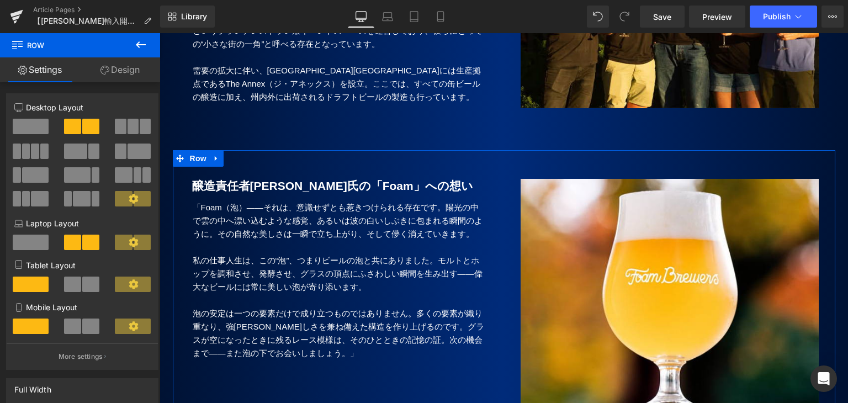
scroll to position [442, 0]
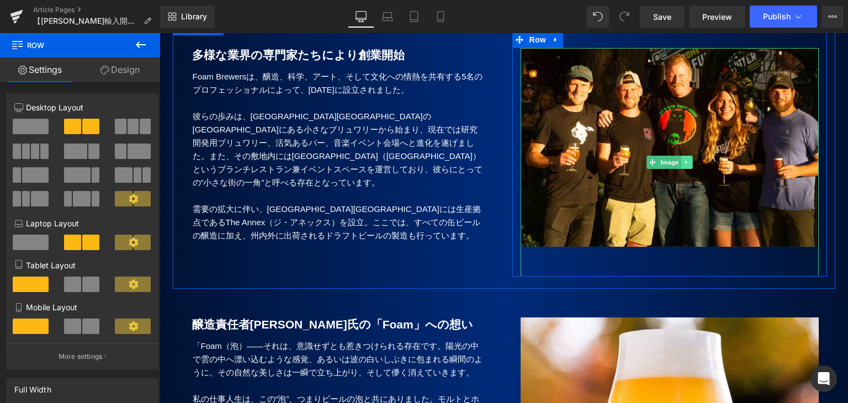
click at [685, 164] on icon at bounding box center [686, 162] width 2 height 4
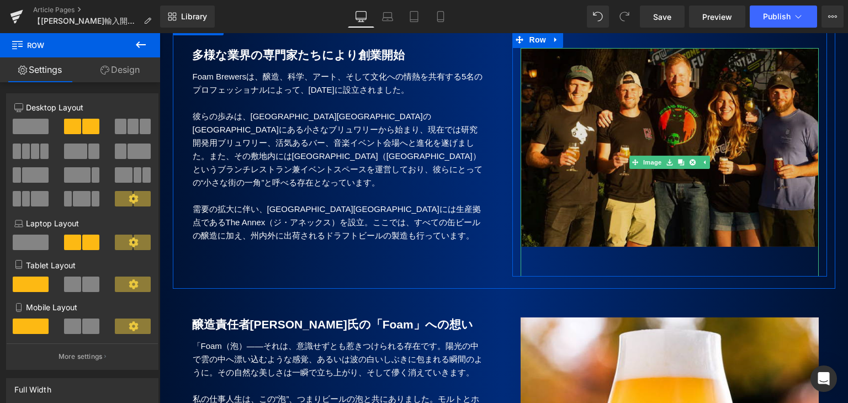
click at [649, 140] on img at bounding box center [670, 162] width 298 height 229
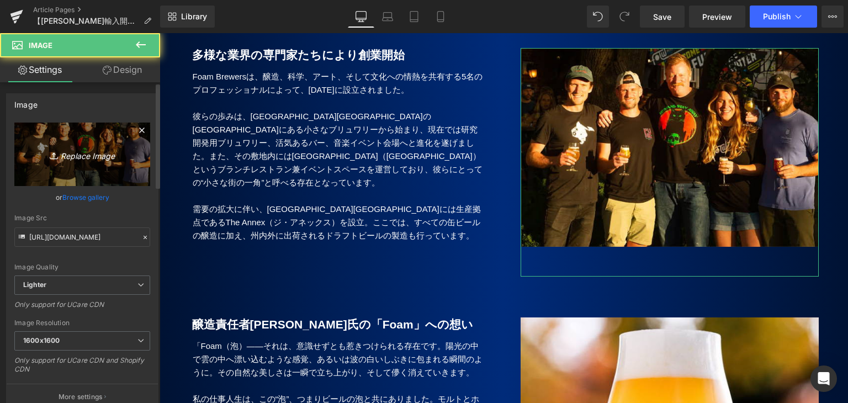
click at [79, 155] on icon "Replace Image" at bounding box center [82, 154] width 88 height 14
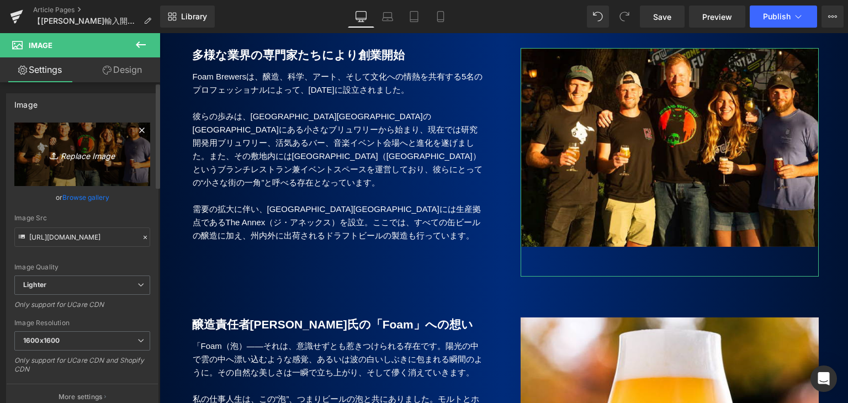
type input "C:\fakepath\Foam_10.jpg"
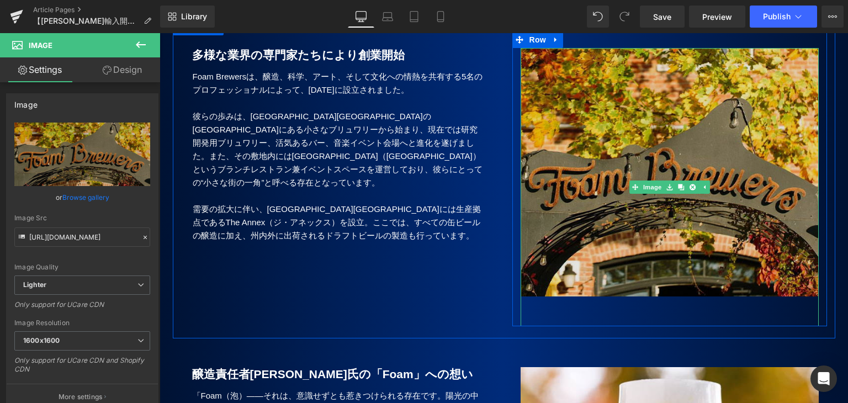
type input "[URL][DOMAIN_NAME]"
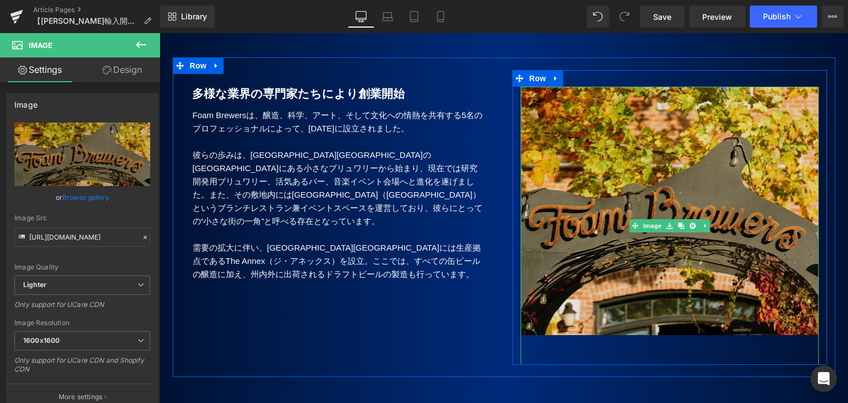
scroll to position [386, 0]
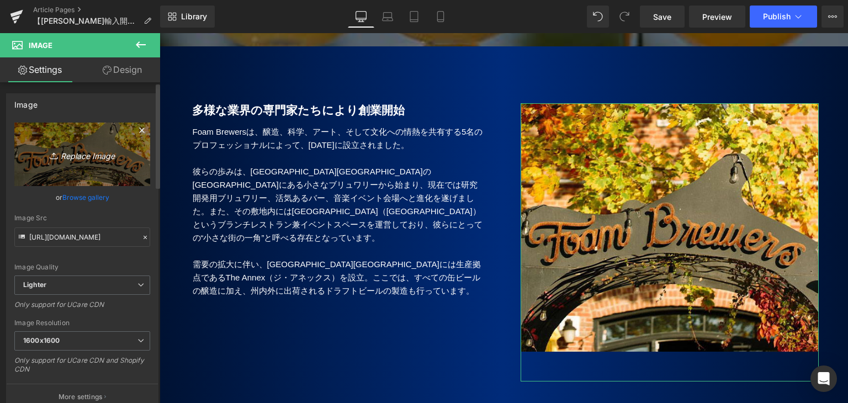
click at [73, 157] on icon "Replace Image" at bounding box center [82, 154] width 88 height 14
type input "C:\fakepath\Foam_2.jpg"
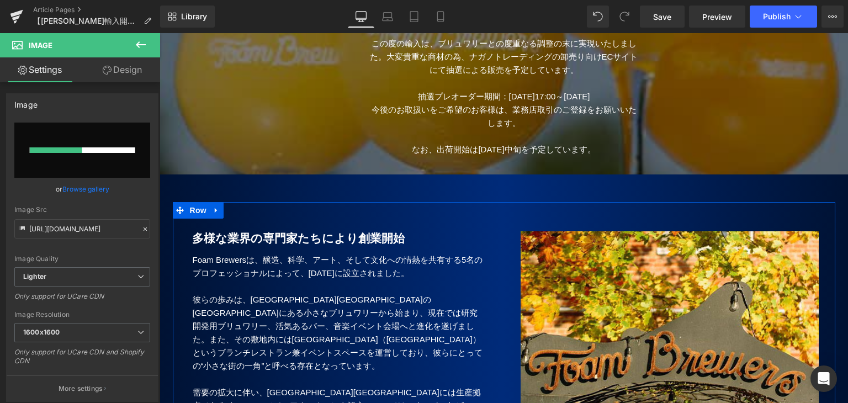
scroll to position [55, 0]
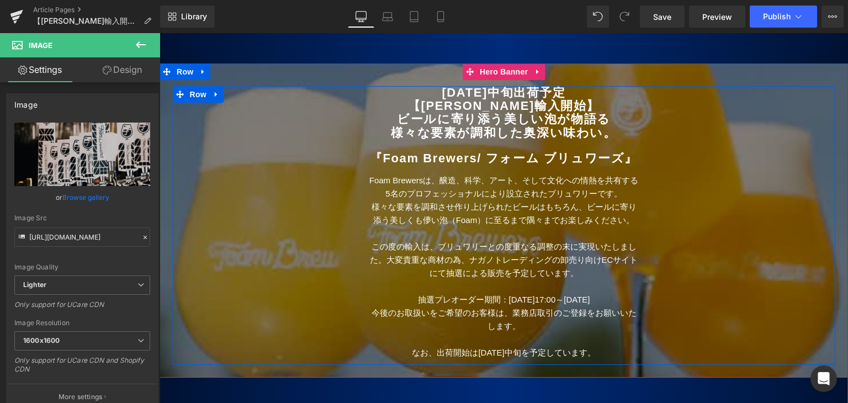
type input "[URL][DOMAIN_NAME]"
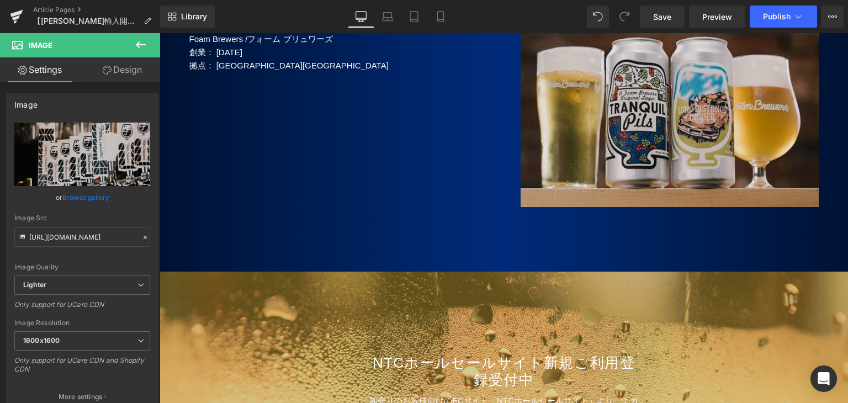
scroll to position [1491, 0]
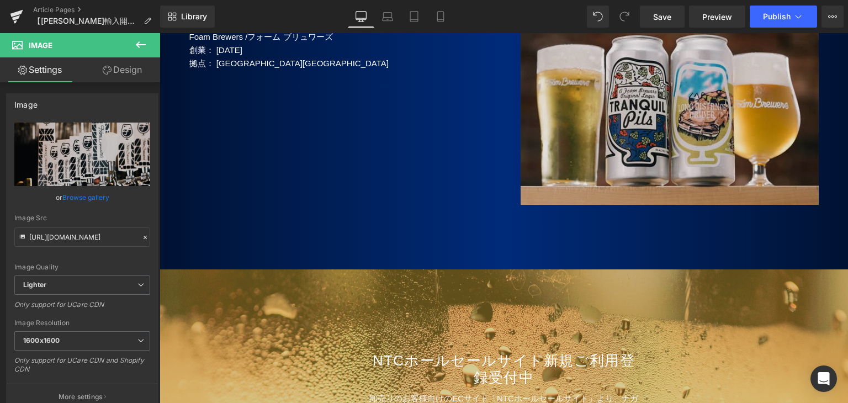
click at [630, 144] on img at bounding box center [670, 110] width 298 height 208
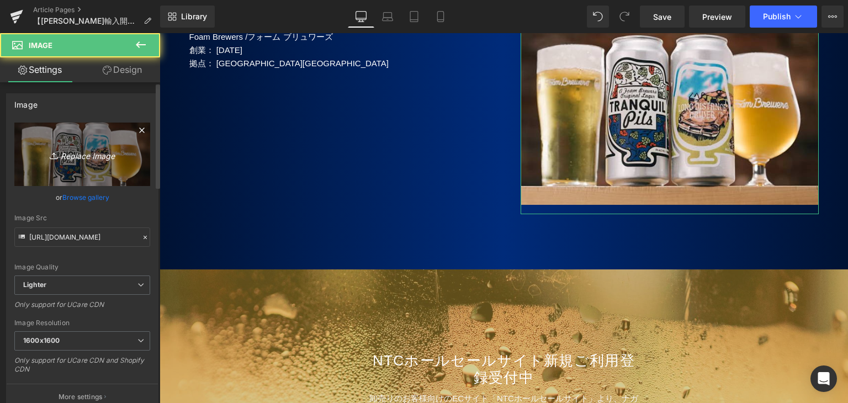
click at [91, 151] on icon "Replace Image" at bounding box center [82, 154] width 88 height 14
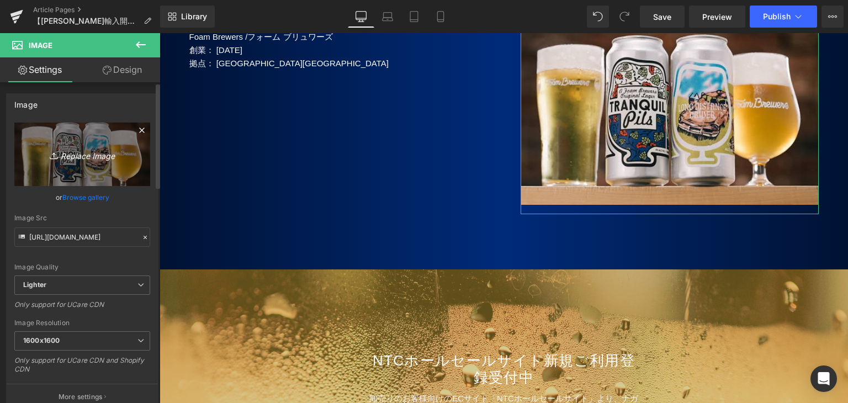
type input "C:\fakepath\Foam_20.jpg"
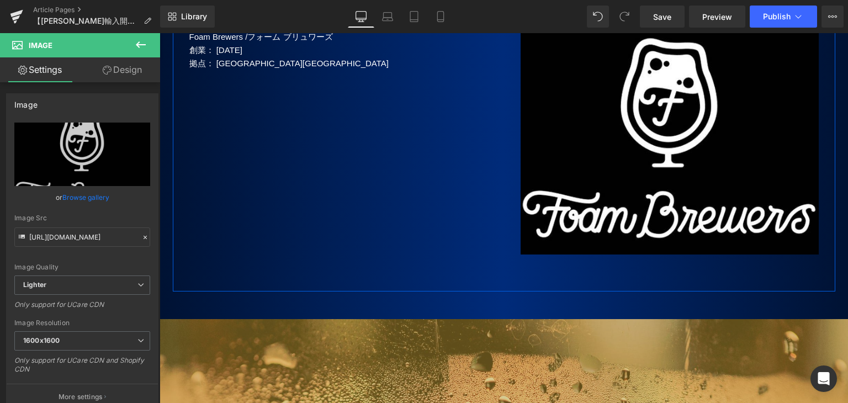
type input "[URL][DOMAIN_NAME]"
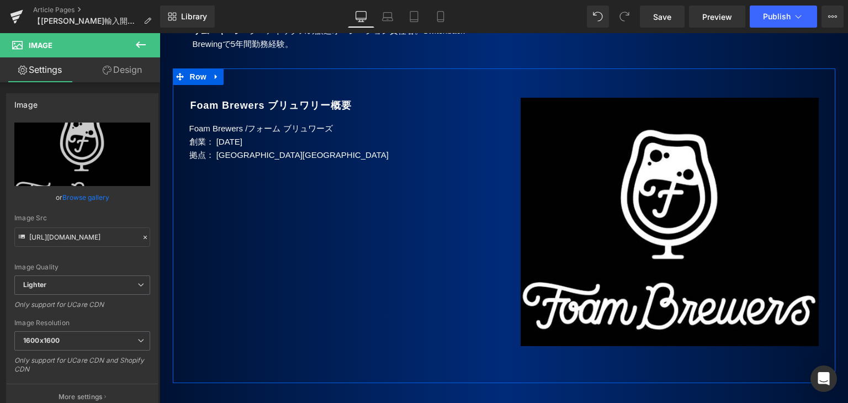
scroll to position [1380, 0]
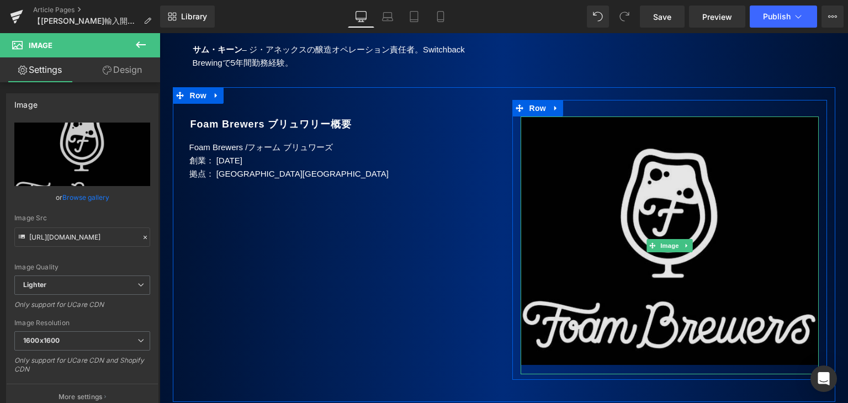
click at [594, 213] on img at bounding box center [670, 245] width 298 height 258
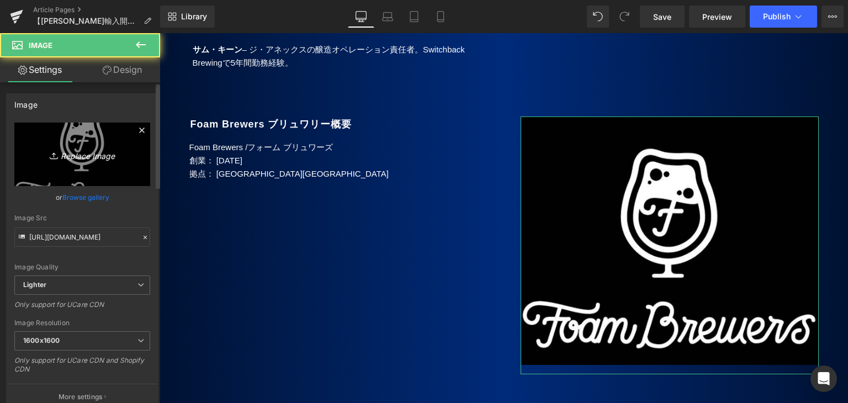
click at [78, 148] on icon "Replace Image" at bounding box center [82, 154] width 88 height 14
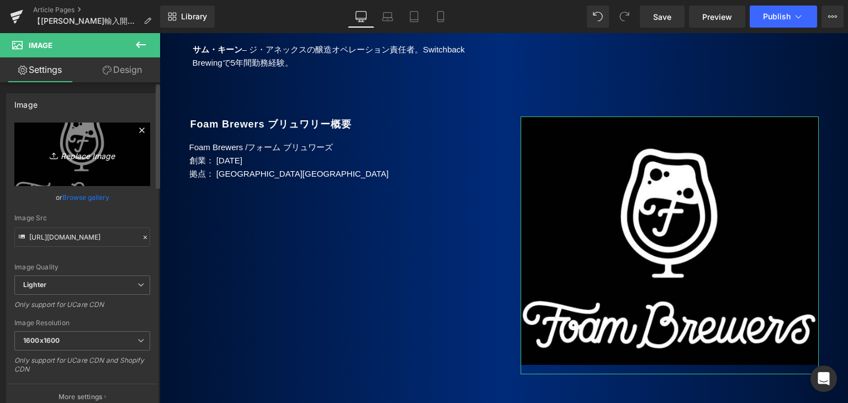
type input "C:\fakepath\Foam_20.jpg"
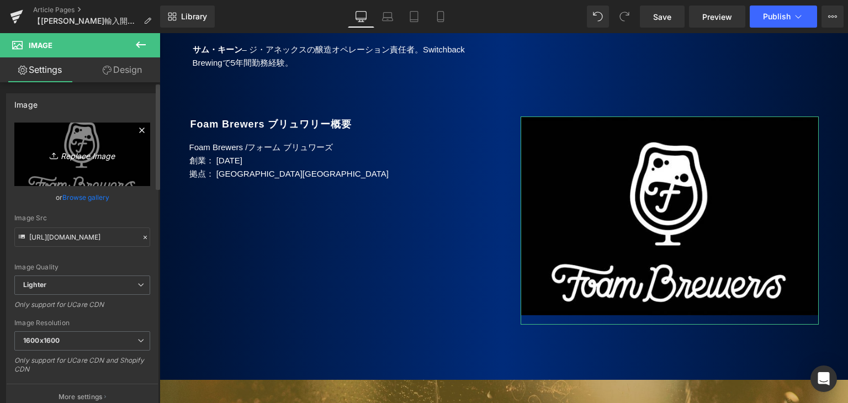
type input "[URL][DOMAIN_NAME]"
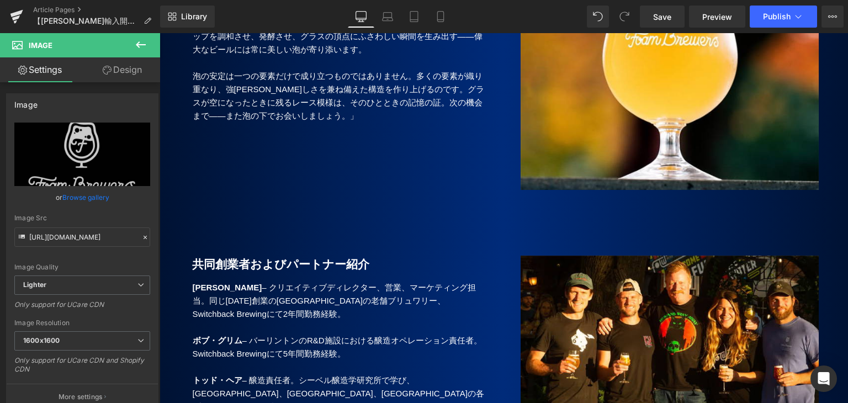
scroll to position [828, 0]
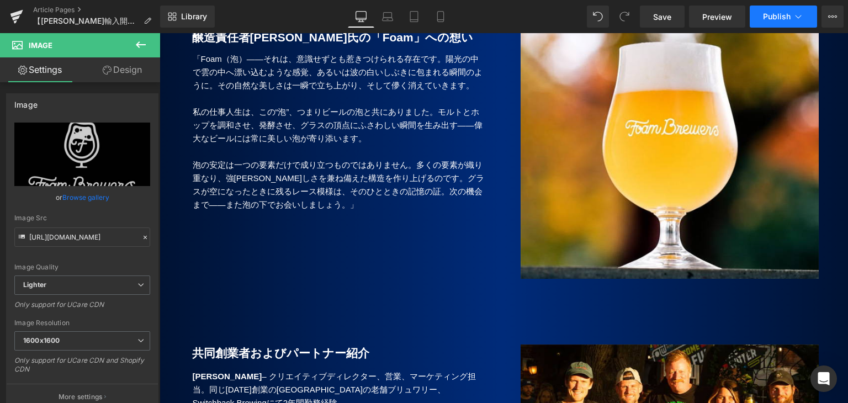
click at [774, 12] on span "Publish" at bounding box center [777, 16] width 28 height 9
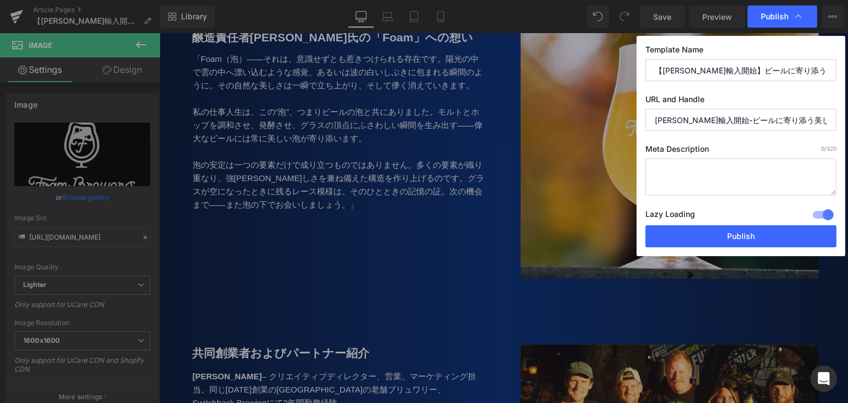
drag, startPoint x: 785, startPoint y: 115, endPoint x: 497, endPoint y: 153, distance: 290.8
click at [497, 153] on div "Publish Template Name 【[PERSON_NAME]輸入開始】ビールに寄り添う美しい泡が物語るいくつもの調和『Foam Brewers』[…" at bounding box center [424, 201] width 848 height 403
type input "foam-brewers-launch"
click at [676, 172] on textarea at bounding box center [740, 176] width 191 height 37
click at [729, 168] on textarea at bounding box center [740, 176] width 191 height 37
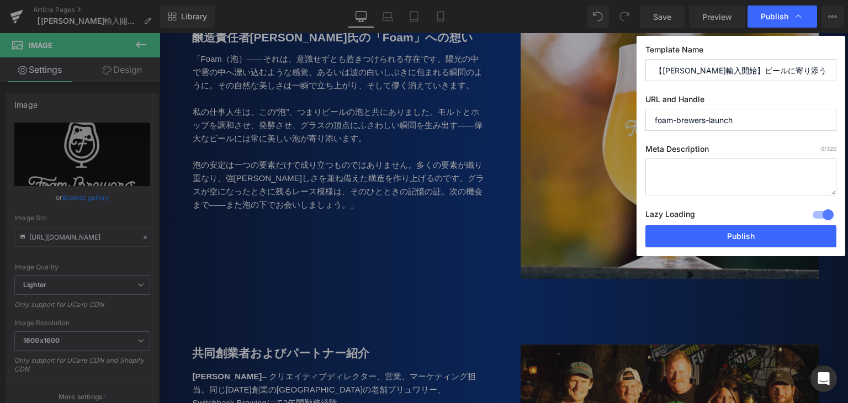
paste textarea "醸造、科学、アート、そして文化への情熱を共有する5名のプロフェッショナルによって"
paste textarea "Foam Brewers"
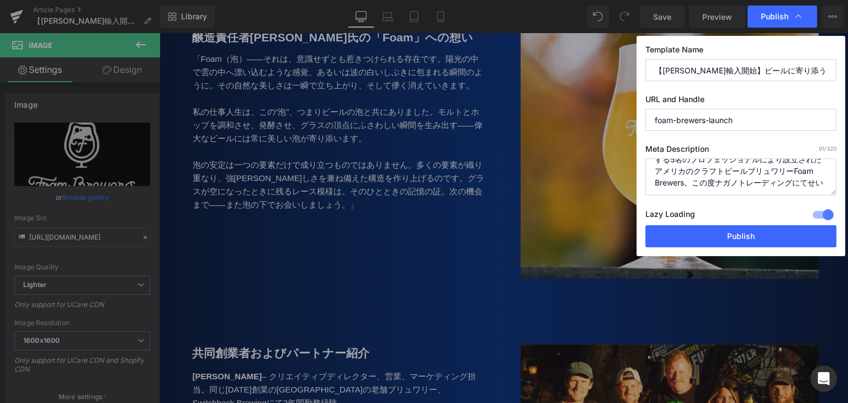
scroll to position [27, 0]
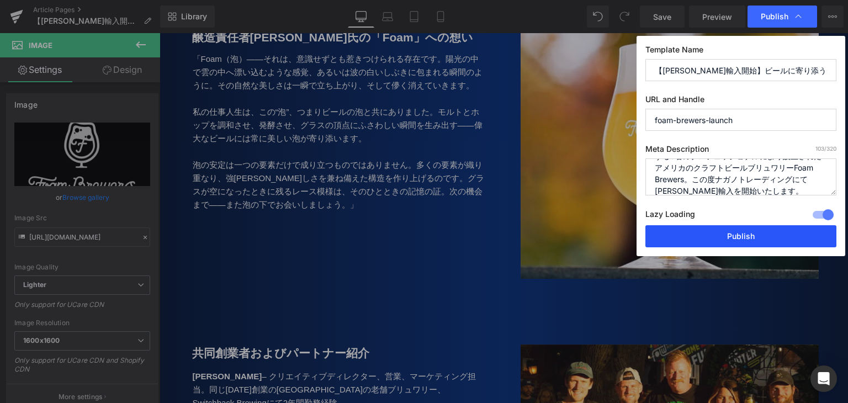
type textarea "醸造、科学、アート、そして文化への情熱を共有する5名のプロフェッショナルにより設立されたアメリカのクラフトビールブリュワリーFoam Brewers。この度ナ…"
click at [740, 235] on button "Publish" at bounding box center [740, 236] width 191 height 22
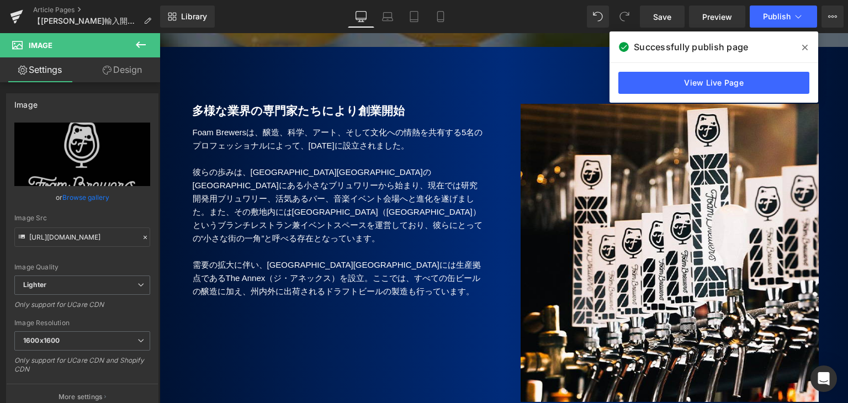
scroll to position [386, 0]
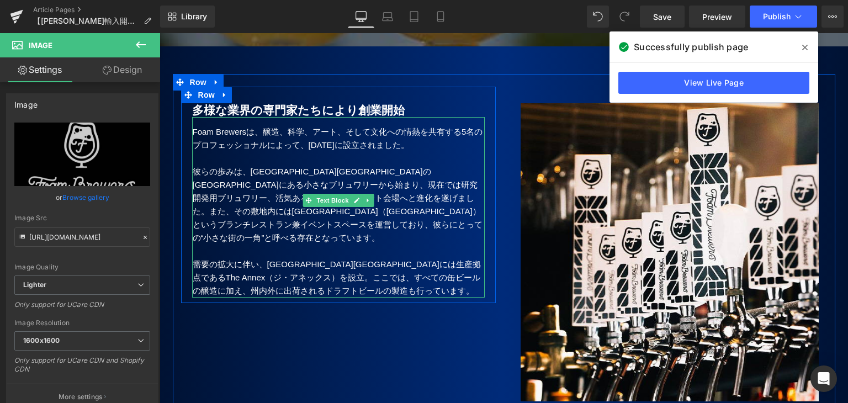
click at [440, 241] on p "彼らの歩みは、[GEOGRAPHIC_DATA][GEOGRAPHIC_DATA]の[GEOGRAPHIC_DATA]にある小さなブリュワリーから始まり、現在…" at bounding box center [339, 205] width 292 height 80
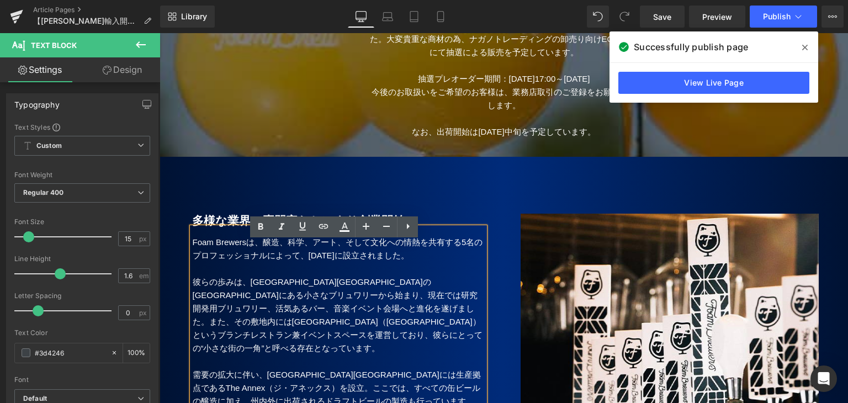
scroll to position [110, 0]
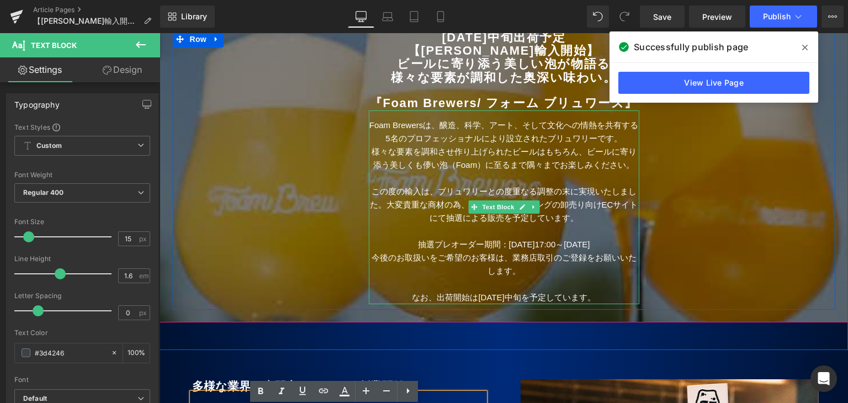
drag, startPoint x: 507, startPoint y: 163, endPoint x: 508, endPoint y: 205, distance: 42.5
click at [507, 163] on p "様々な要素を調和させ作り上げられたビールはもちろん、ビールに寄り添う美しくも儚い泡（Foam）に至るまで隅々までお楽しみください。" at bounding box center [504, 158] width 271 height 27
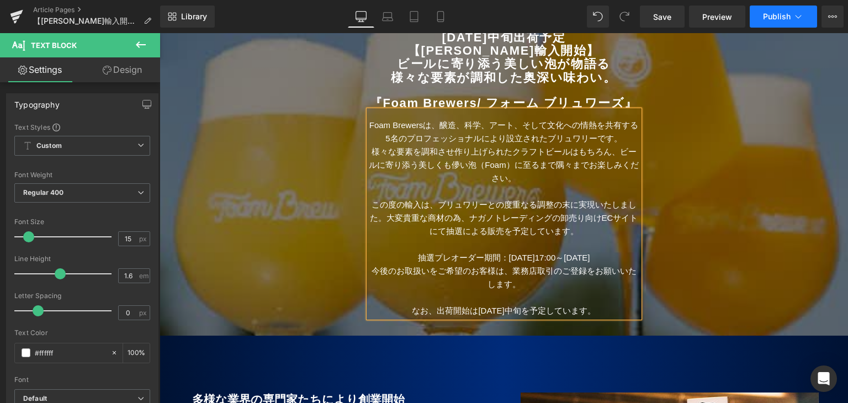
click at [773, 14] on span "Publish" at bounding box center [777, 16] width 28 height 9
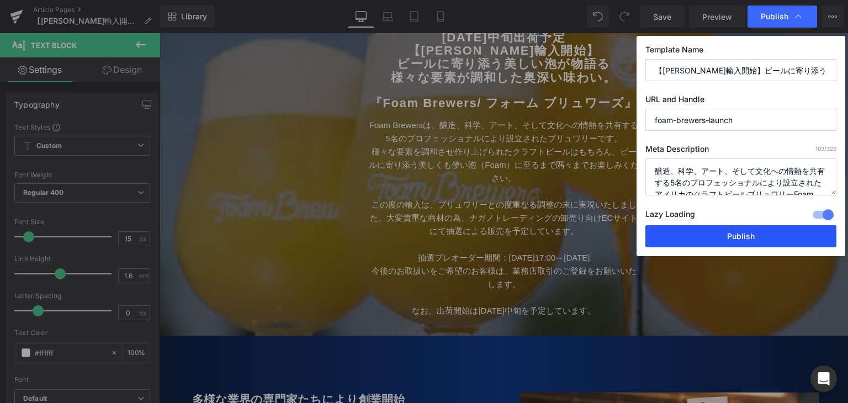
click at [708, 237] on button "Publish" at bounding box center [740, 236] width 191 height 22
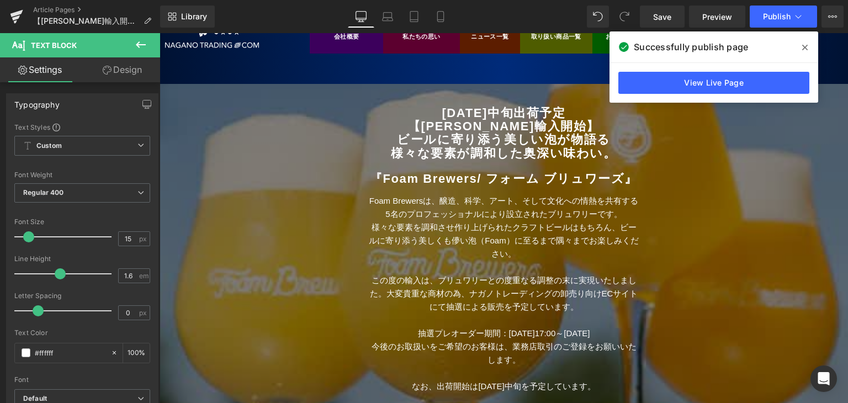
scroll to position [0, 0]
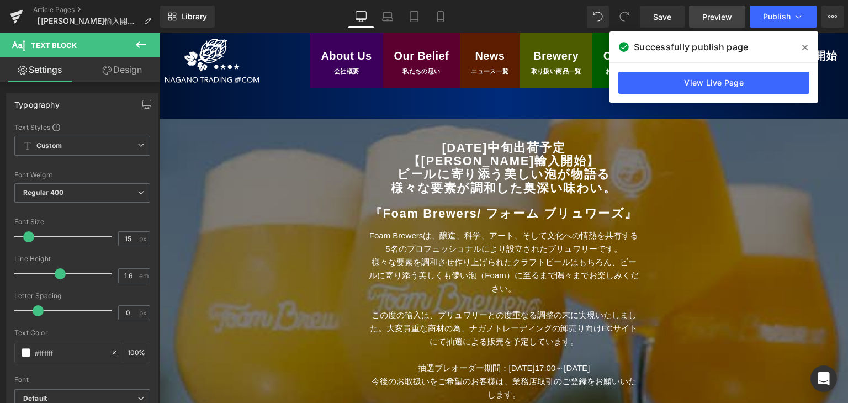
click at [719, 17] on span "Preview" at bounding box center [717, 17] width 30 height 12
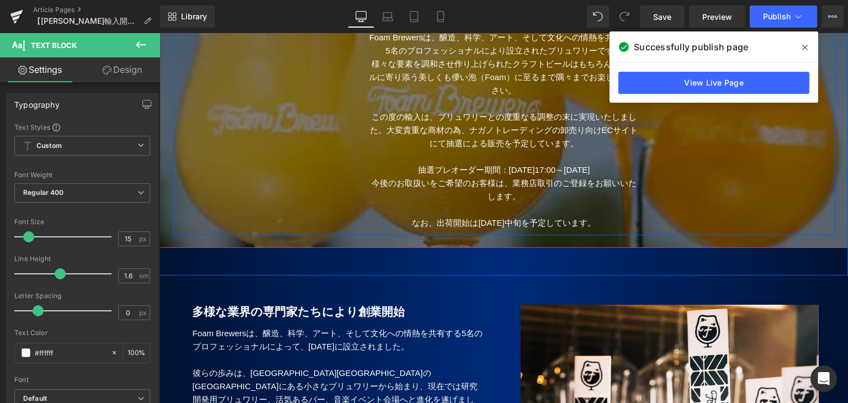
scroll to position [55, 0]
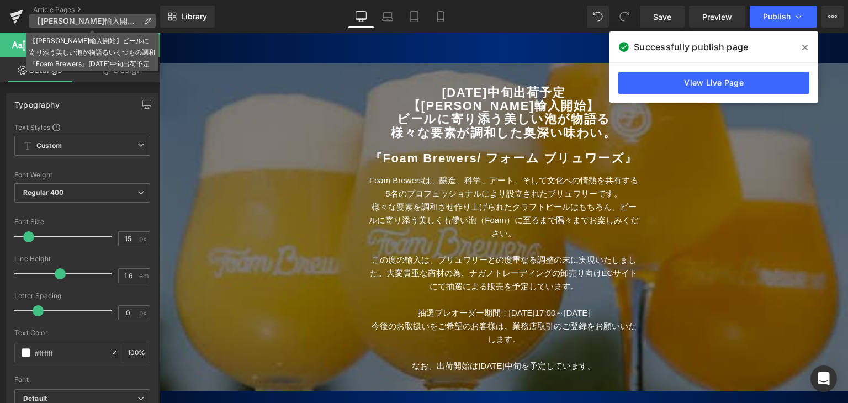
click at [66, 22] on span "【[PERSON_NAME]輸入開始】ビールに寄り添う美しい泡が物語るいくつもの調和『Foam Brewers』[DATE]中旬出荷予定" at bounding box center [86, 21] width 106 height 9
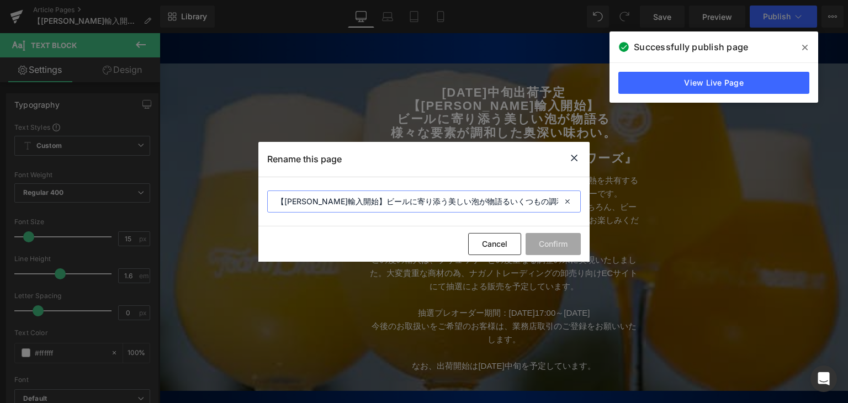
click at [301, 199] on input "【[PERSON_NAME]輸入開始】ビールに寄り添う美しい泡が物語るいくつもの調和『Foam Brewers』[DATE]中旬出荷予定" at bounding box center [424, 201] width 314 height 22
drag, startPoint x: 341, startPoint y: 202, endPoint x: 214, endPoint y: 215, distance: 128.3
click at [214, 215] on div "Rename this page 【新規輸入開始】ビールに寄り添う美しい泡が物語るいくつもの調和『Foam Brewers』[DATE]中旬出荷予定 Canc…" at bounding box center [424, 201] width 848 height 403
type input "ビールに寄り添う美しい泡が物語るいくつもの調和『Foam Brewers』[DATE]中旬出荷予定"
click at [563, 241] on button "Confirm" at bounding box center [553, 244] width 55 height 22
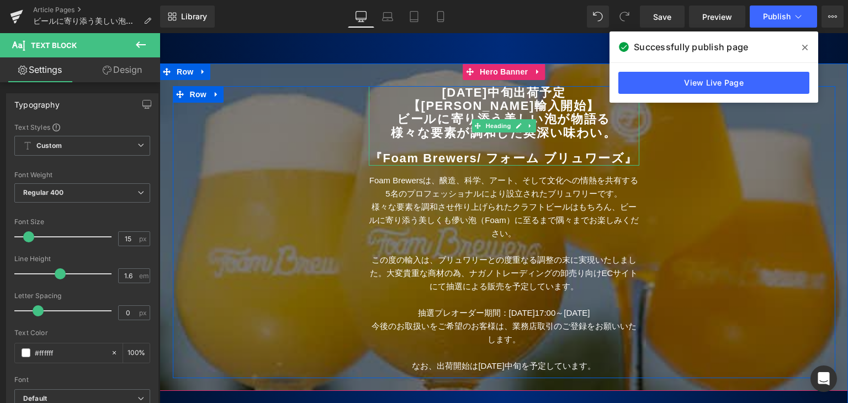
click at [487, 105] on b "【[PERSON_NAME]輸入開始】" at bounding box center [504, 106] width 192 height 14
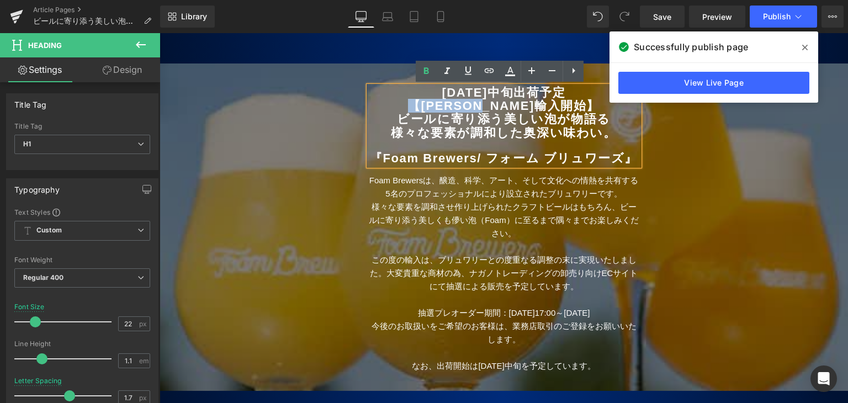
drag, startPoint x: 546, startPoint y: 106, endPoint x: 446, endPoint y: 108, distance: 100.0
click at [446, 108] on h1 "【[PERSON_NAME]輸入開始】" at bounding box center [504, 105] width 271 height 13
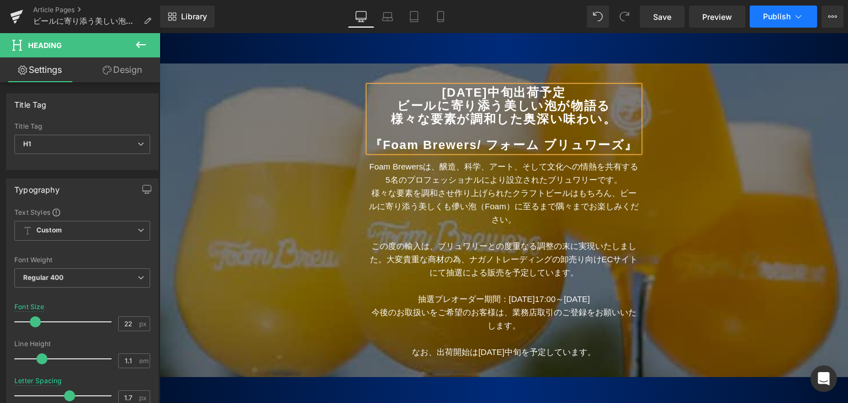
click at [778, 14] on span "Publish" at bounding box center [777, 16] width 28 height 9
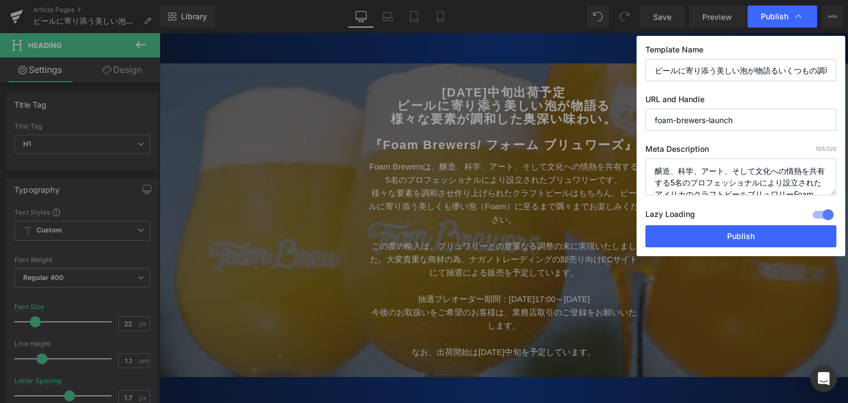
scroll to position [35, 0]
drag, startPoint x: 806, startPoint y: 171, endPoint x: 702, endPoint y: 182, distance: 104.9
click at [702, 182] on textarea "醸造、科学、アート、そして文化への情熱を共有する5名のプロフェッショナルにより設立されたアメリカのクラフトビールブリュワリーFoam Brewers。この度ナ…" at bounding box center [740, 176] width 191 height 37
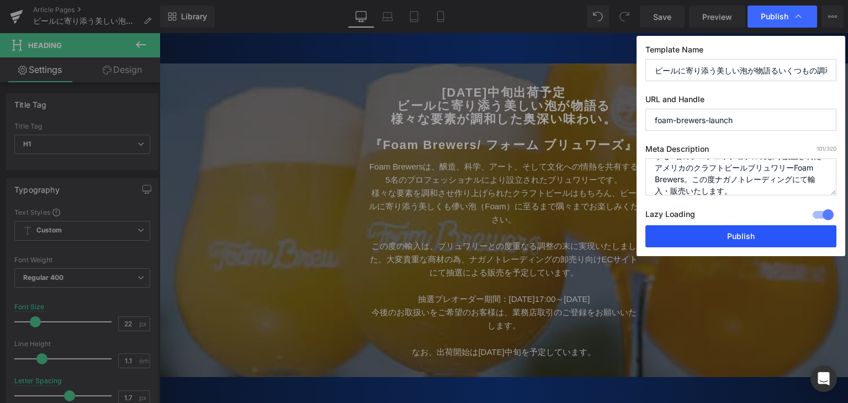
type textarea "醸造、科学、アート、そして文化への情熱を共有する5名のプロフェッショナルにより設立されたアメリカのクラフトビールブリュワリーFoam Brewers。この度ナ…"
click at [718, 243] on button "Publish" at bounding box center [740, 236] width 191 height 22
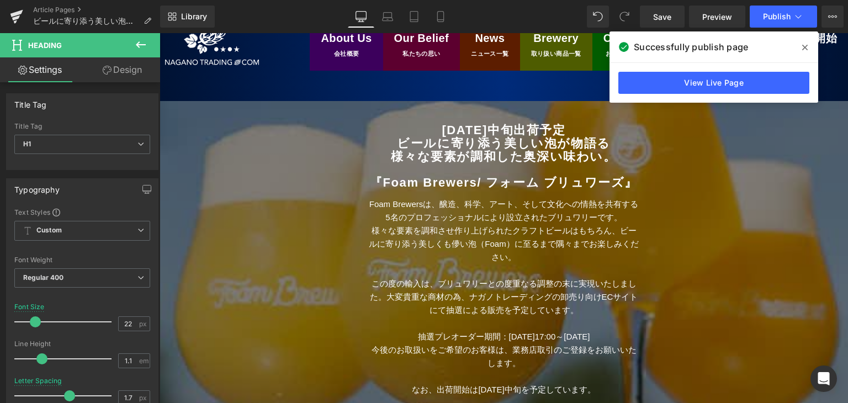
scroll to position [0, 0]
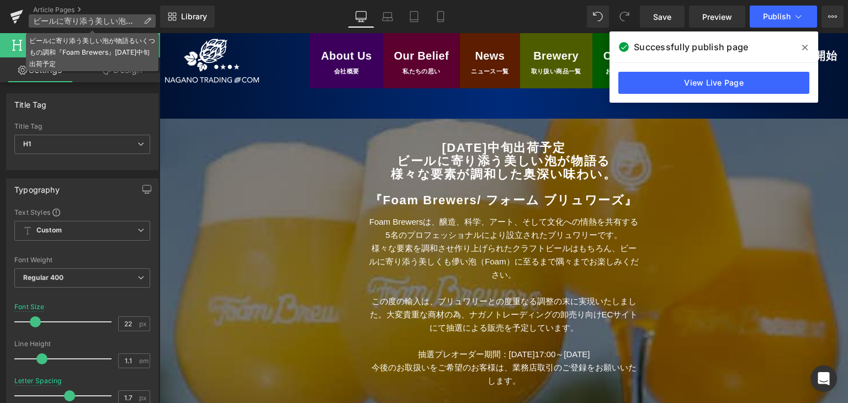
click at [146, 21] on icon at bounding box center [148, 21] width 8 height 8
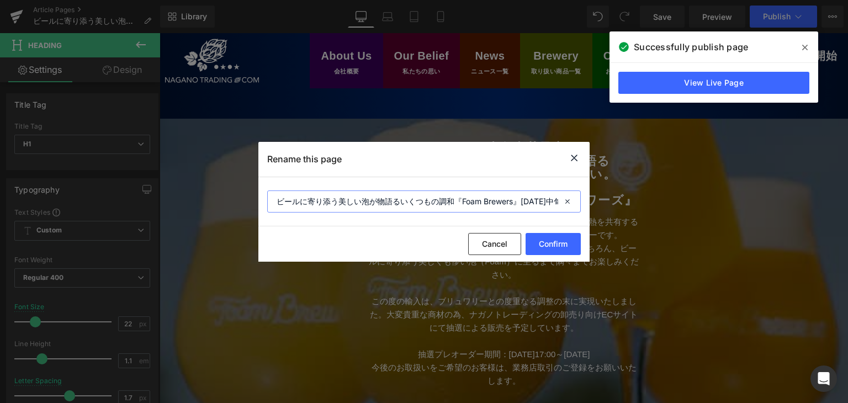
scroll to position [0, 49]
drag, startPoint x: 523, startPoint y: 201, endPoint x: 586, endPoint y: 205, distance: 62.5
click at [586, 205] on section "ビールに寄り添う美しい泡が物語るいくつもの調和『Foam Brewers』[DATE]中旬出荷予定" at bounding box center [423, 201] width 331 height 49
click at [275, 202] on input "ビールに寄り添う美しい泡が物語るいくつもの調和『Foam Brewers』" at bounding box center [424, 201] width 314 height 22
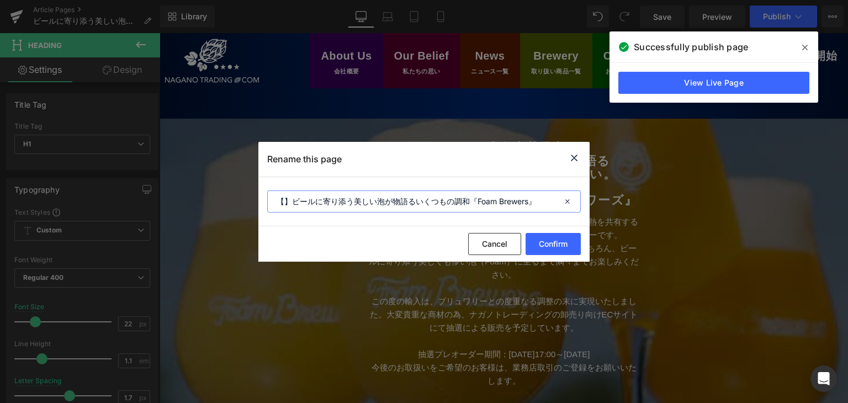
paste input "[DATE]中旬出荷予定"
type input "【[DATE]中旬出荷予定】ビールに寄り添う美しい泡が物語るいくつもの調和『Foam Brewers』"
click at [558, 245] on button "Confirm" at bounding box center [553, 244] width 55 height 22
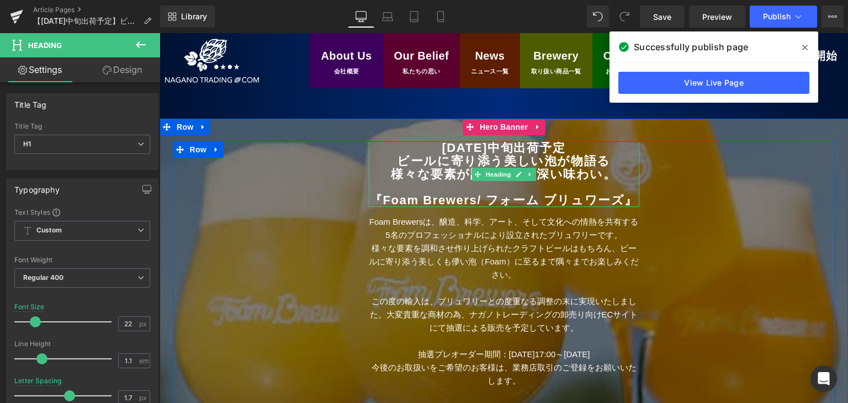
click at [423, 145] on h1 "[DATE]中旬出荷予定" at bounding box center [504, 147] width 271 height 13
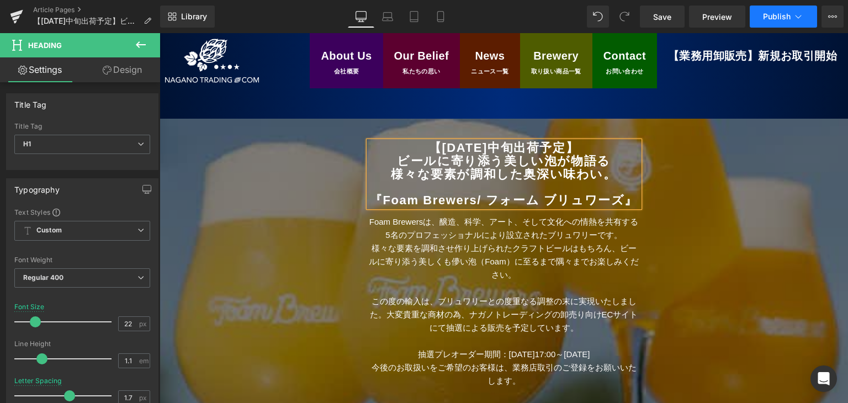
click at [771, 13] on span "Publish" at bounding box center [777, 16] width 28 height 9
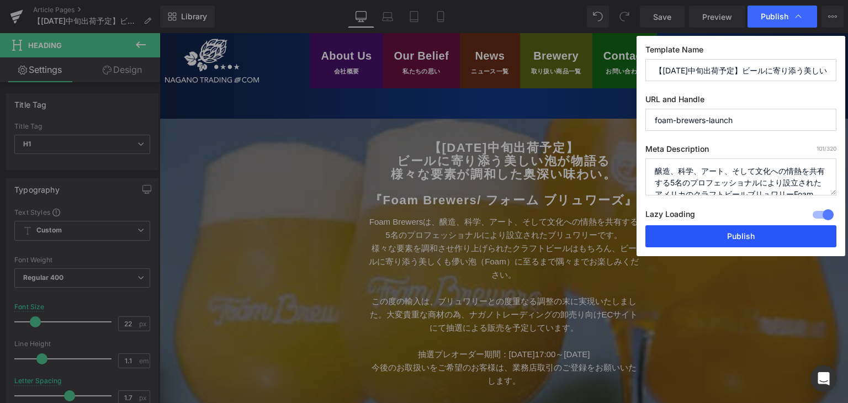
click at [707, 234] on button "Publish" at bounding box center [740, 236] width 191 height 22
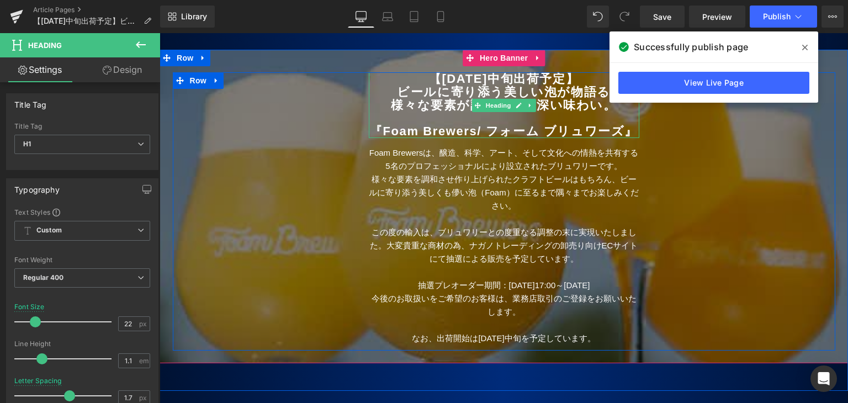
scroll to position [110, 0]
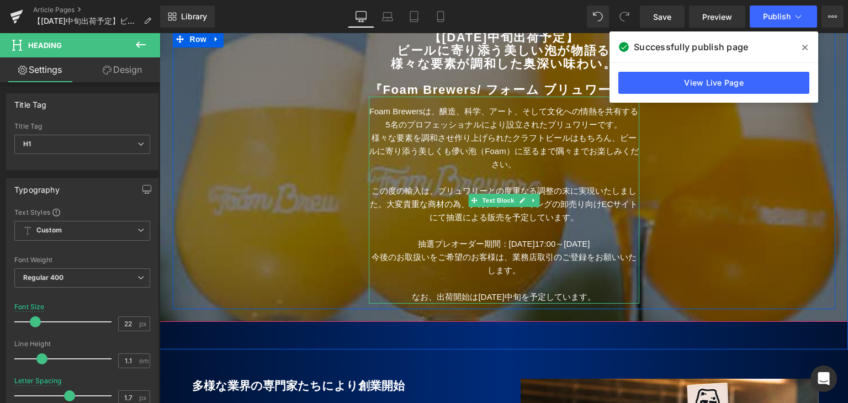
drag, startPoint x: 445, startPoint y: 203, endPoint x: 430, endPoint y: 204, distance: 14.9
click at [445, 203] on p "この度の輸入は、ブリュワリーとの度重なる調整の末に実現いたしました。大変貴重な商材の為、ナガノトレーディングの卸売り向けECサイトにて抽選による販売を予定して…" at bounding box center [504, 204] width 271 height 40
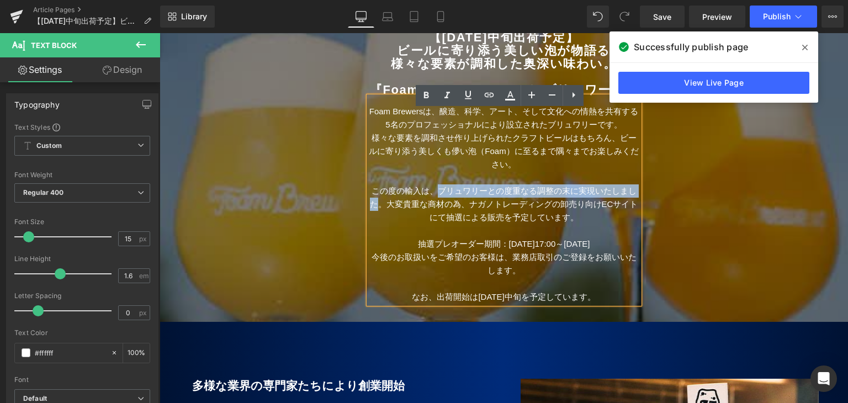
drag, startPoint x: 431, startPoint y: 203, endPoint x: 378, endPoint y: 215, distance: 54.4
click at [378, 215] on p "この度の輸入は、ブリュワリーとの度重なる調整の末に実現いたしました。大変貴重な商材の為、ナガノトレーディングの卸売り向けECサイトにて抽選による販売を予定して…" at bounding box center [504, 204] width 271 height 40
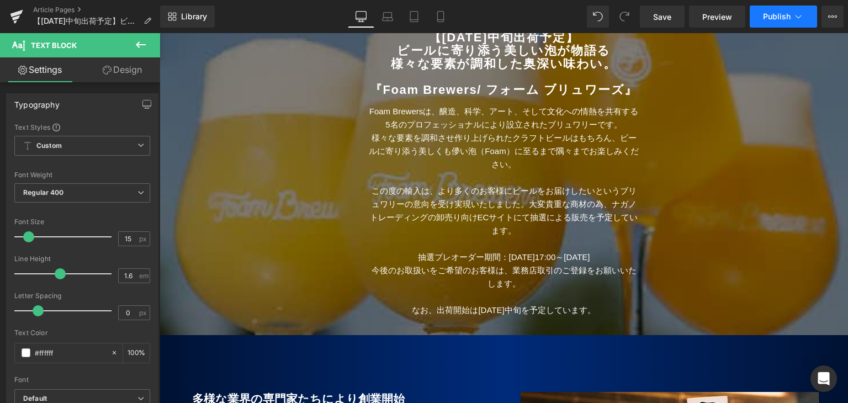
click at [773, 15] on span "Publish" at bounding box center [777, 16] width 28 height 9
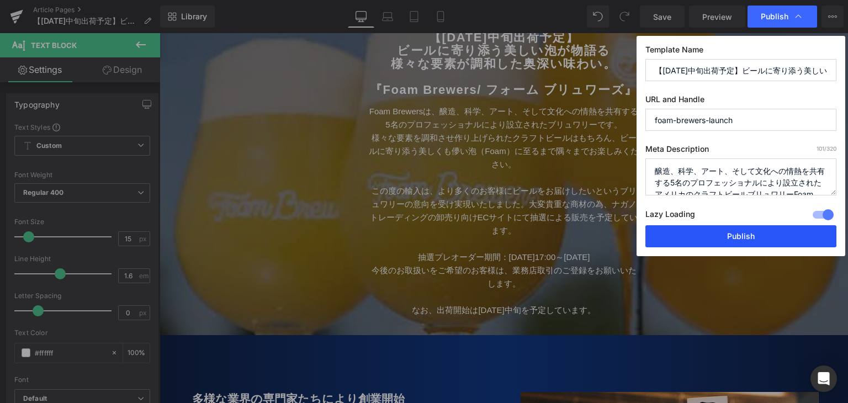
click at [713, 232] on button "Publish" at bounding box center [740, 236] width 191 height 22
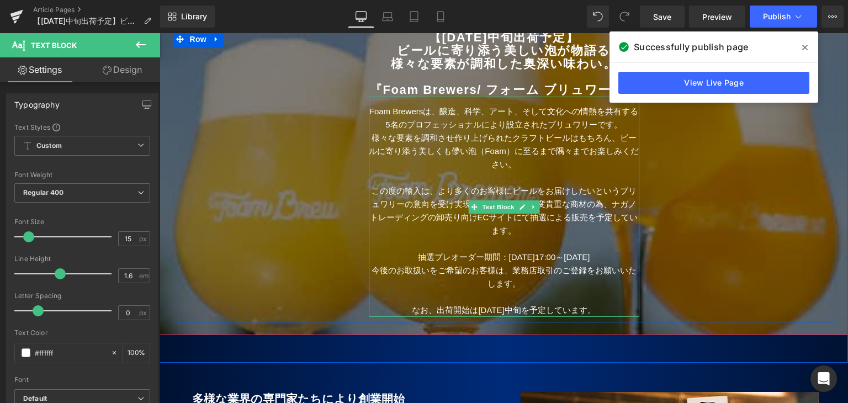
click at [583, 232] on p "この度の輸入は、より多くのお客様にビールをお届けしたいというブリュワリーの意向を受け実現いたしました。大変貴重な商材の為、ナガノトレーディングの卸売り向けEC…" at bounding box center [504, 210] width 271 height 53
click at [605, 66] on b "様々な要素が調和した奥深い味わい。" at bounding box center [503, 64] width 225 height 14
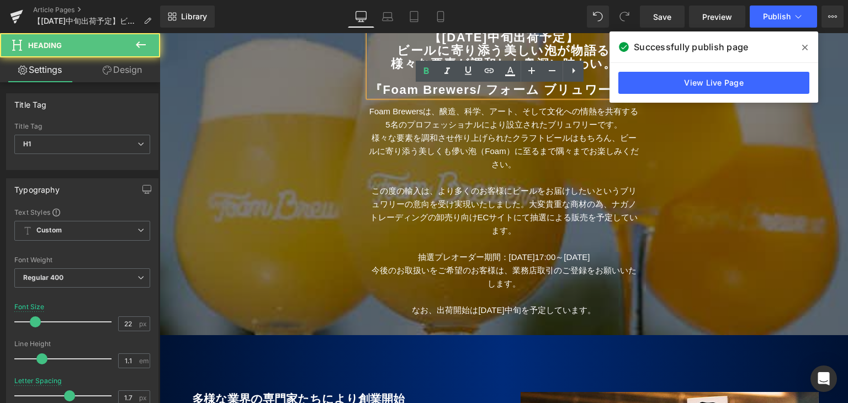
click at [605, 66] on b "様々な要素が調和した奥深い味わい。" at bounding box center [503, 64] width 225 height 14
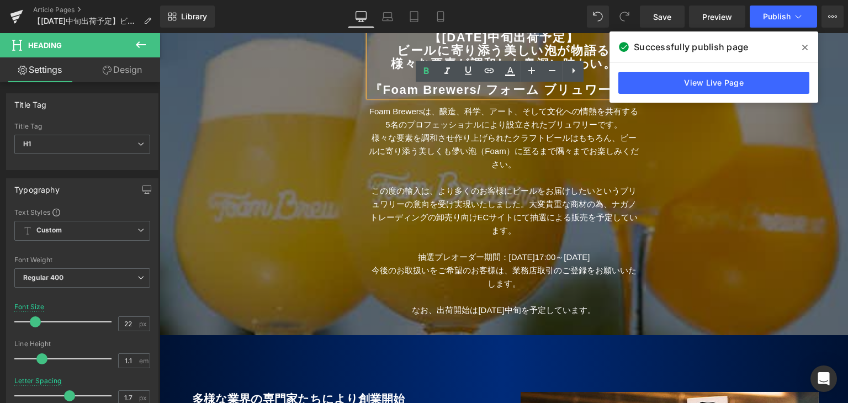
click at [810, 47] on span at bounding box center [805, 48] width 18 height 18
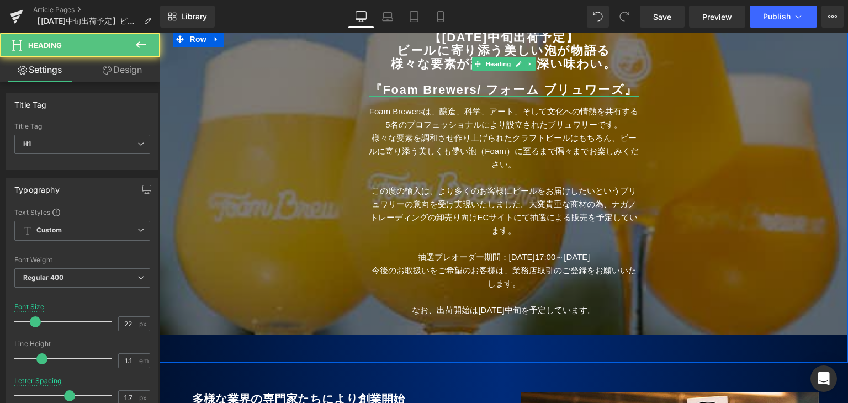
drag, startPoint x: 590, startPoint y: 68, endPoint x: 605, endPoint y: 66, distance: 15.2
click at [592, 68] on b "様々な要素が調和した奥深い味わい。" at bounding box center [503, 64] width 225 height 14
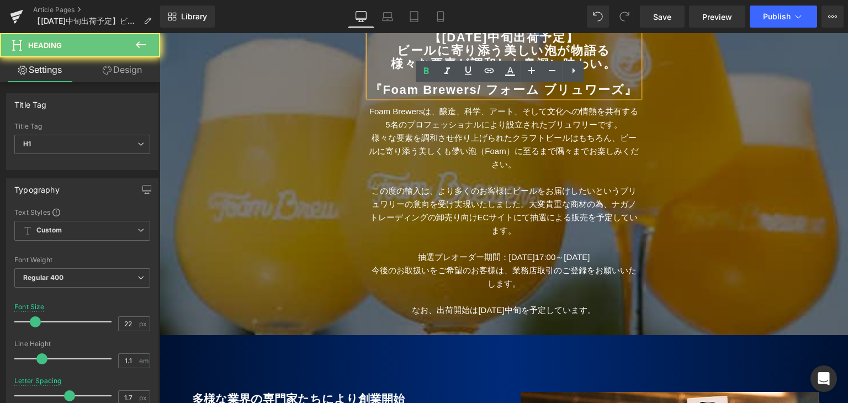
click at [611, 66] on h1 "様々な要素が調和した奥深い味わい。" at bounding box center [504, 63] width 271 height 13
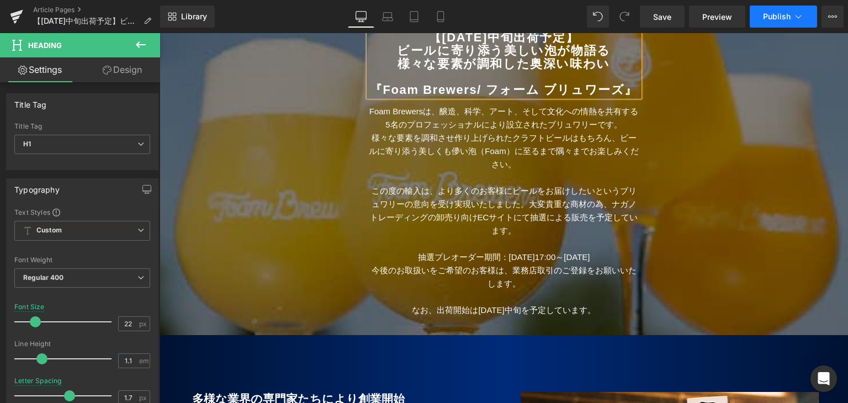
click at [760, 15] on button "Publish" at bounding box center [783, 17] width 67 height 22
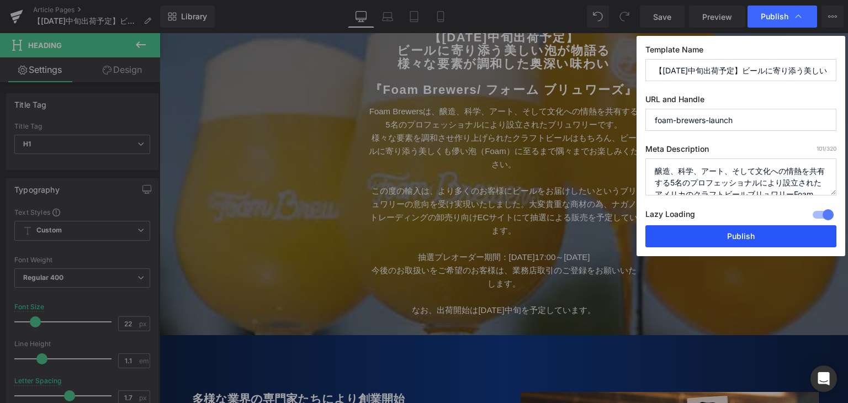
click at [718, 237] on button "Publish" at bounding box center [740, 236] width 191 height 22
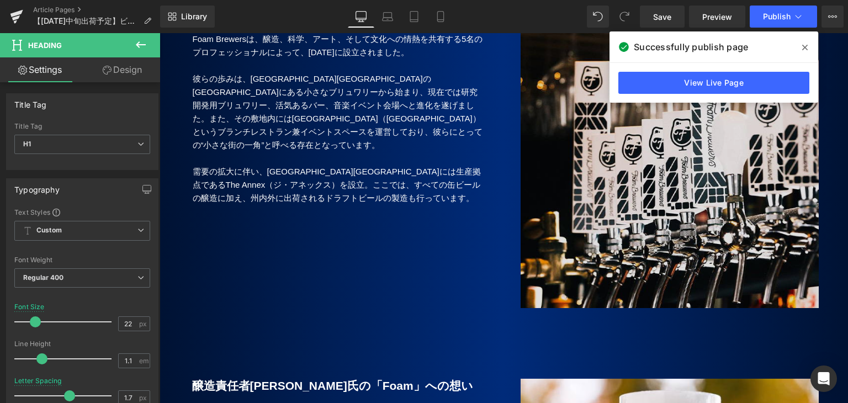
scroll to position [497, 0]
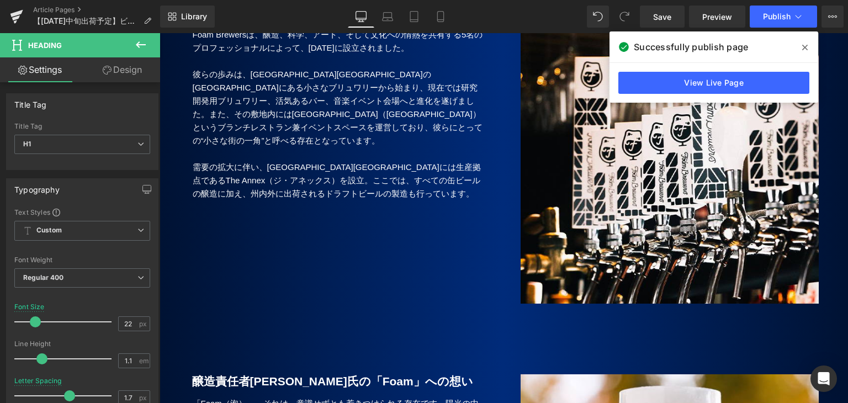
click at [452, 362] on div "Rendering Content" at bounding box center [424, 359] width 68 height 12
click at [340, 195] on p "需要の拡大に伴い、[GEOGRAPHIC_DATA][GEOGRAPHIC_DATA]には生産拠点であるThe Annex（ジ・アネックス）を設立。ここでは、…" at bounding box center [339, 181] width 292 height 40
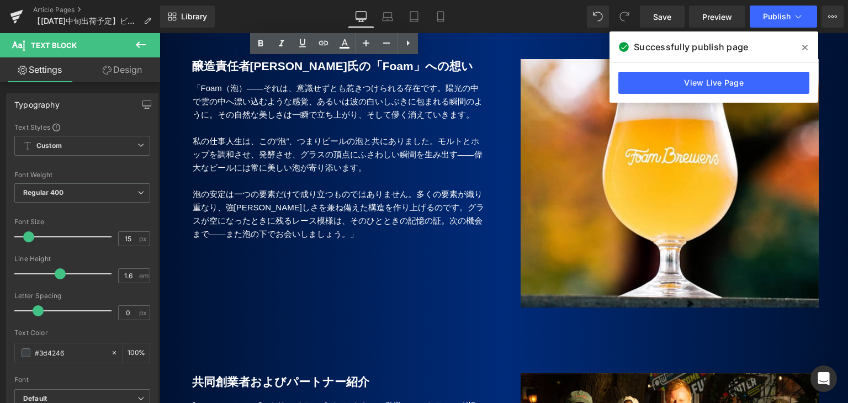
scroll to position [828, 0]
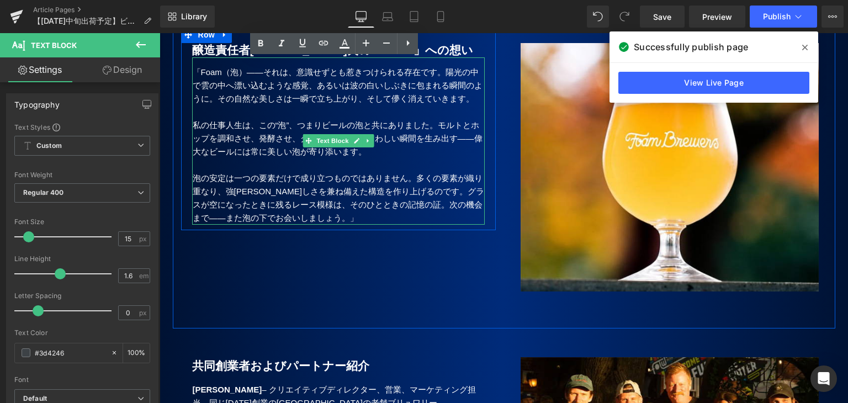
click at [323, 225] on p "泡の安定は一つの要素だけで成り立つものではありません。多くの要素が織り重なり、強[PERSON_NAME]しさを兼ね備えた構造を作り上げるのです。グラスが空に…" at bounding box center [339, 198] width 292 height 53
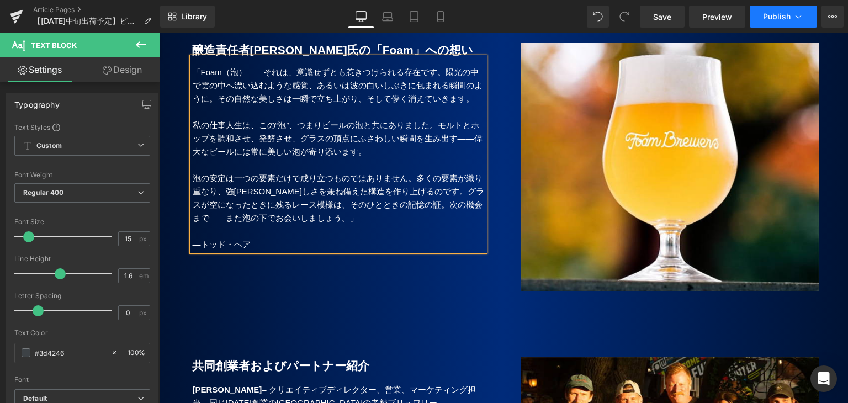
click at [769, 16] on span "Publish" at bounding box center [777, 16] width 28 height 9
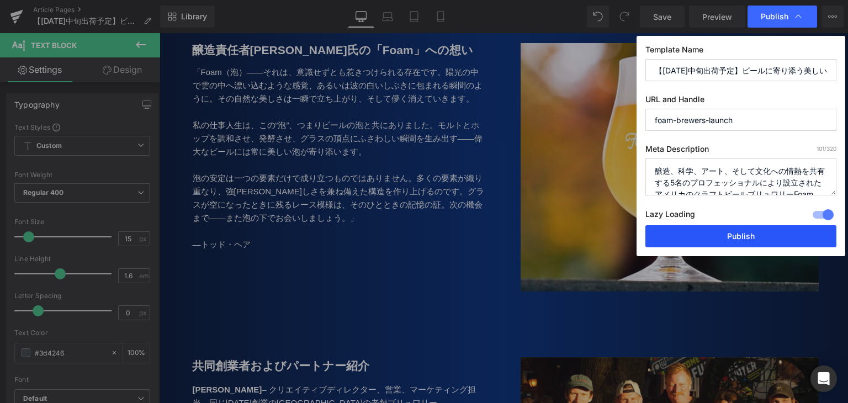
click at [696, 231] on button "Publish" at bounding box center [740, 236] width 191 height 22
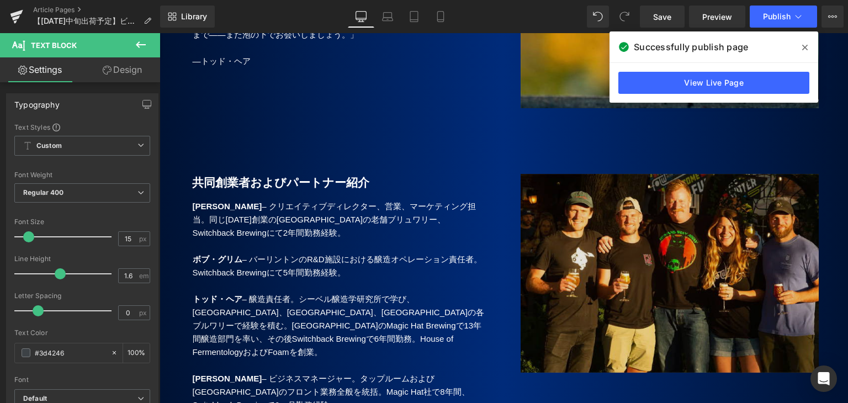
scroll to position [1104, 0]
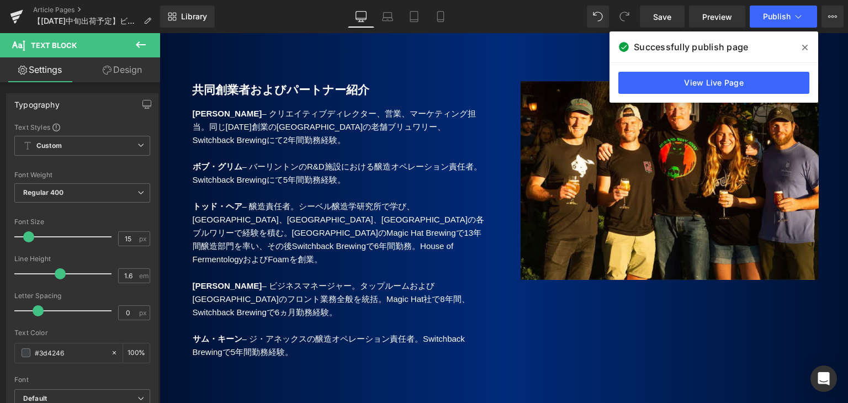
click at [645, 204] on div "Image" at bounding box center [670, 195] width 298 height 229
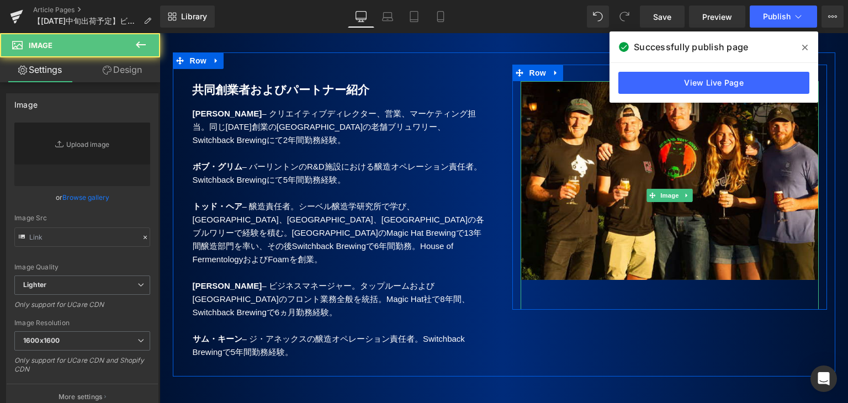
type input "[URL][DOMAIN_NAME]"
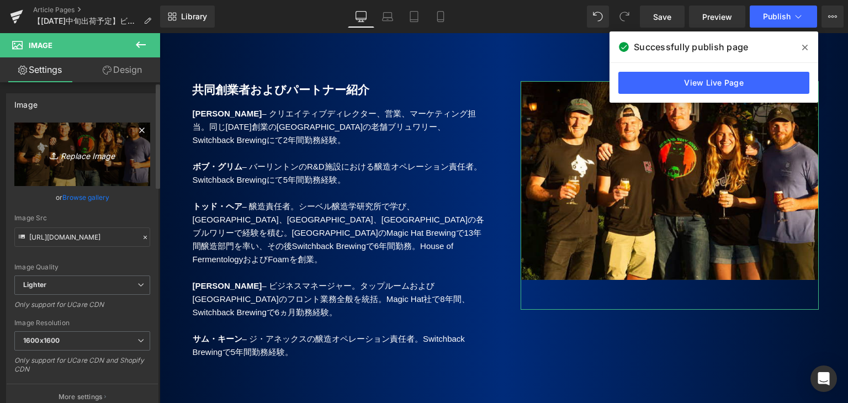
click at [89, 153] on icon "Replace Image" at bounding box center [82, 154] width 88 height 14
type input "C:\fakepath\Foam2.jpg"
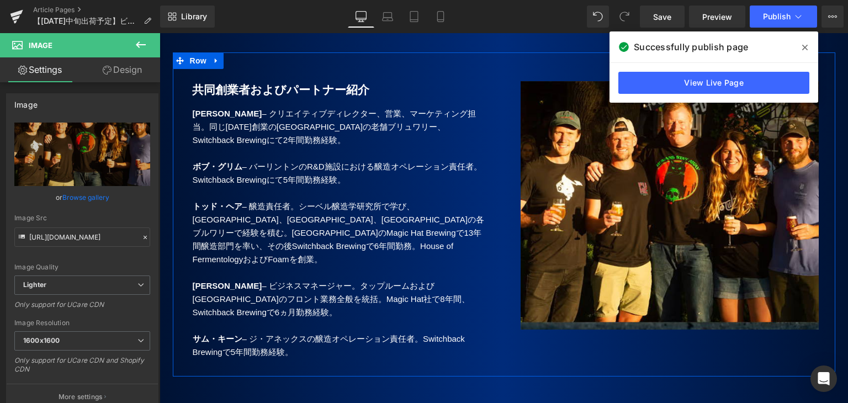
type input "[URL][DOMAIN_NAME]"
click at [775, 14] on span "Publish" at bounding box center [777, 16] width 28 height 9
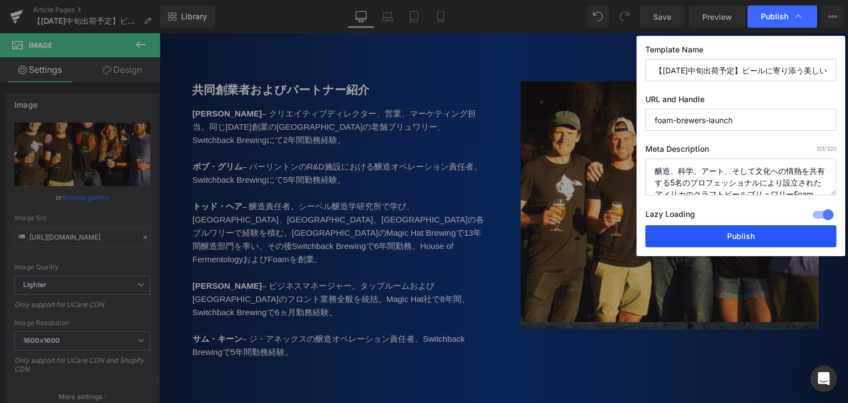
click at [713, 236] on button "Publish" at bounding box center [740, 236] width 191 height 22
